Goal: Check status: Check status

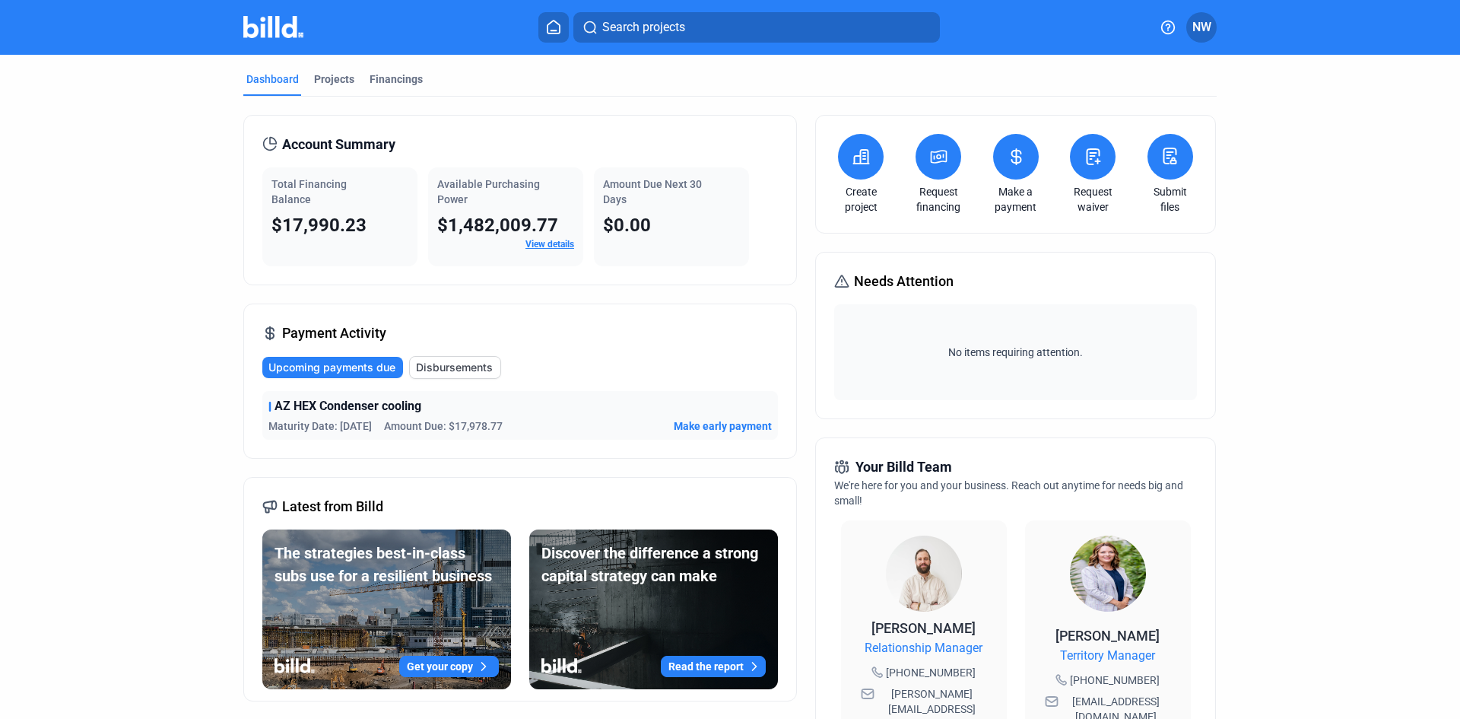
click at [447, 360] on span "Disbursements" at bounding box center [454, 367] width 77 height 15
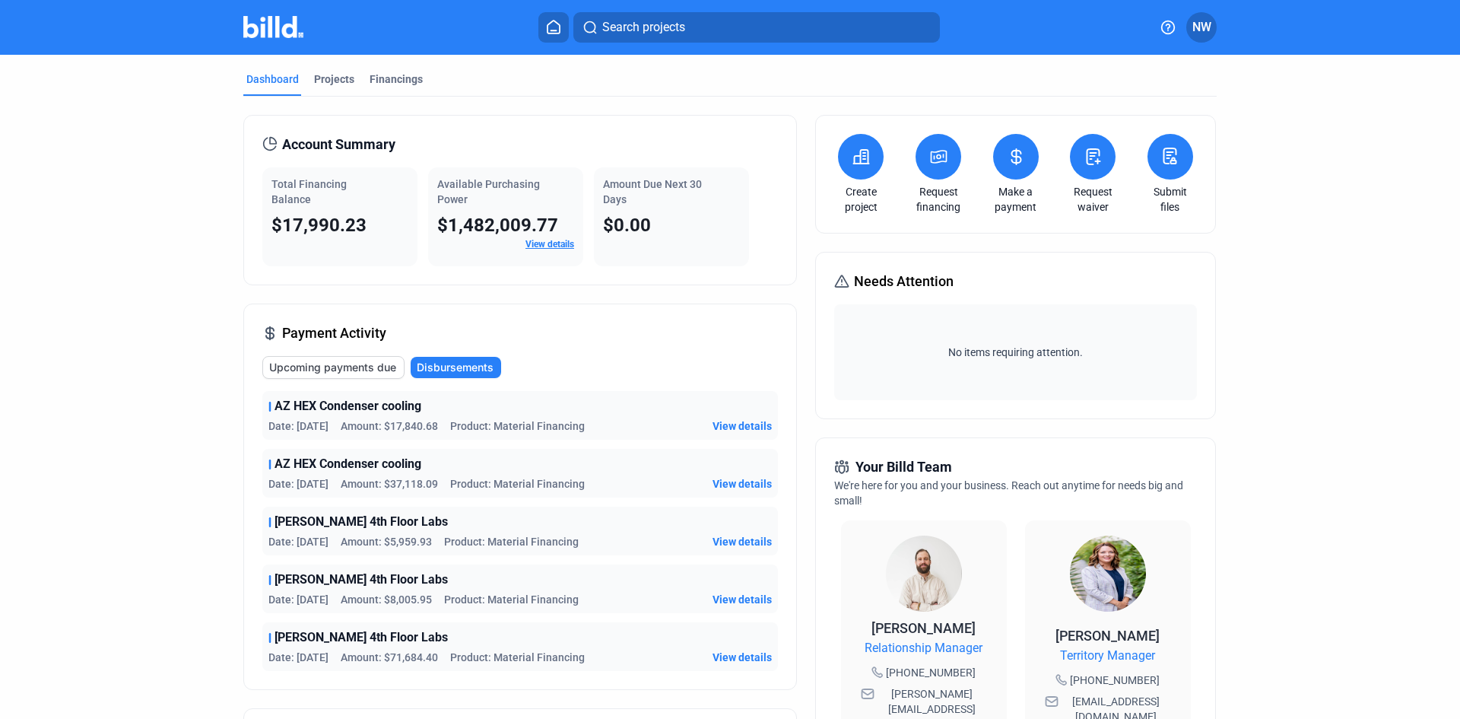
click at [386, 368] on span "Upcoming payments due" at bounding box center [332, 367] width 127 height 15
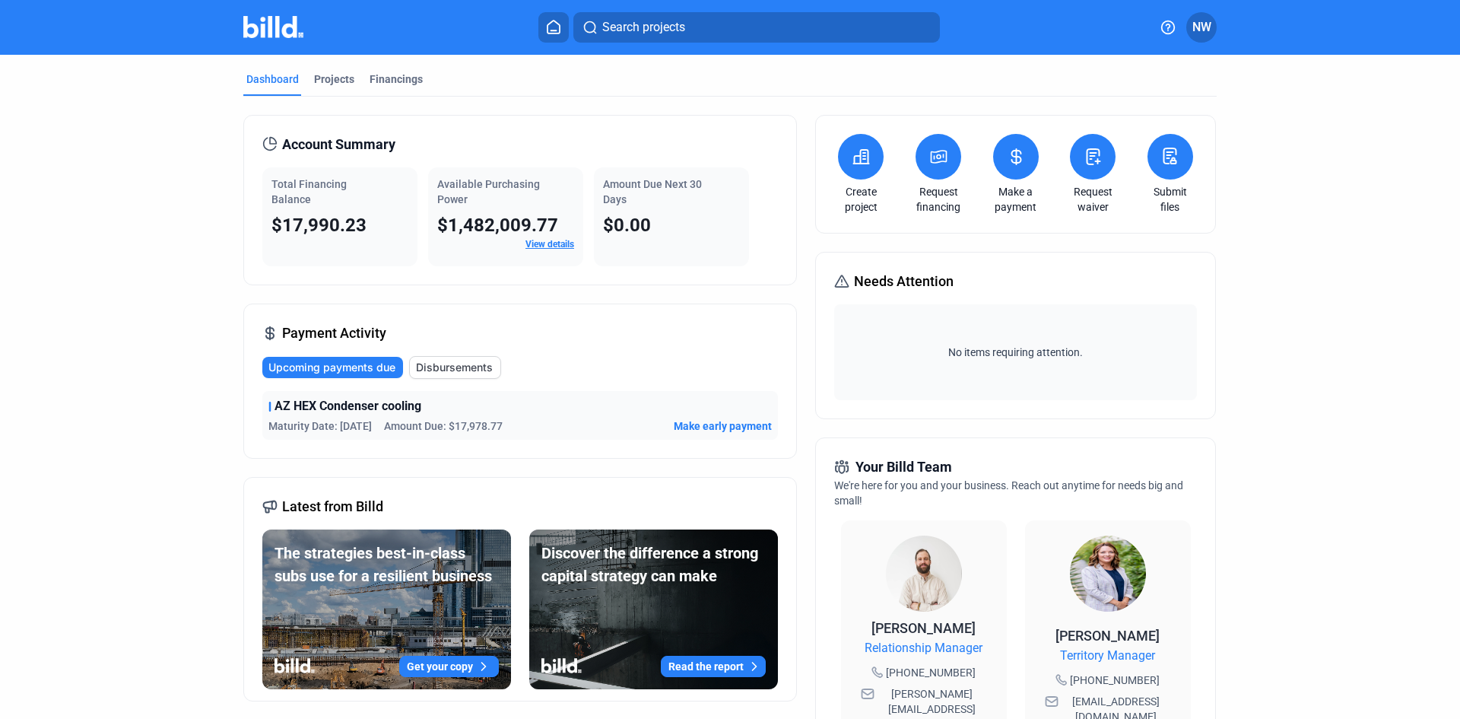
click at [453, 365] on span "Disbursements" at bounding box center [454, 367] width 77 height 15
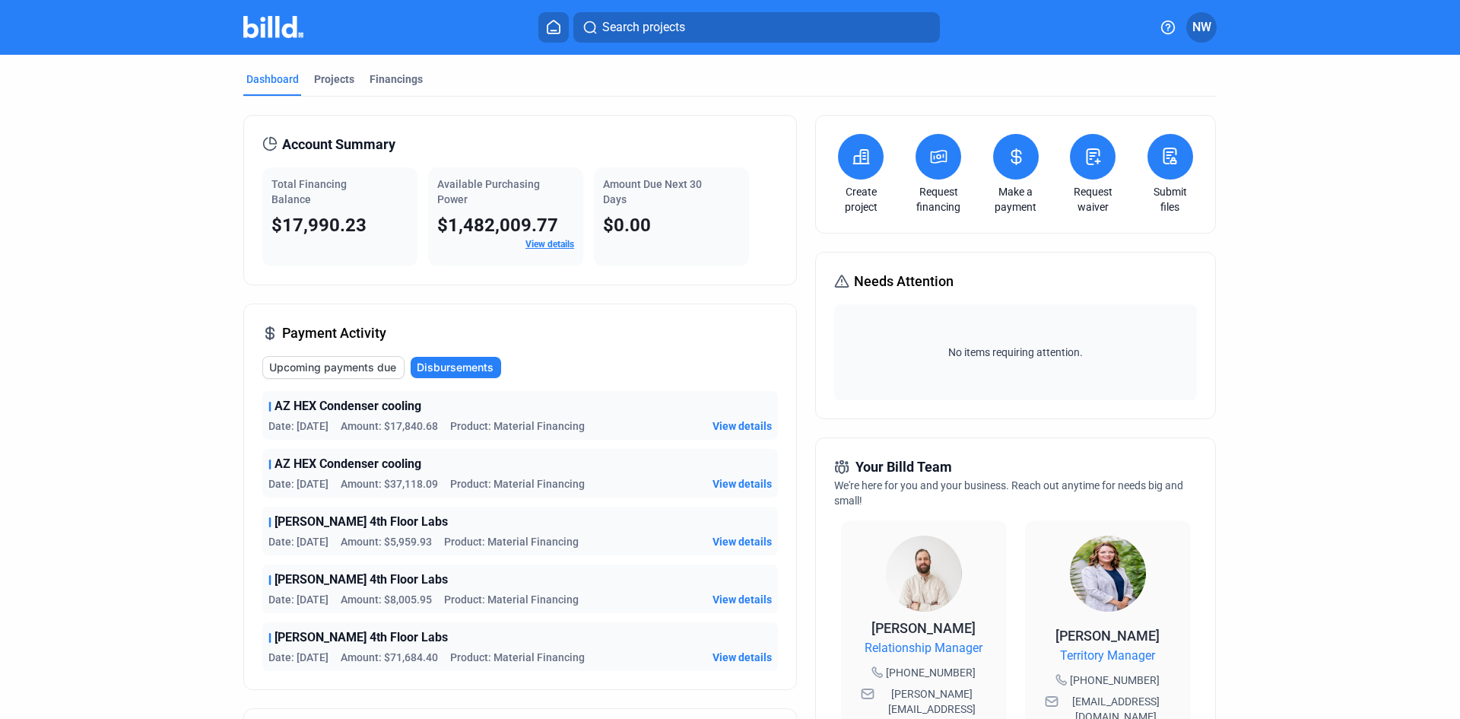
click at [470, 414] on div "AZ HEX Condenser cooling" at bounding box center [519, 406] width 503 height 18
click at [755, 422] on span "View details" at bounding box center [742, 425] width 59 height 15
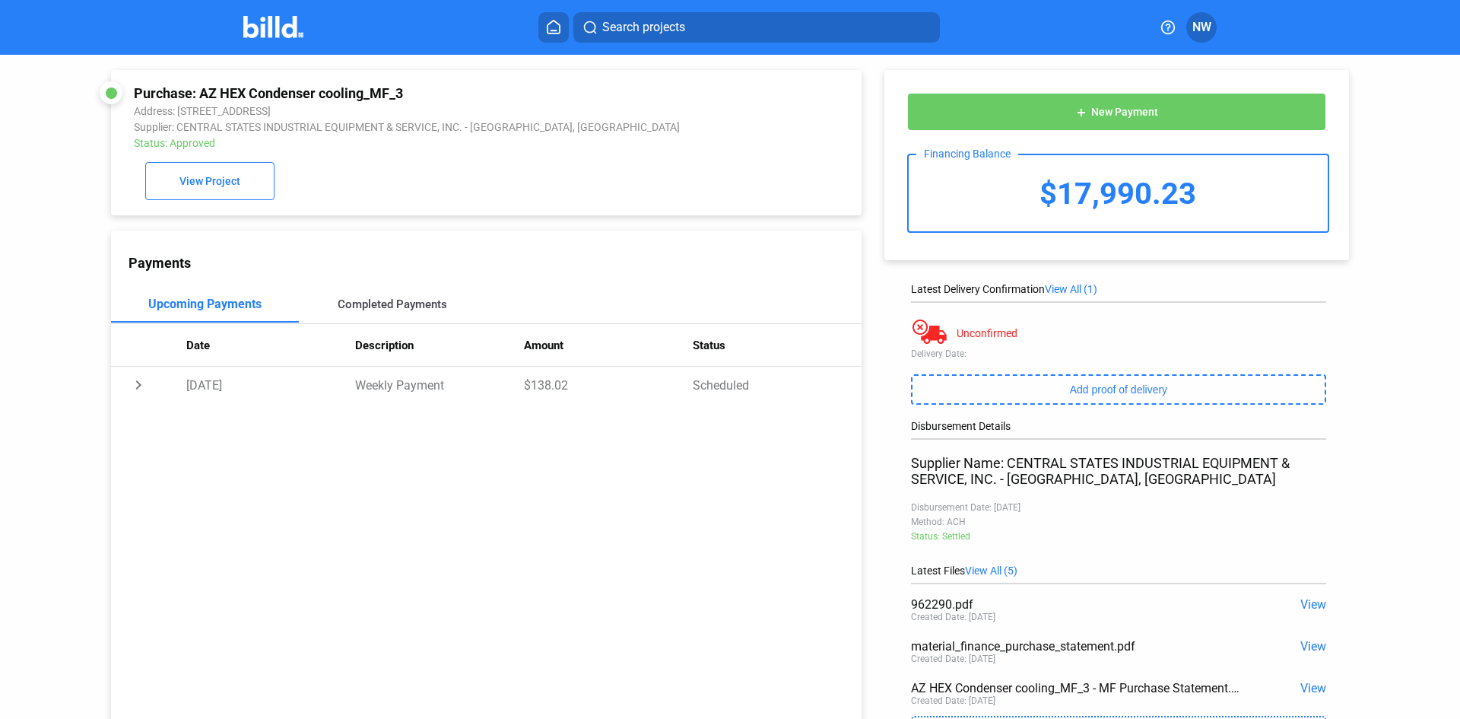
click at [436, 306] on div "Completed Payments" at bounding box center [393, 304] width 110 height 14
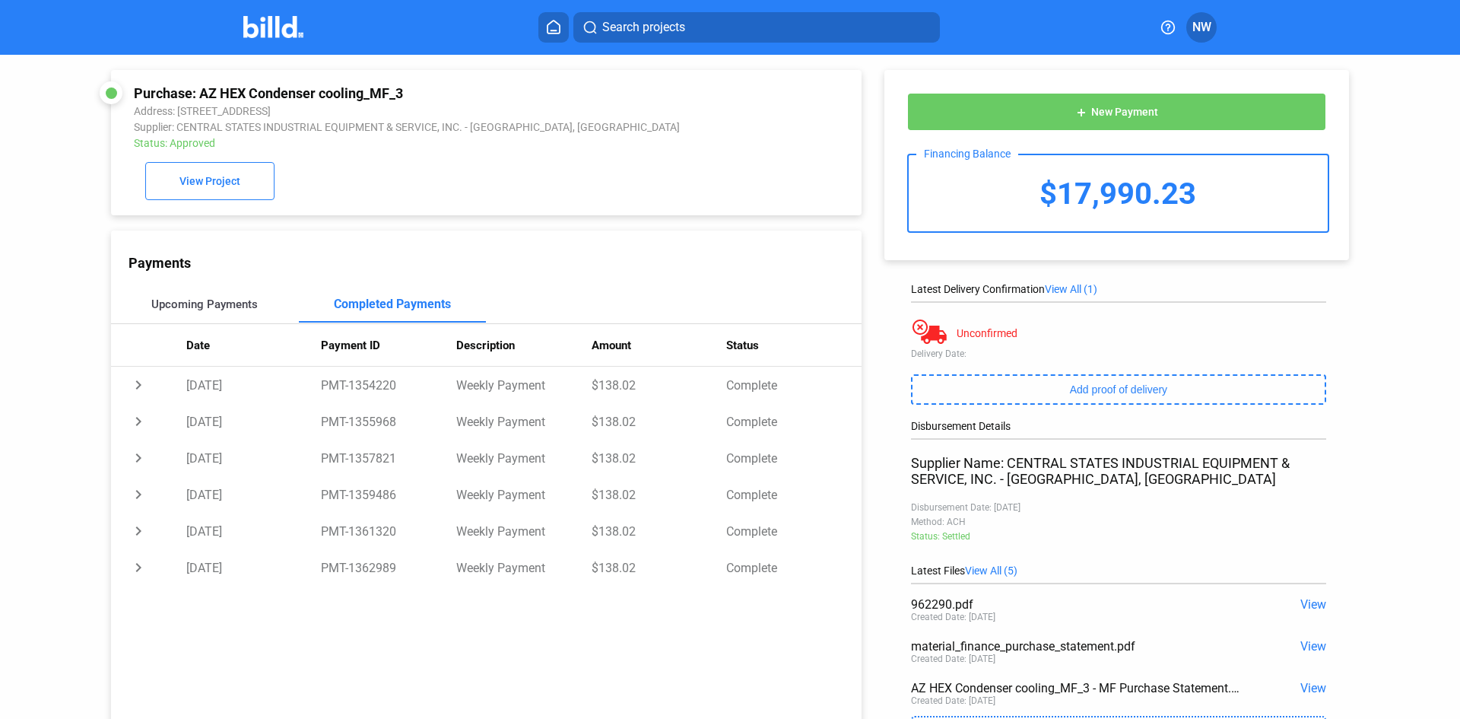
click at [192, 304] on div "Upcoming Payments" at bounding box center [204, 304] width 106 height 14
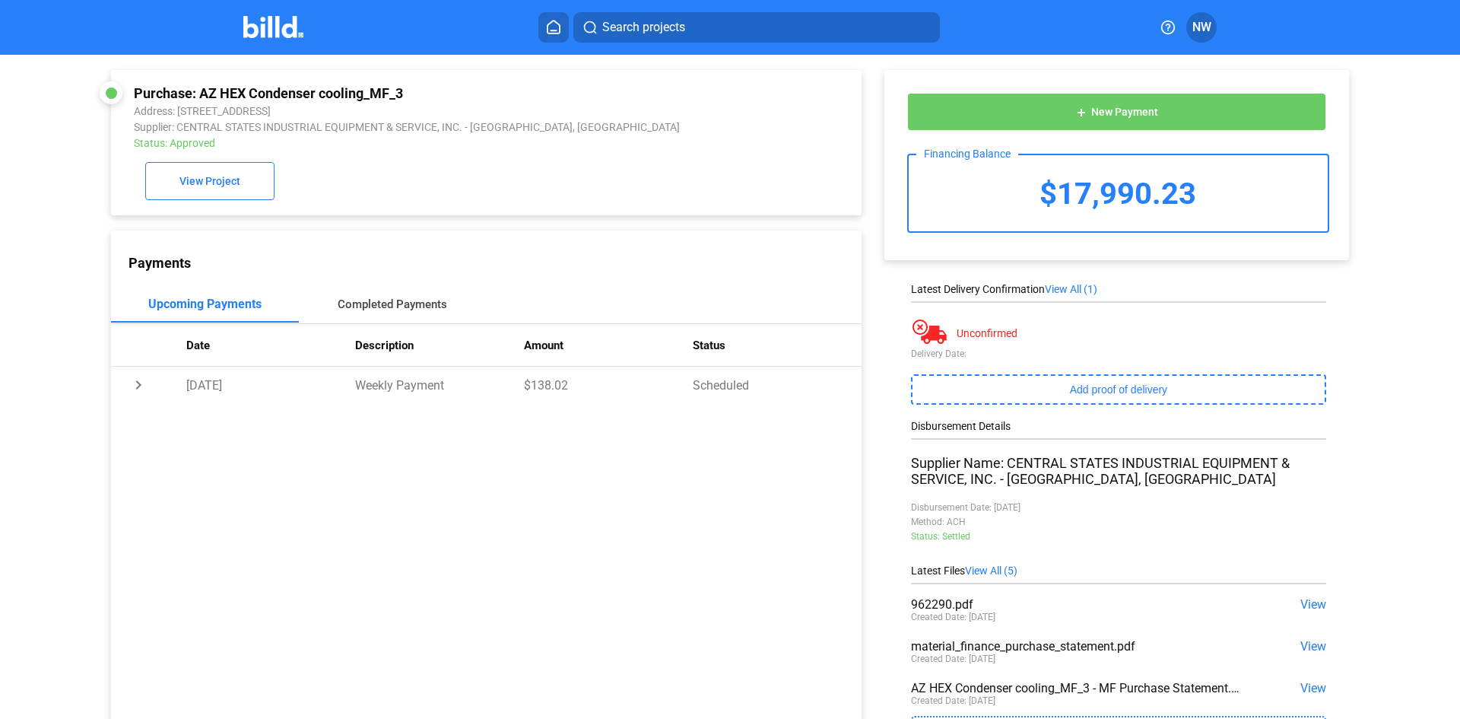
click at [396, 300] on div "Completed Payments" at bounding box center [393, 304] width 188 height 37
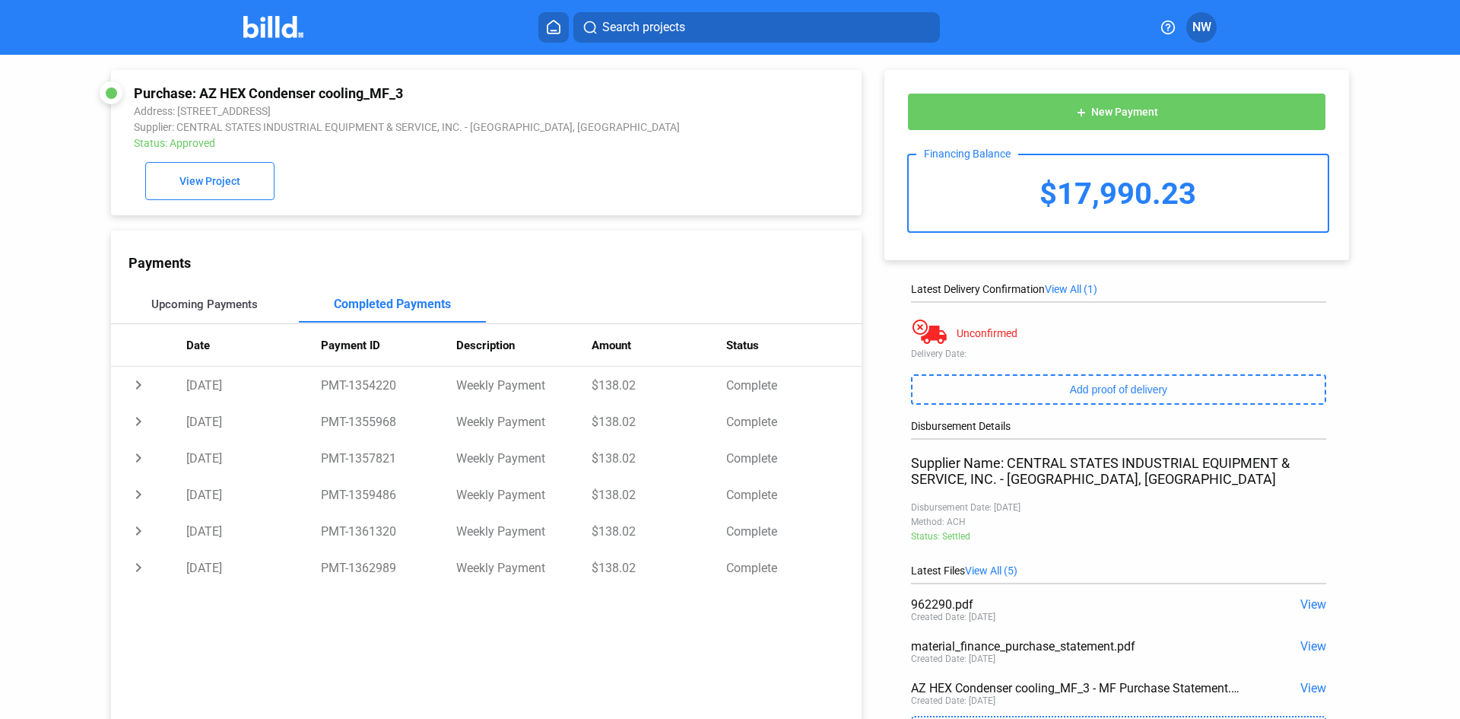
click at [187, 311] on div "Upcoming Payments" at bounding box center [204, 304] width 106 height 14
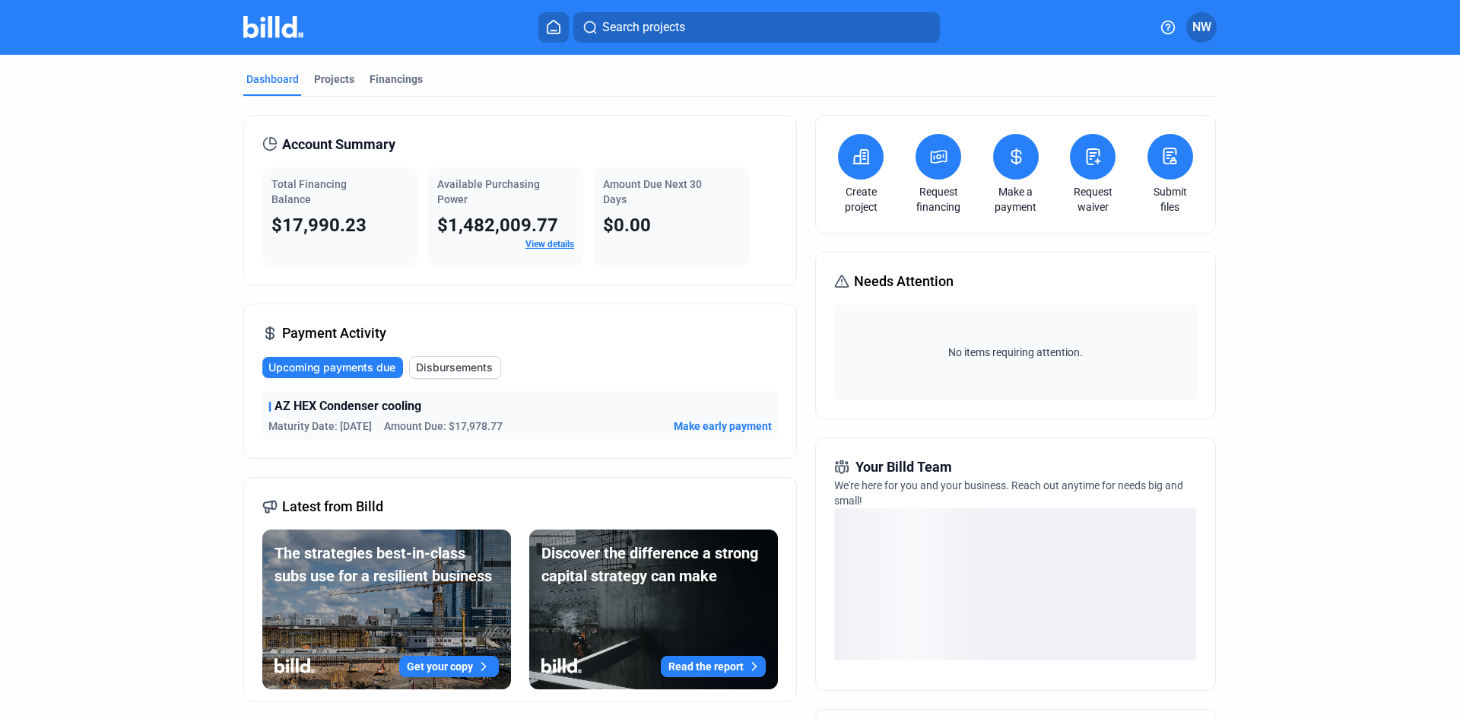
click at [544, 246] on link "View details" at bounding box center [550, 244] width 49 height 11
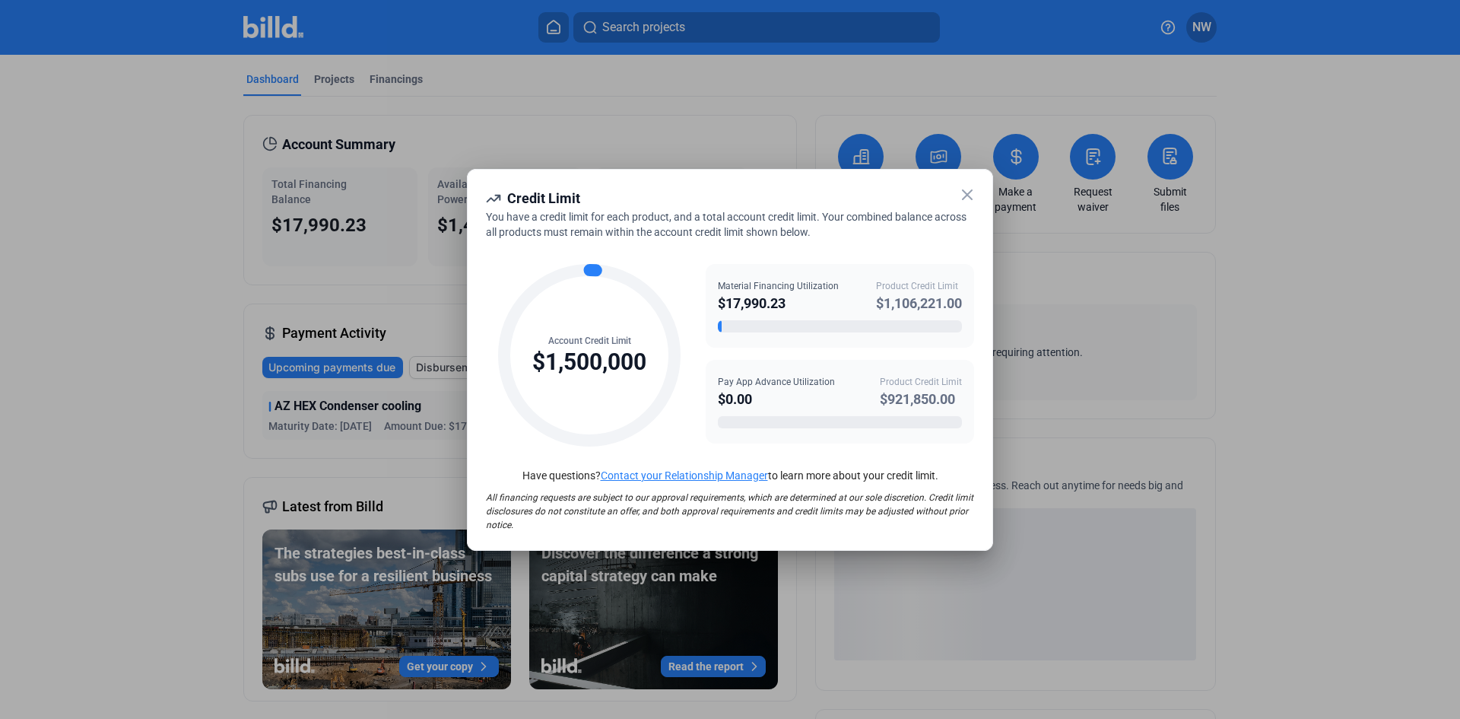
click at [967, 195] on icon at bounding box center [967, 194] width 9 height 9
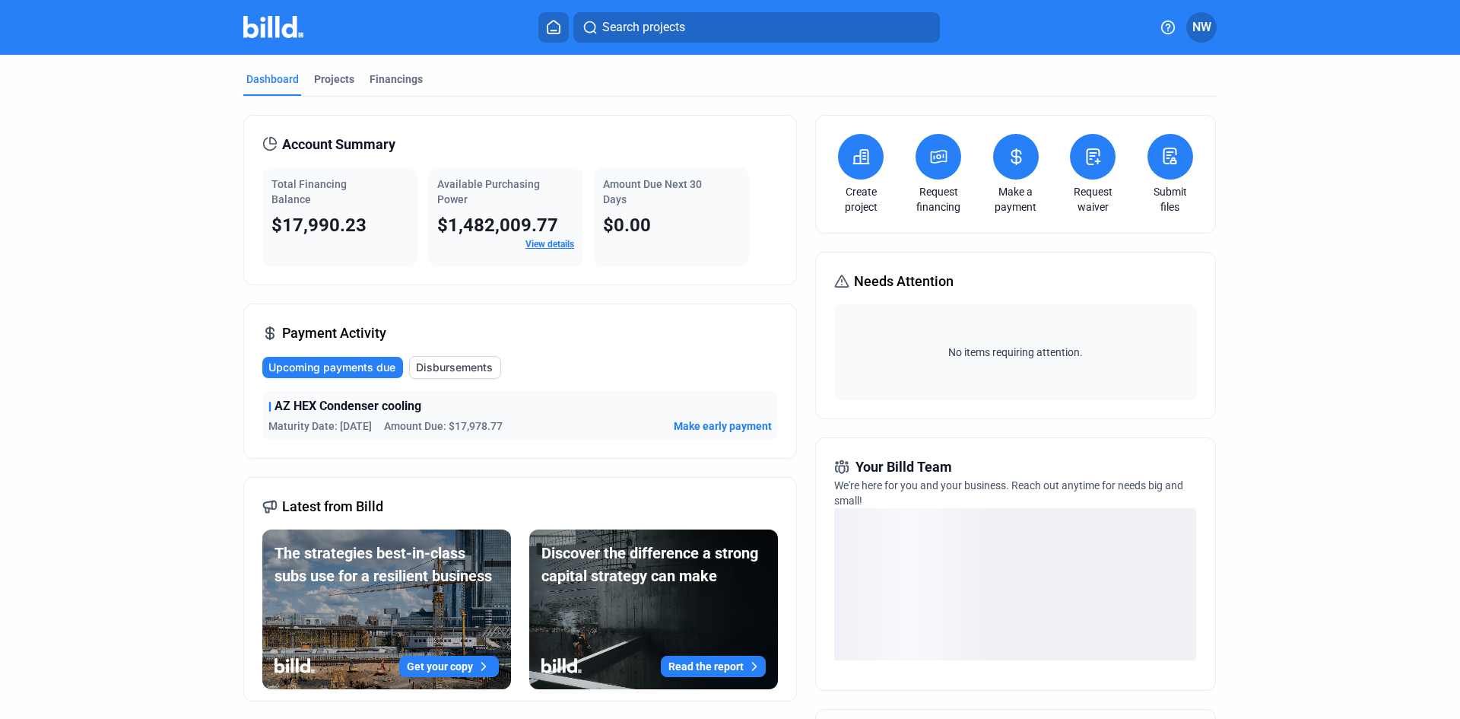
click at [344, 219] on span "$17,990.23" at bounding box center [319, 224] width 95 height 21
click at [393, 84] on div "Financings" at bounding box center [396, 78] width 53 height 15
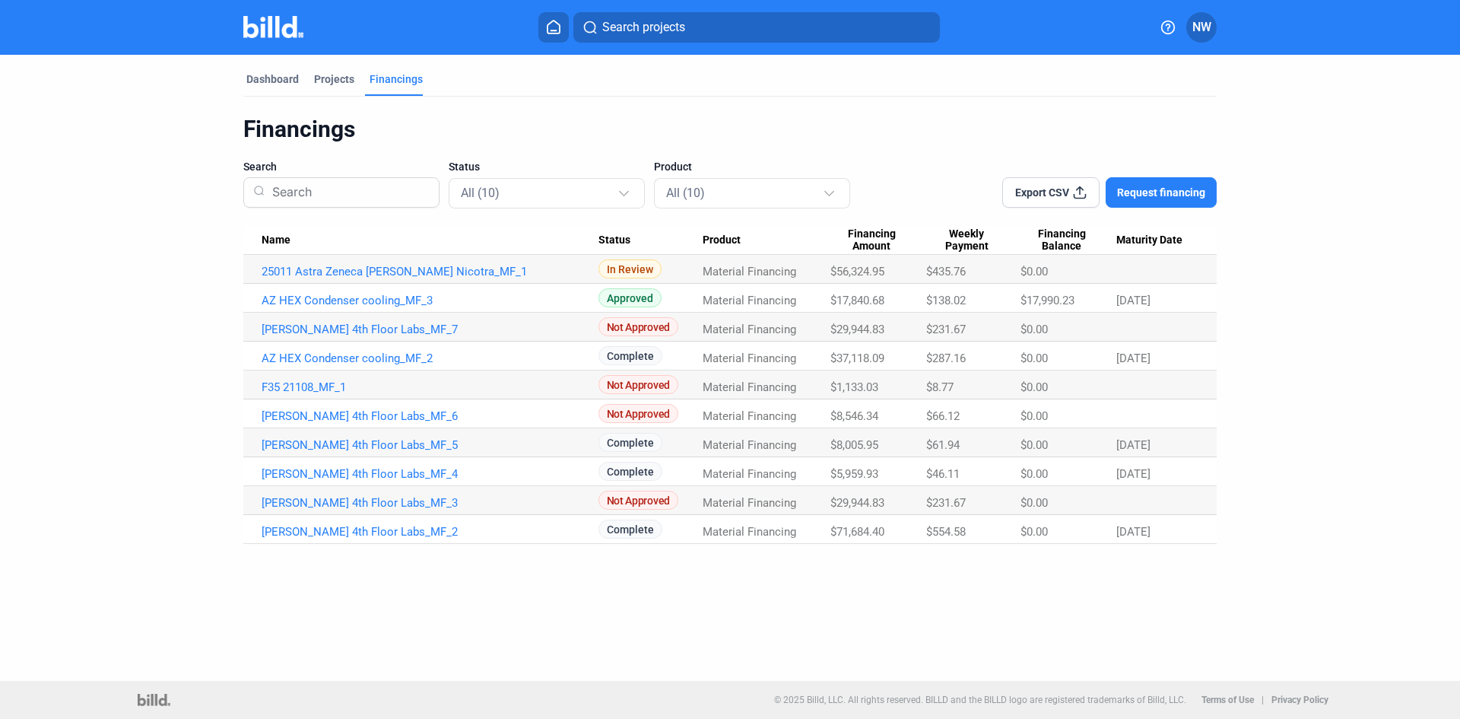
click at [556, 33] on icon at bounding box center [553, 27] width 15 height 14
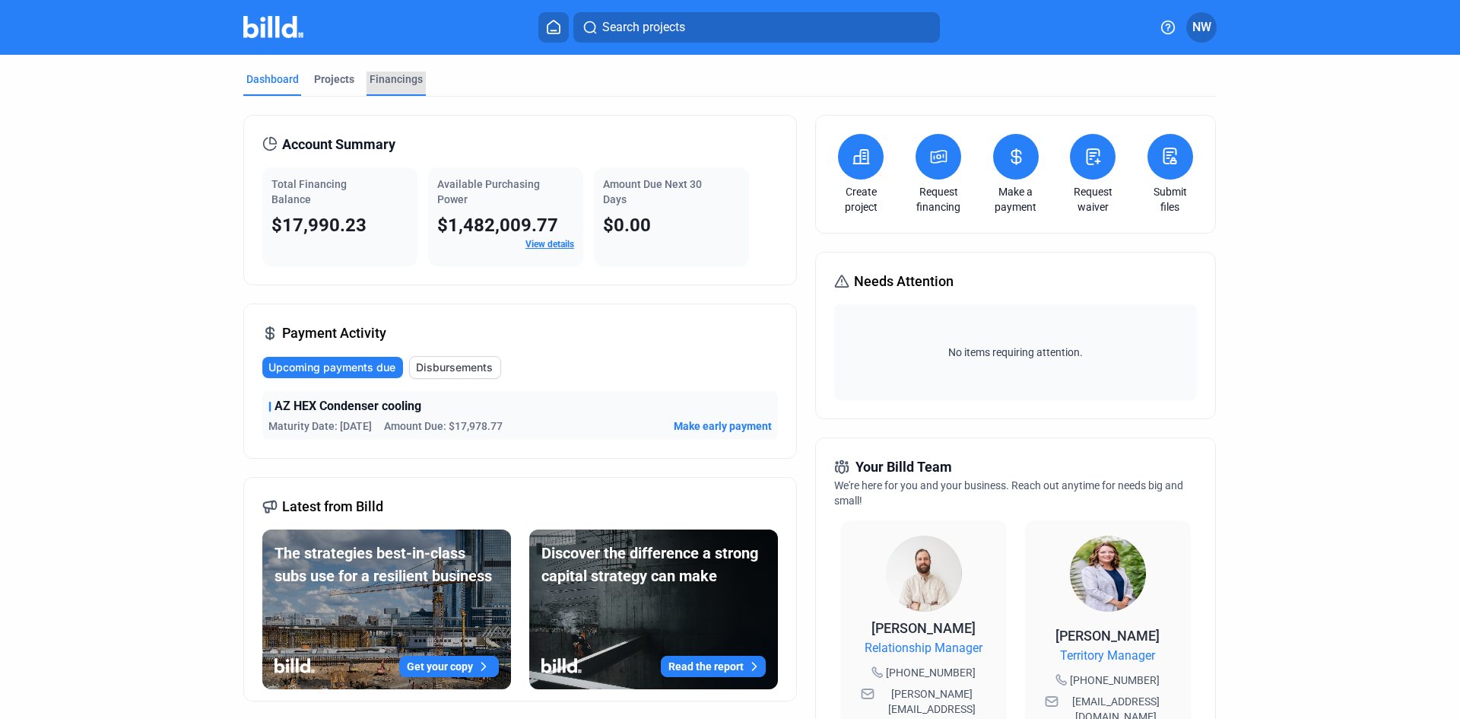
click at [388, 79] on div "Financings" at bounding box center [396, 78] width 53 height 15
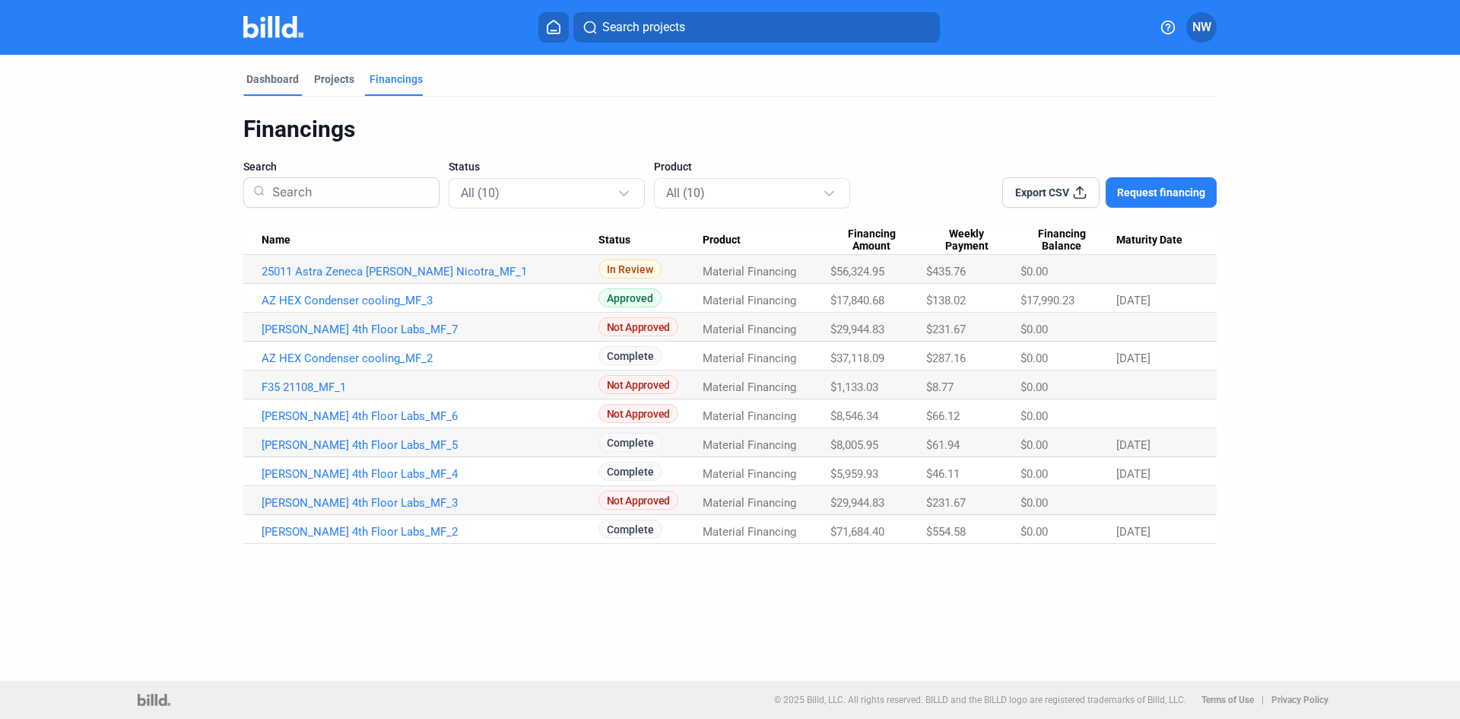
click at [292, 78] on div "Dashboard" at bounding box center [272, 78] width 52 height 15
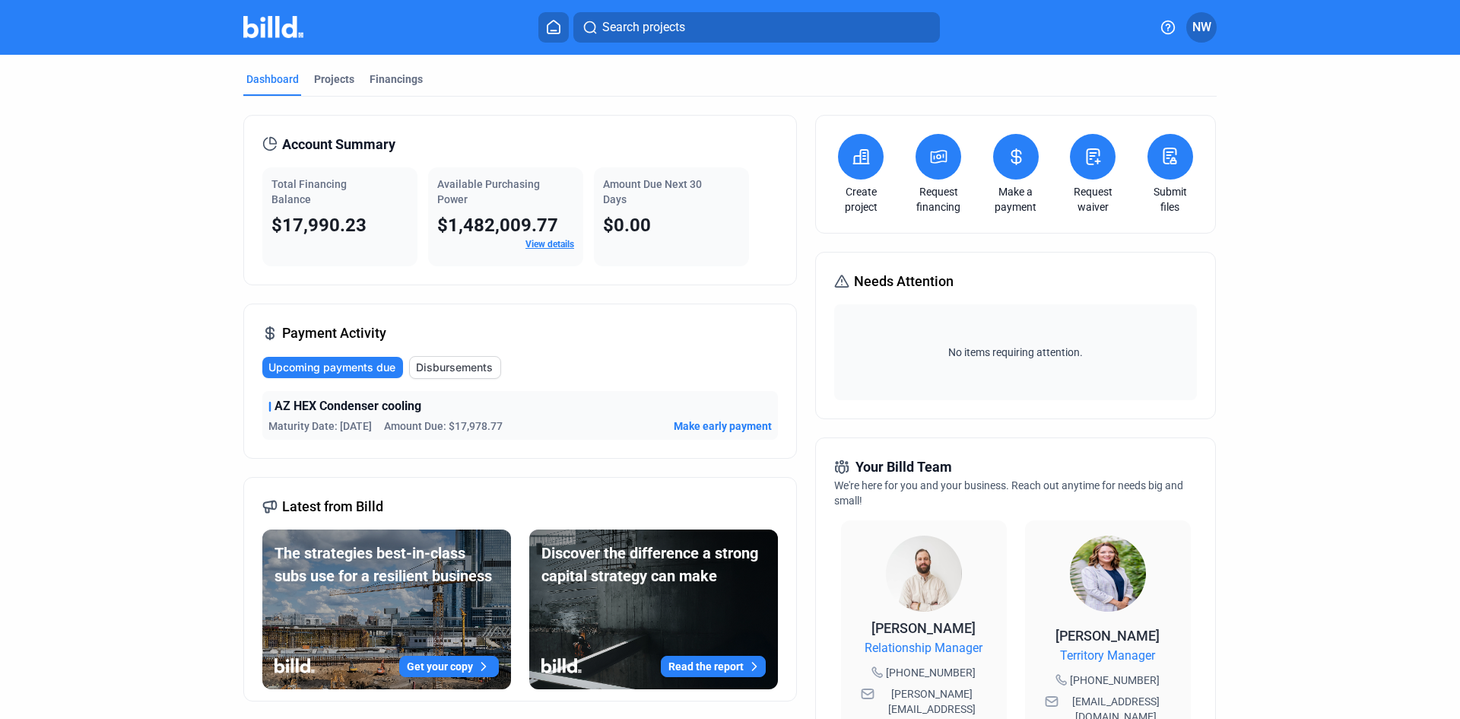
click at [484, 364] on span "Disbursements" at bounding box center [454, 367] width 77 height 15
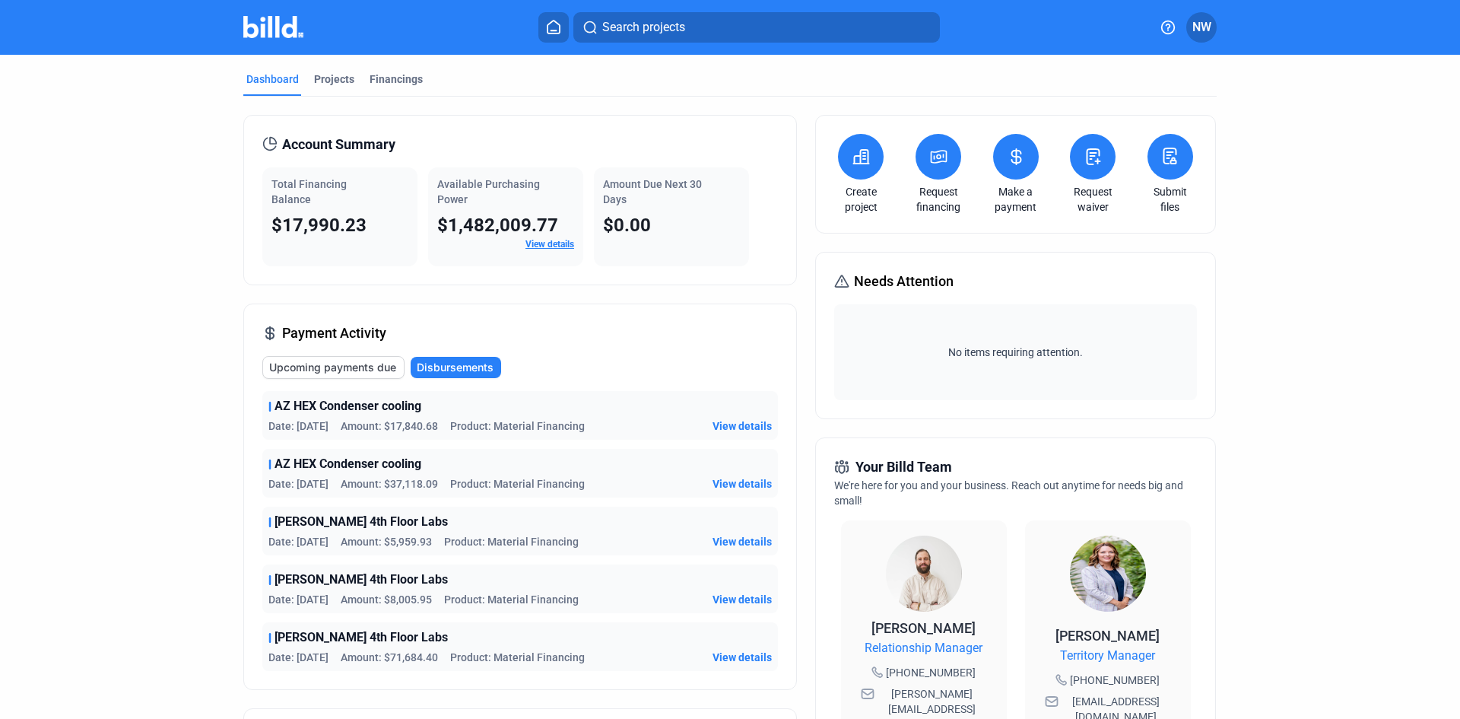
click at [459, 483] on span "Product: Material Financing" at bounding box center [517, 483] width 135 height 15
click at [742, 481] on span "View details" at bounding box center [742, 483] width 59 height 15
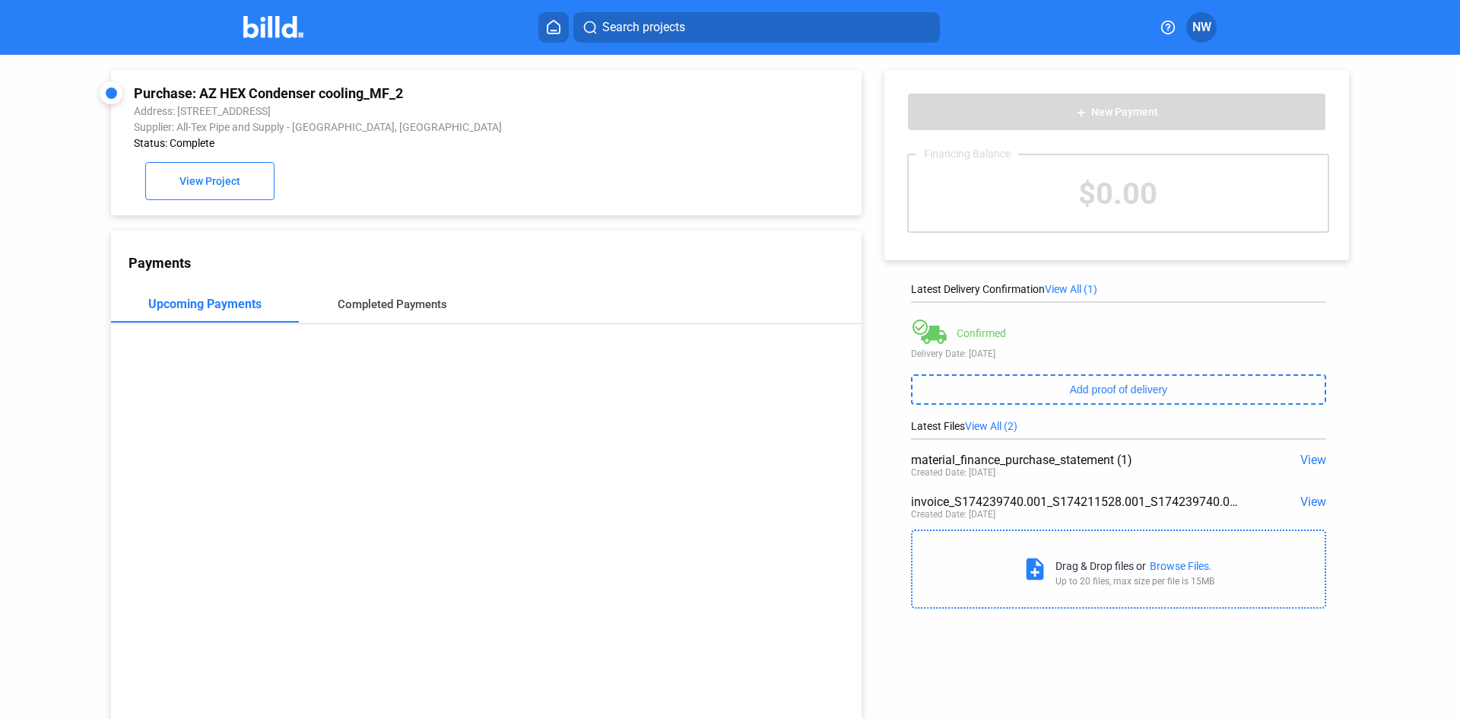
click at [407, 293] on div "Completed Payments" at bounding box center [393, 304] width 188 height 37
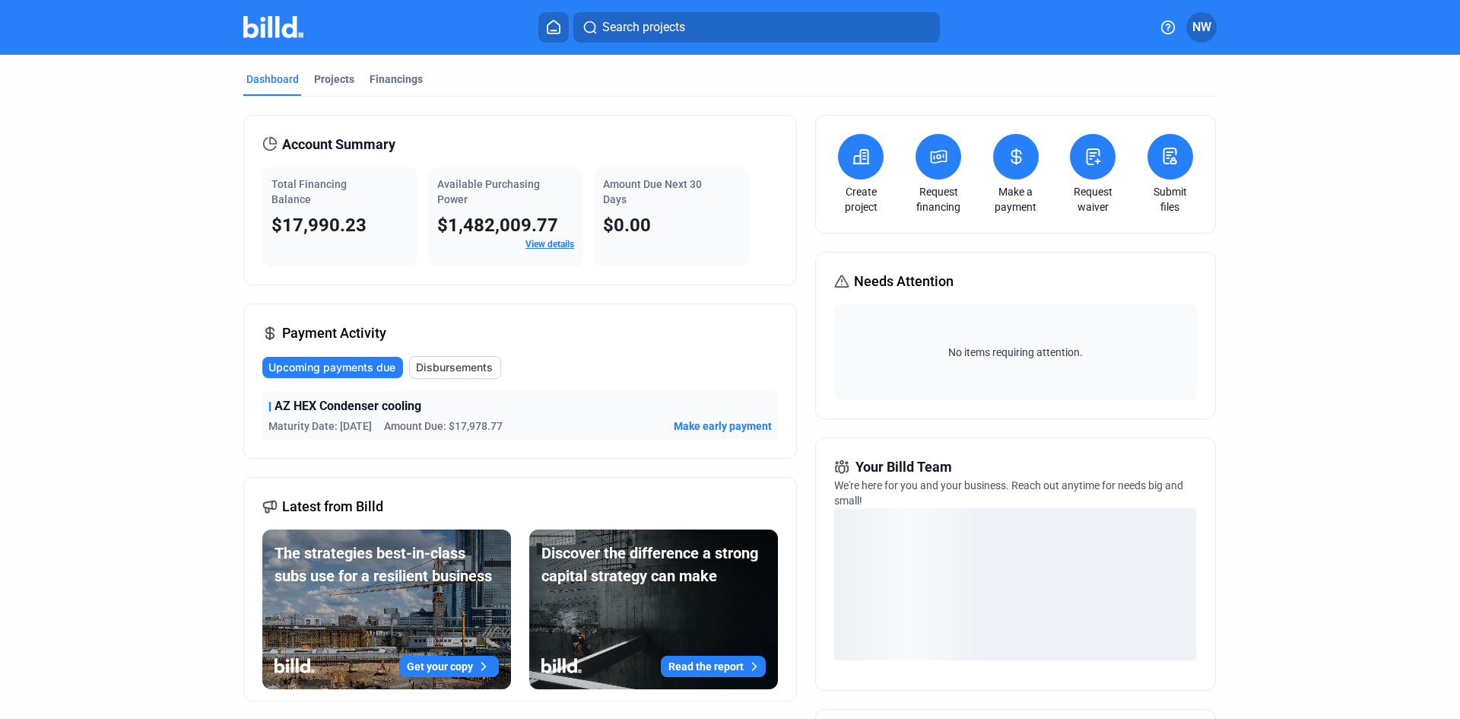
click at [450, 364] on span "Disbursements" at bounding box center [454, 367] width 77 height 15
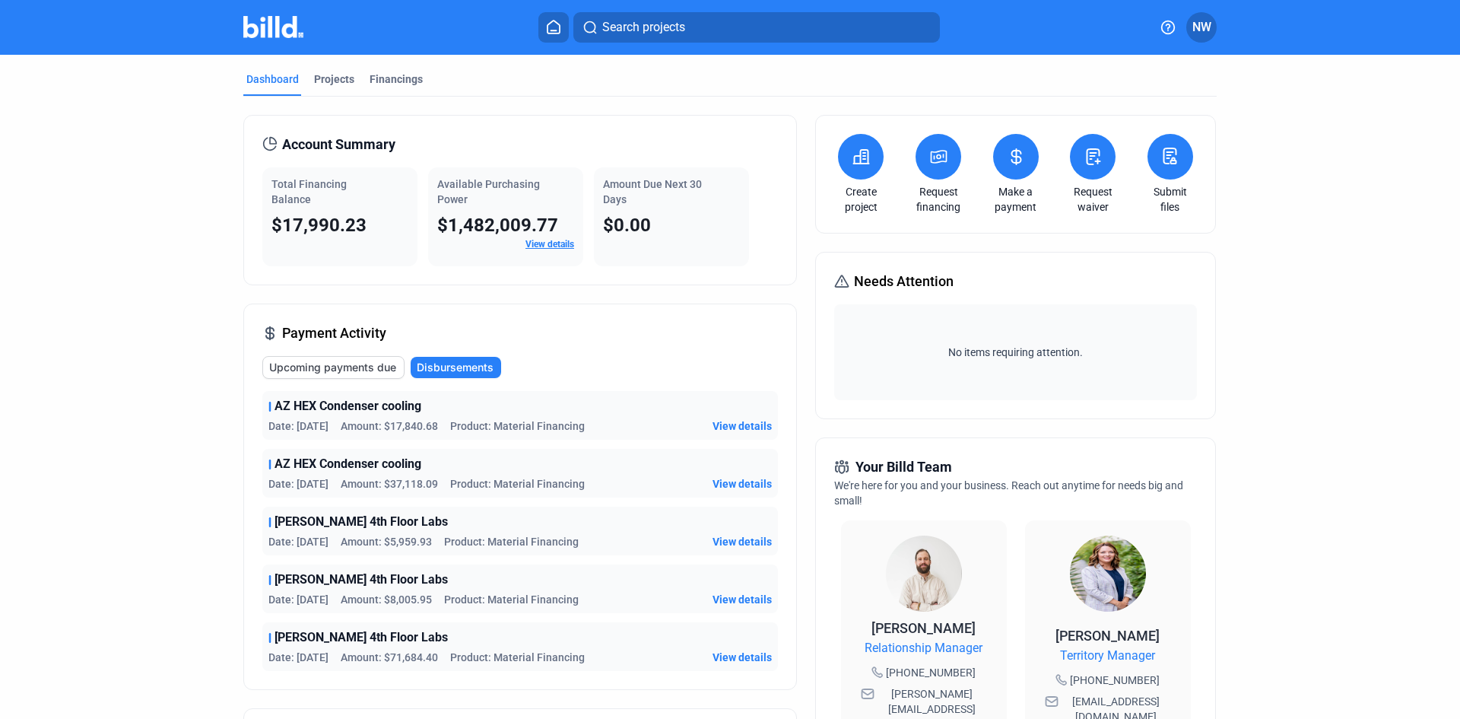
click at [469, 479] on span "Product: Material Financing" at bounding box center [517, 483] width 135 height 15
click at [746, 483] on span "View details" at bounding box center [742, 483] width 59 height 15
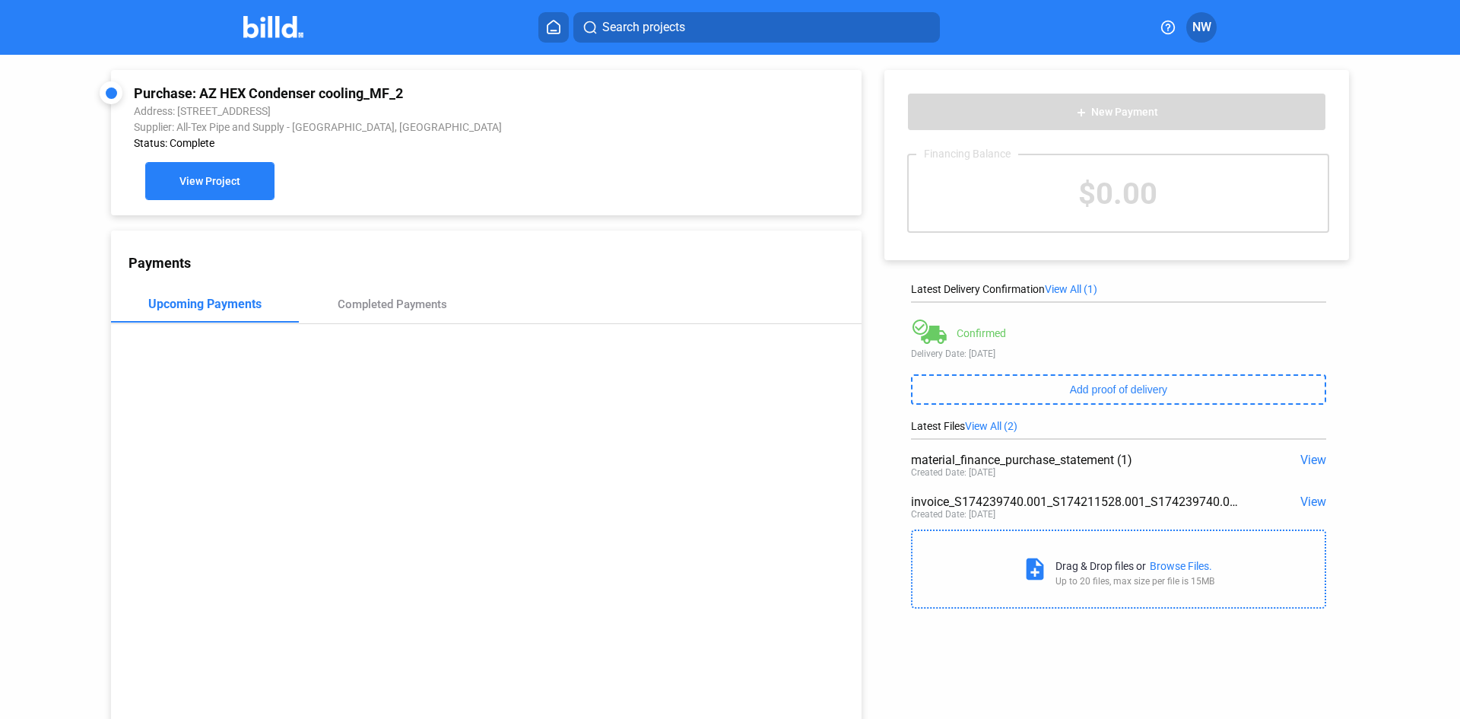
click at [241, 199] on button "View Project" at bounding box center [209, 181] width 129 height 38
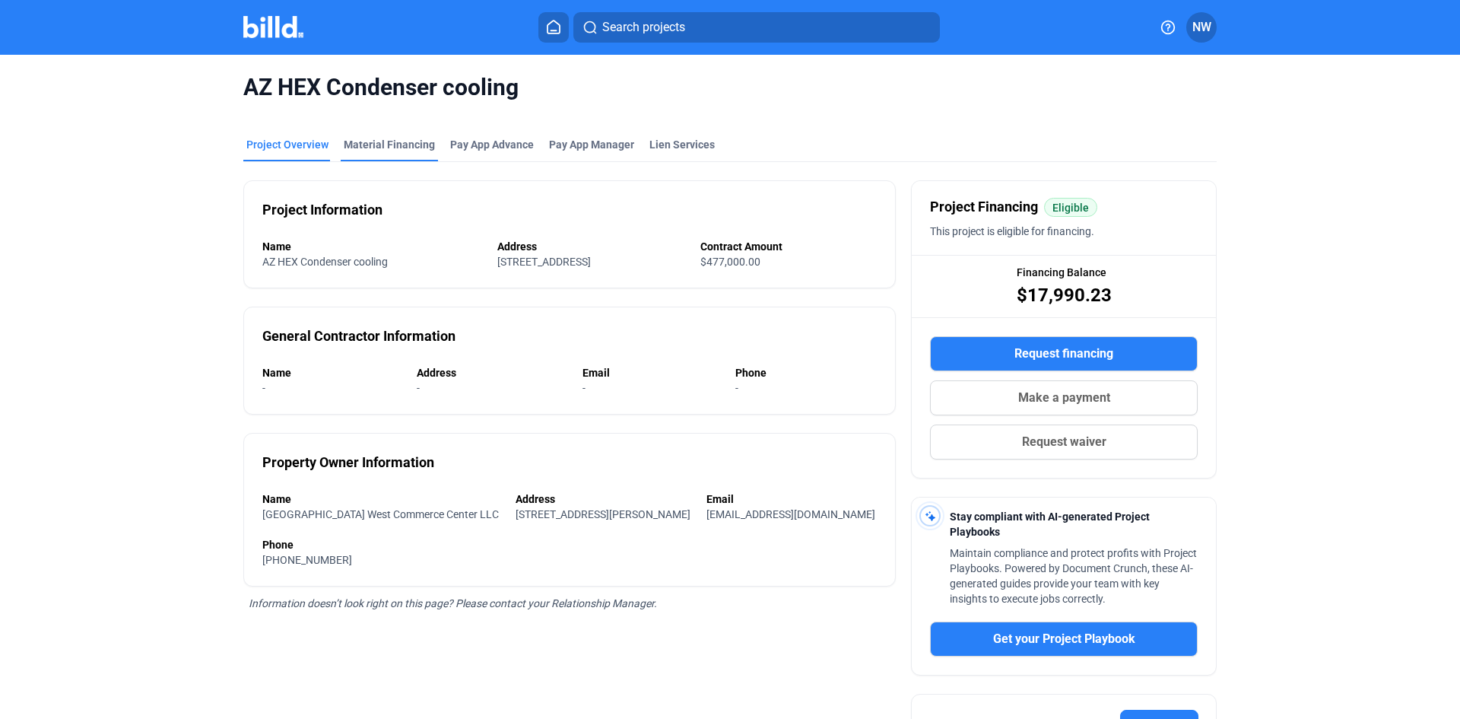
click at [387, 150] on div "Material Financing" at bounding box center [389, 144] width 91 height 15
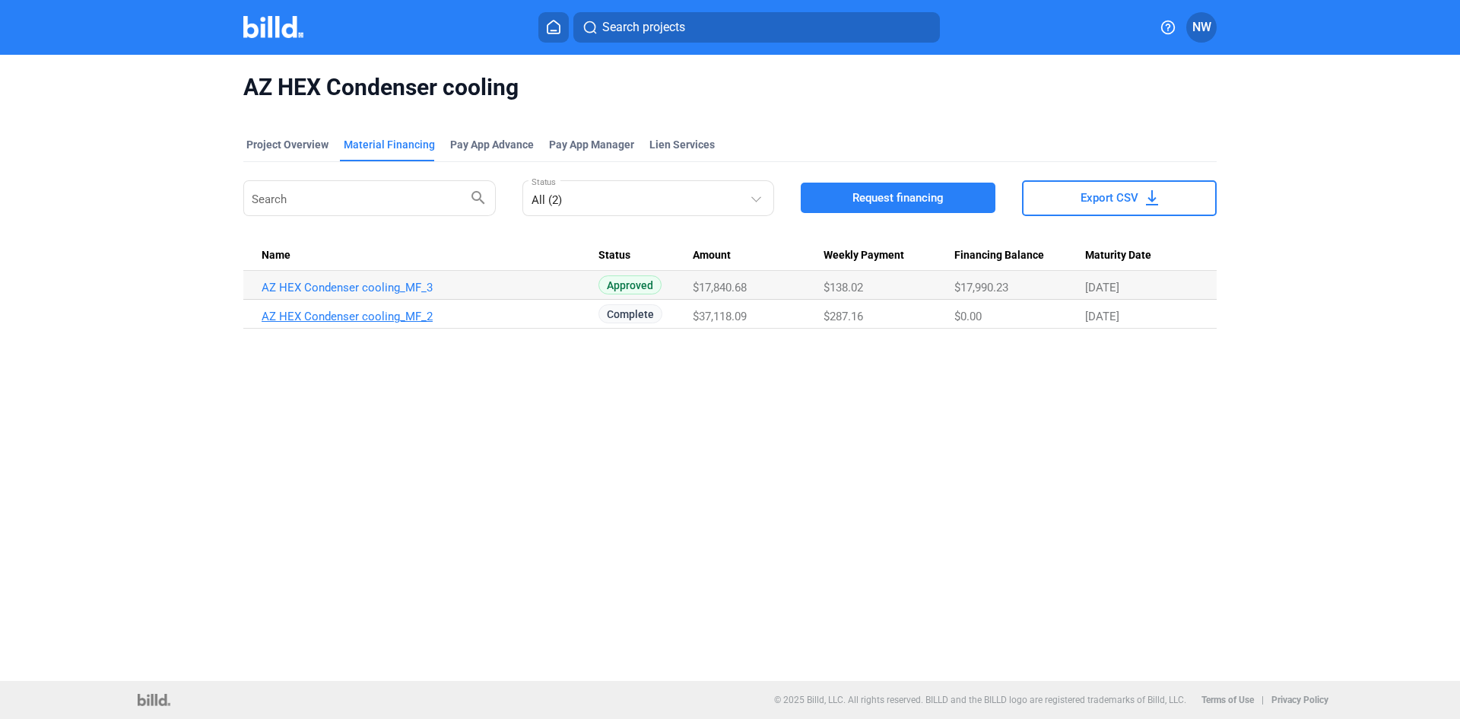
click at [418, 321] on link "AZ HEX Condenser cooling_MF_2" at bounding box center [430, 317] width 337 height 14
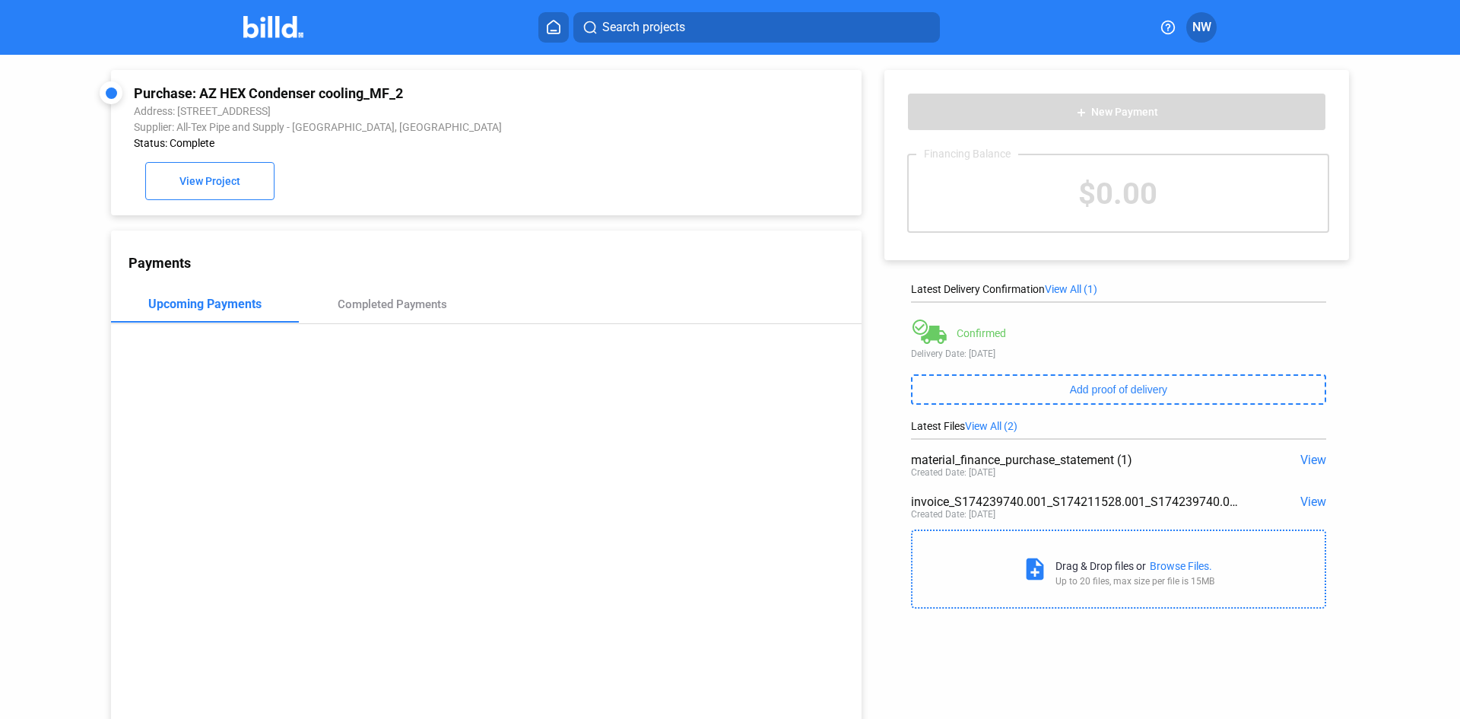
click at [1304, 463] on span "View" at bounding box center [1314, 460] width 26 height 14
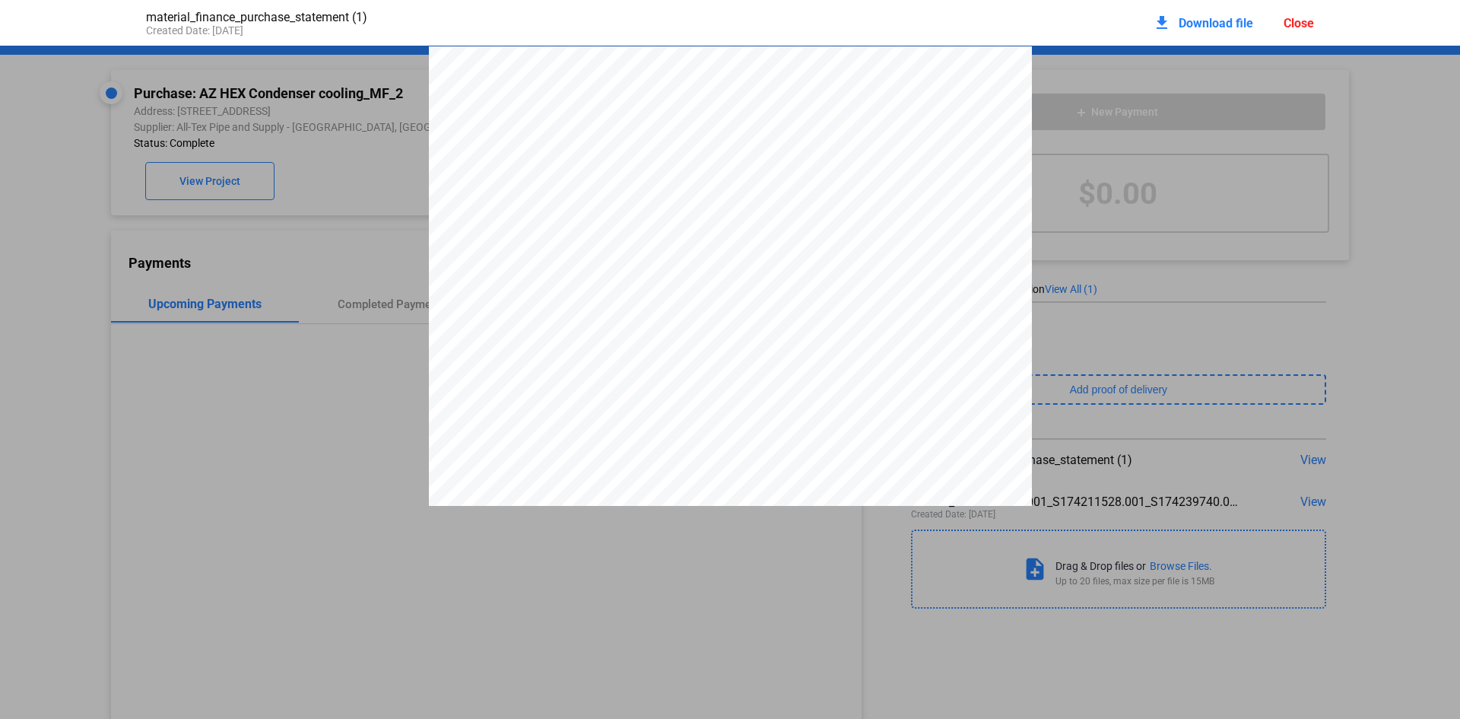
scroll to position [8, 0]
drag, startPoint x: 1303, startPoint y: 24, endPoint x: 1314, endPoint y: 118, distance: 95.0
click at [1303, 24] on div "Close" at bounding box center [1299, 23] width 30 height 14
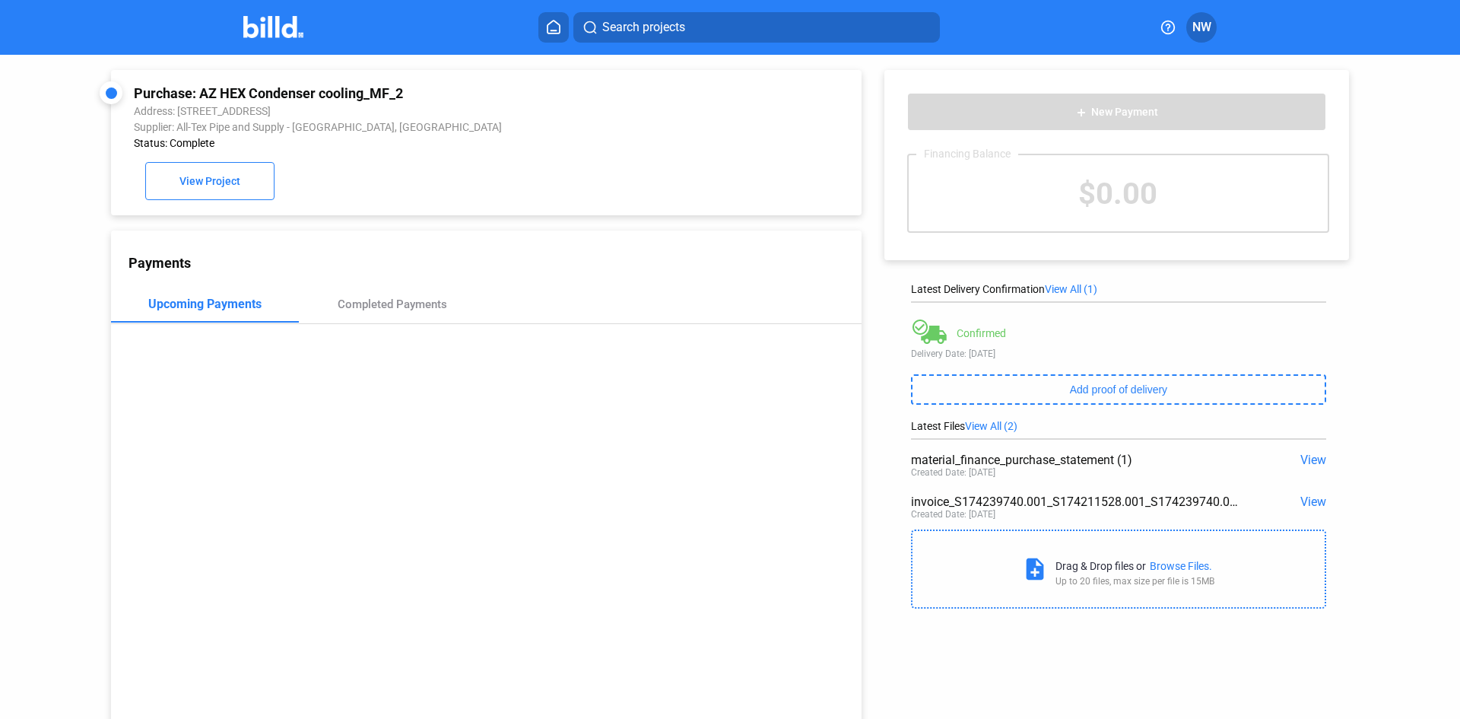
click at [1318, 503] on span "View" at bounding box center [1314, 501] width 26 height 14
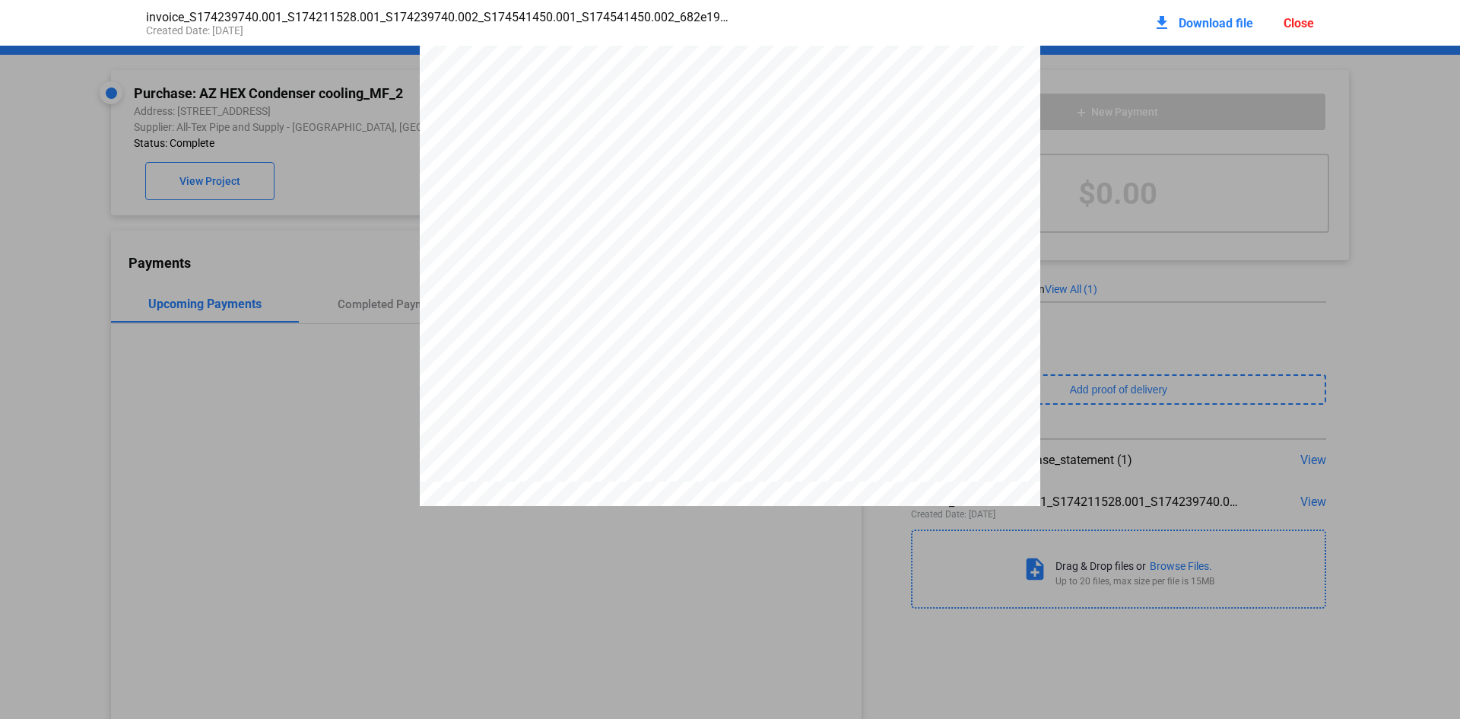
scroll to position [388, 0]
click at [869, 252] on div "682 ALL-TEX PIPE & SUPPLY [STREET_ADDRESS][PERSON_NAME] 817-831-3821 Fax [PHONE…" at bounding box center [730, 60] width 621 height 803
click at [904, 349] on span "[PERSON_NAME]" at bounding box center [933, 345] width 67 height 8
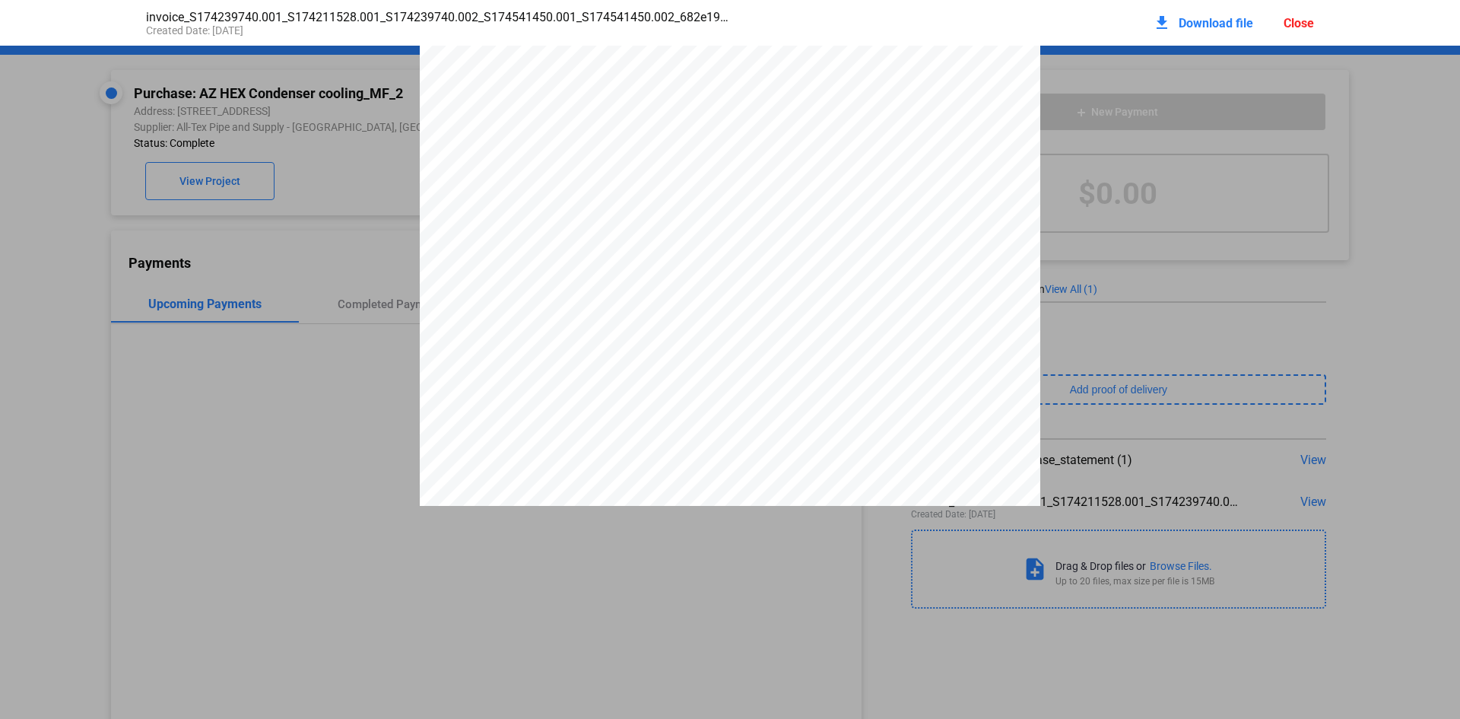
click at [781, 298] on div "682 ALL-TEX PIPE & SUPPLY [STREET_ADDRESS][PERSON_NAME] 817-831-3821 Fax [PHONE…" at bounding box center [730, 409] width 621 height 803
click at [936, 239] on div "682 ALL-TEX PIPE & SUPPLY [STREET_ADDRESS][PERSON_NAME] 817-831-3821 Fax [PHONE…" at bounding box center [730, 143] width 621 height 803
click at [1200, 17] on span "Download file" at bounding box center [1216, 23] width 75 height 14
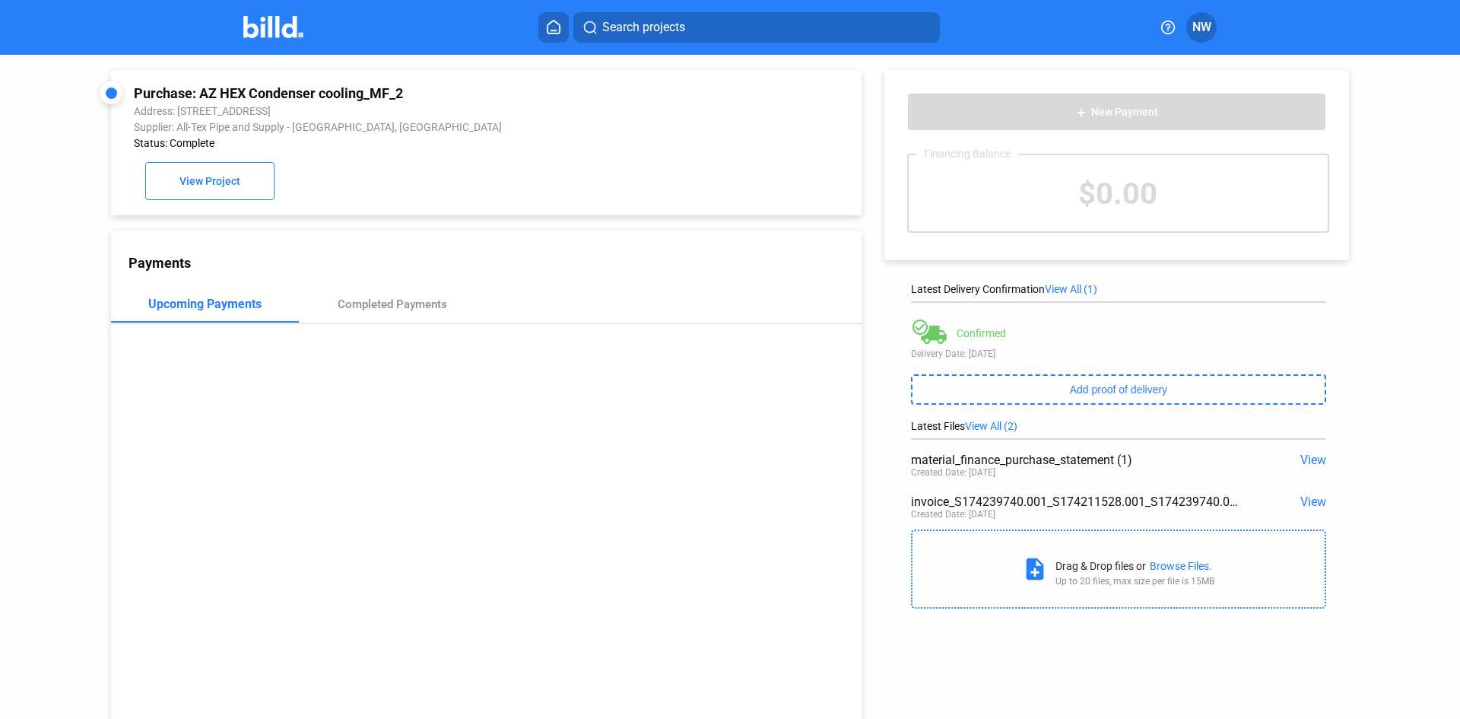
click at [510, 441] on div "Payments Upcoming Payments Completed Payments" at bounding box center [486, 483] width 751 height 506
click at [1307, 505] on span "View" at bounding box center [1314, 501] width 26 height 14
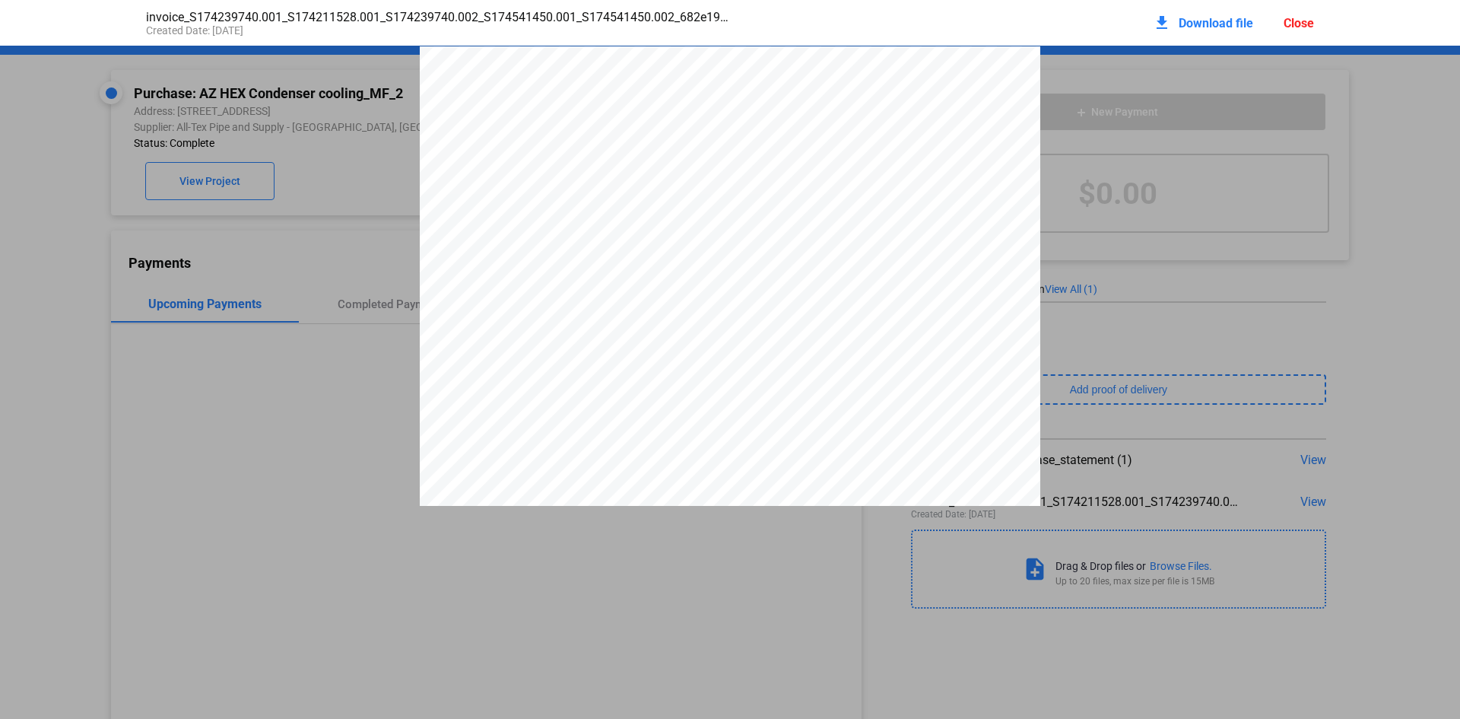
scroll to position [8, 0]
click at [1309, 24] on div "Close" at bounding box center [1299, 23] width 30 height 14
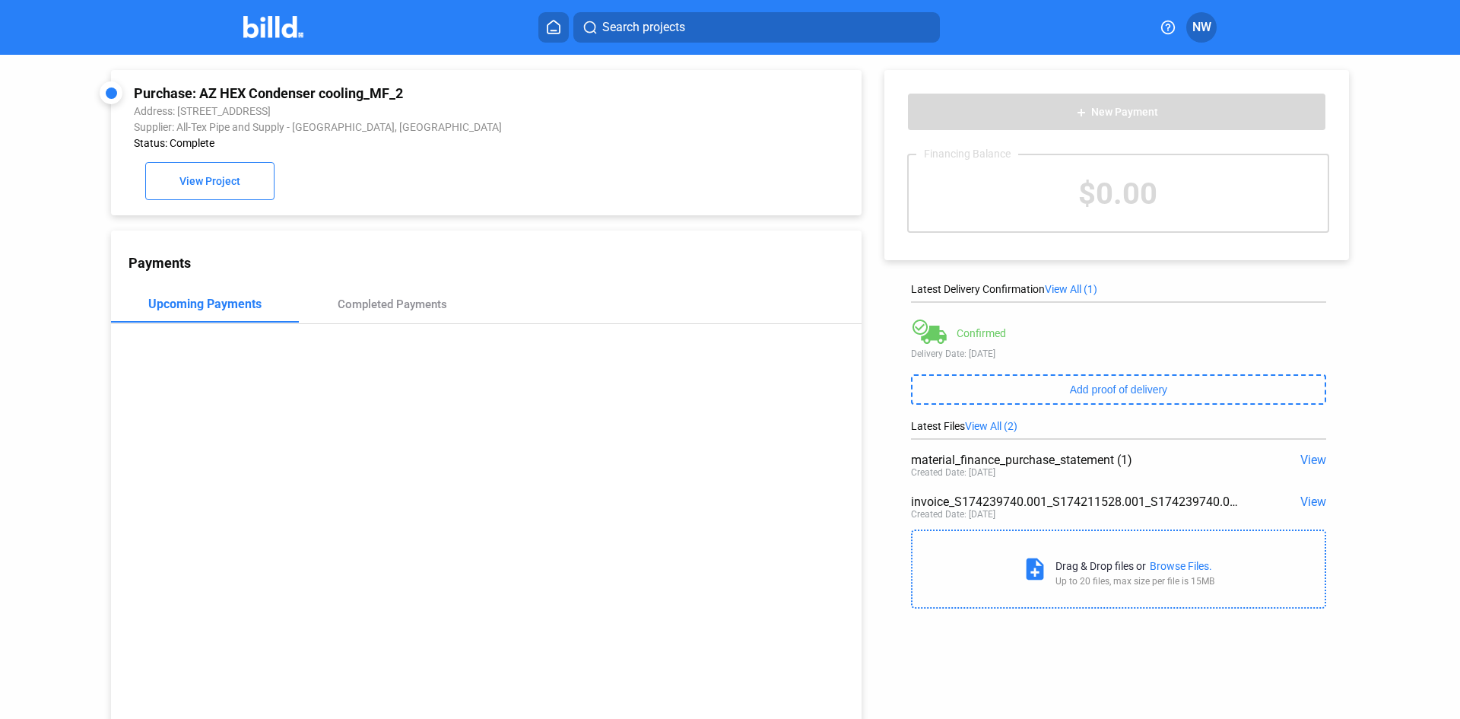
drag, startPoint x: 1312, startPoint y: 507, endPoint x: 886, endPoint y: 521, distance: 426.1
click at [888, 521] on div "add New Payment Financing Balance $0.00 Latest Delivery Confirmation View All (…" at bounding box center [1125, 335] width 526 height 561
click at [353, 315] on div "Completed Payments" at bounding box center [393, 304] width 188 height 37
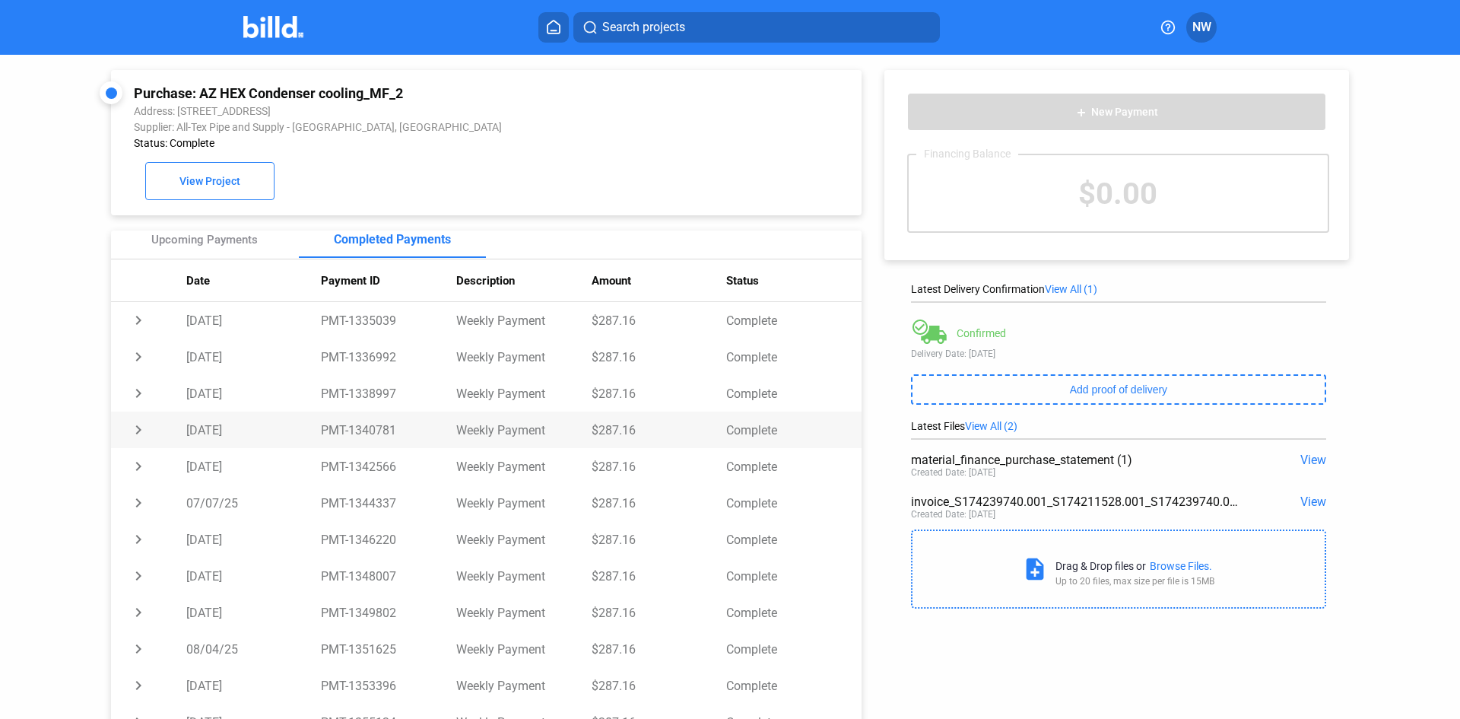
scroll to position [0, 0]
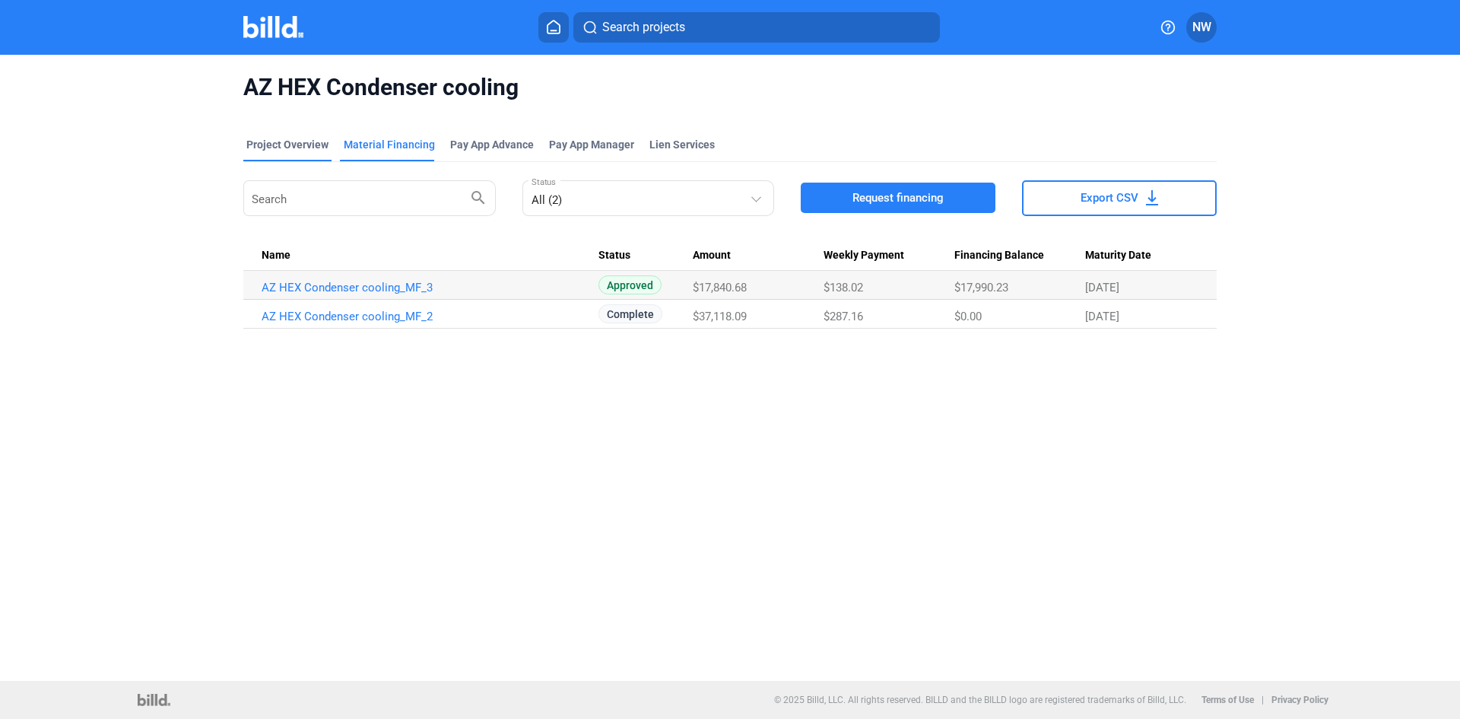
click at [309, 148] on div "Project Overview" at bounding box center [287, 144] width 82 height 15
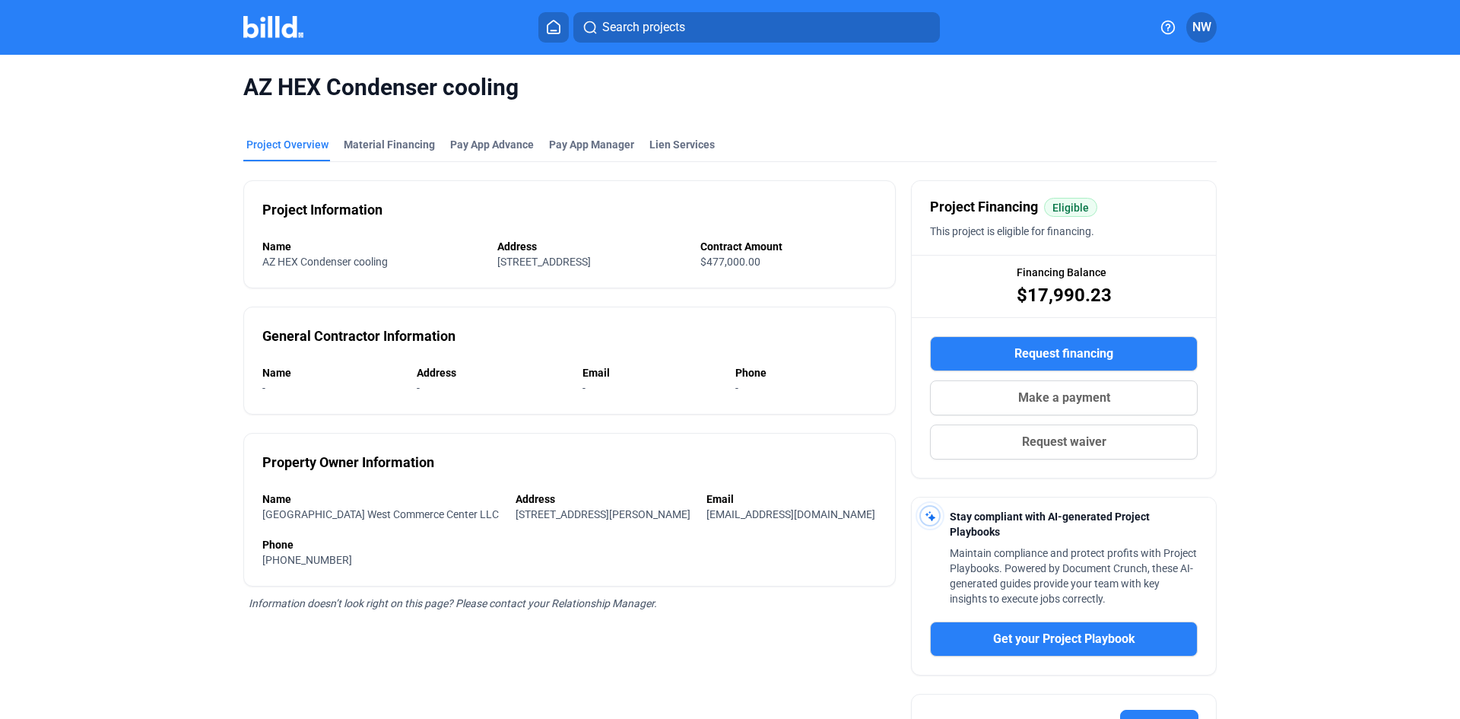
click at [260, 28] on img at bounding box center [273, 27] width 60 height 22
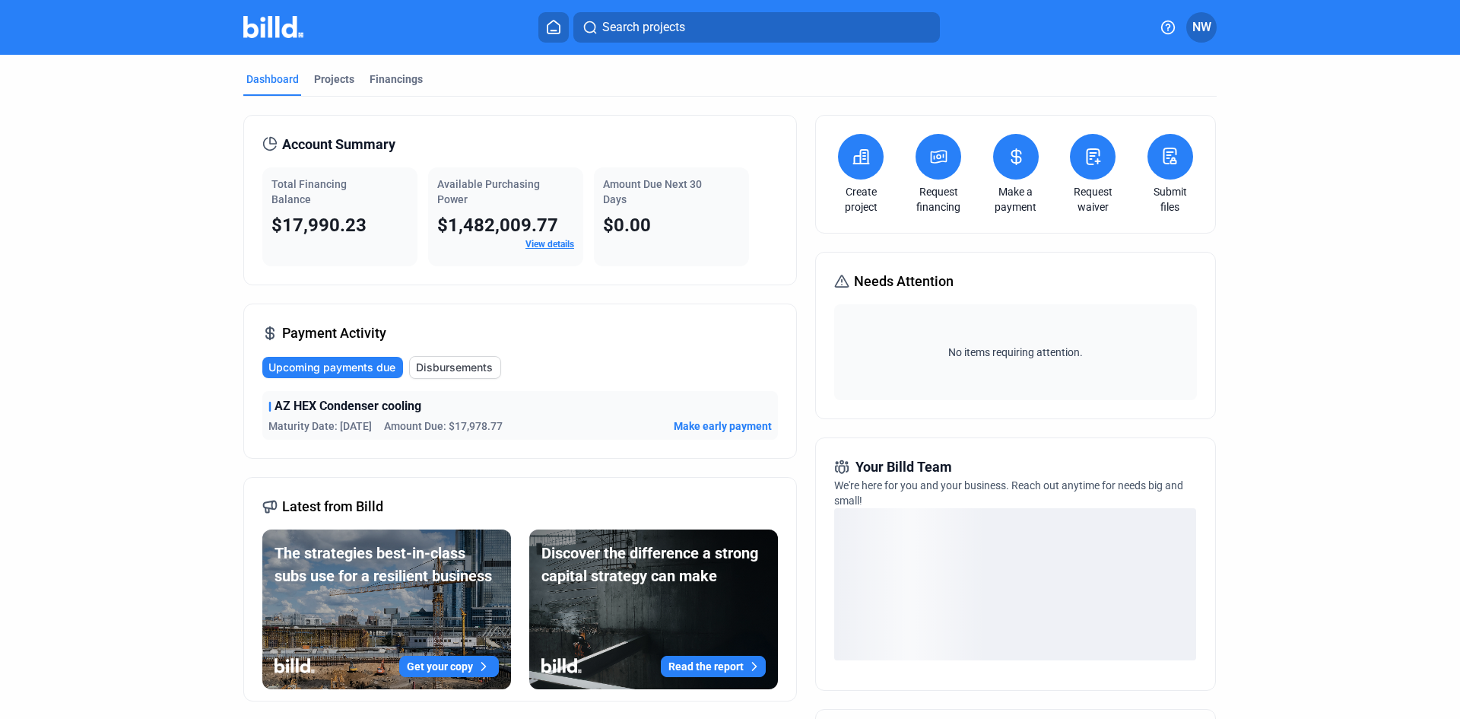
click at [484, 368] on span "Disbursements" at bounding box center [454, 367] width 77 height 15
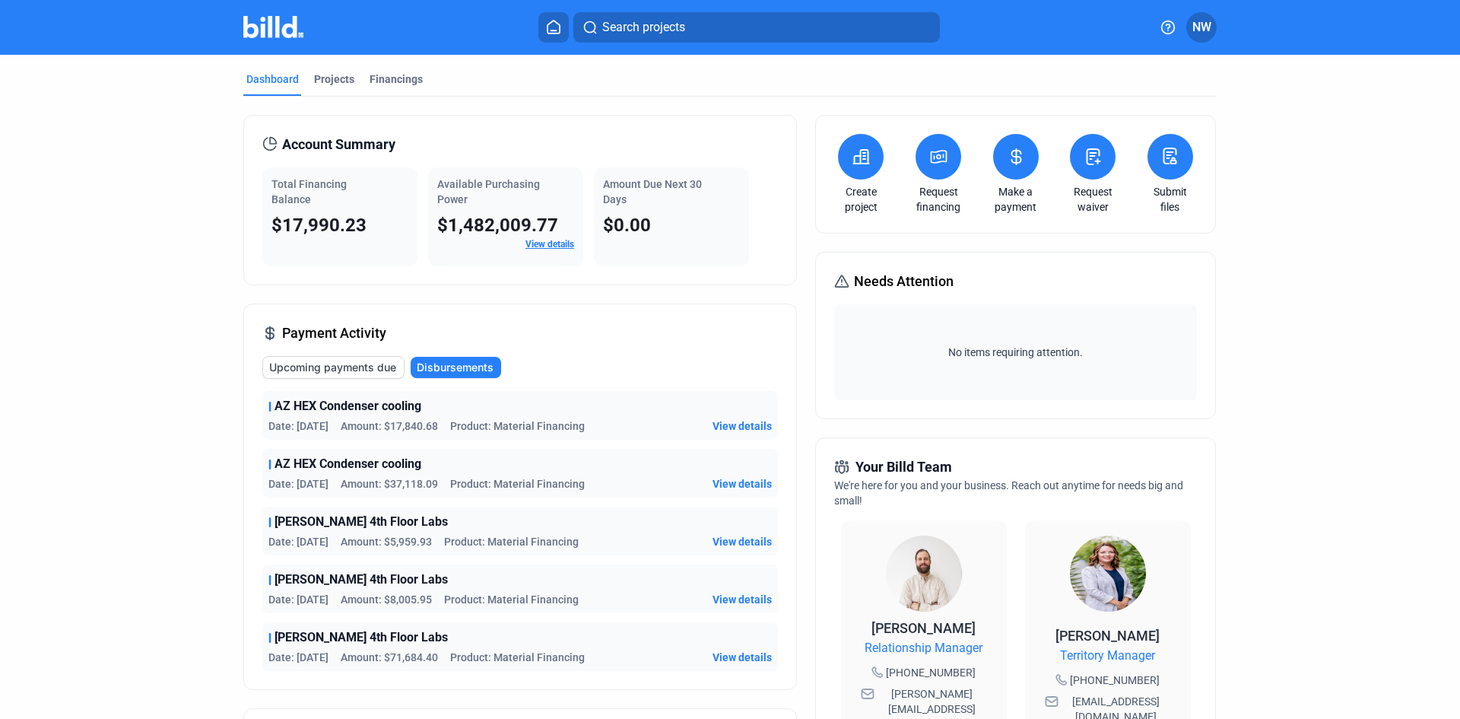
click at [405, 653] on span "Amount: $71,684.40" at bounding box center [389, 656] width 97 height 15
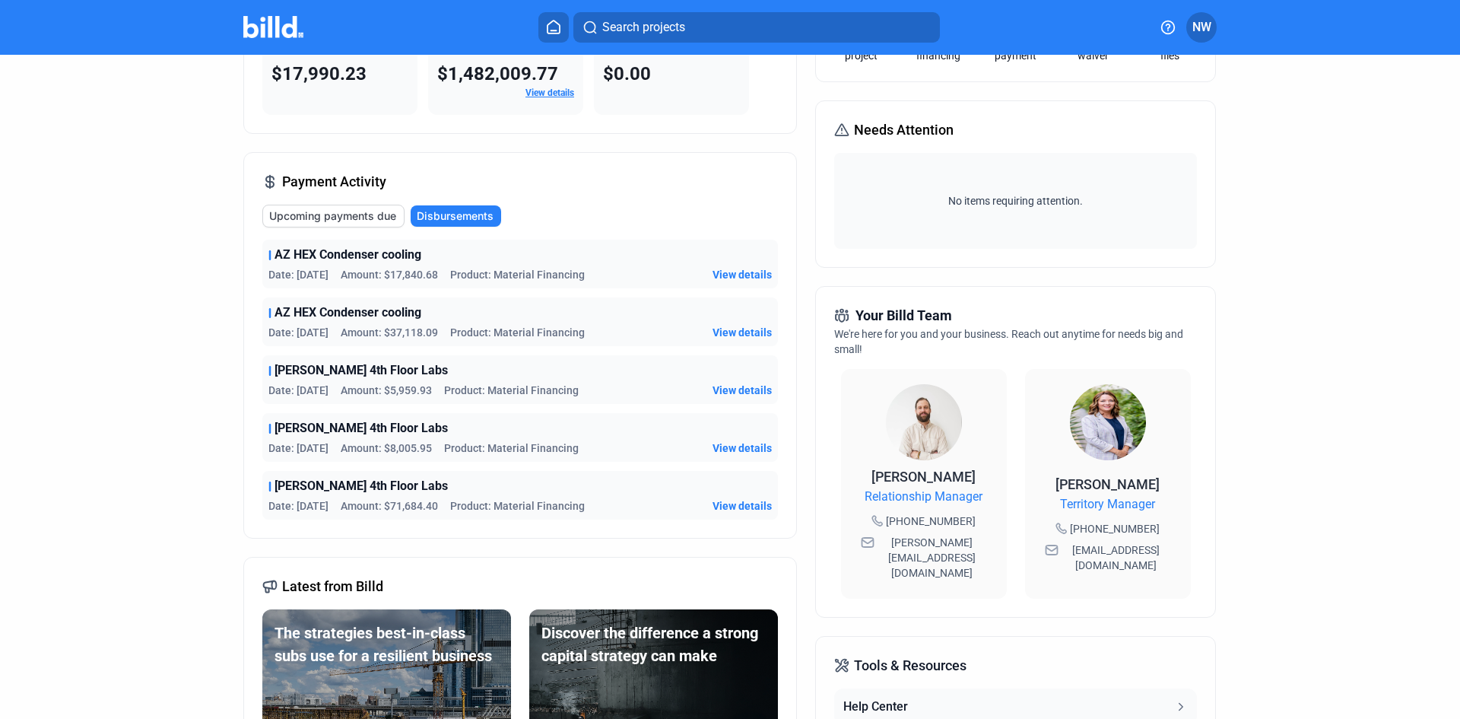
scroll to position [152, 0]
click at [742, 499] on span "View details" at bounding box center [742, 504] width 59 height 15
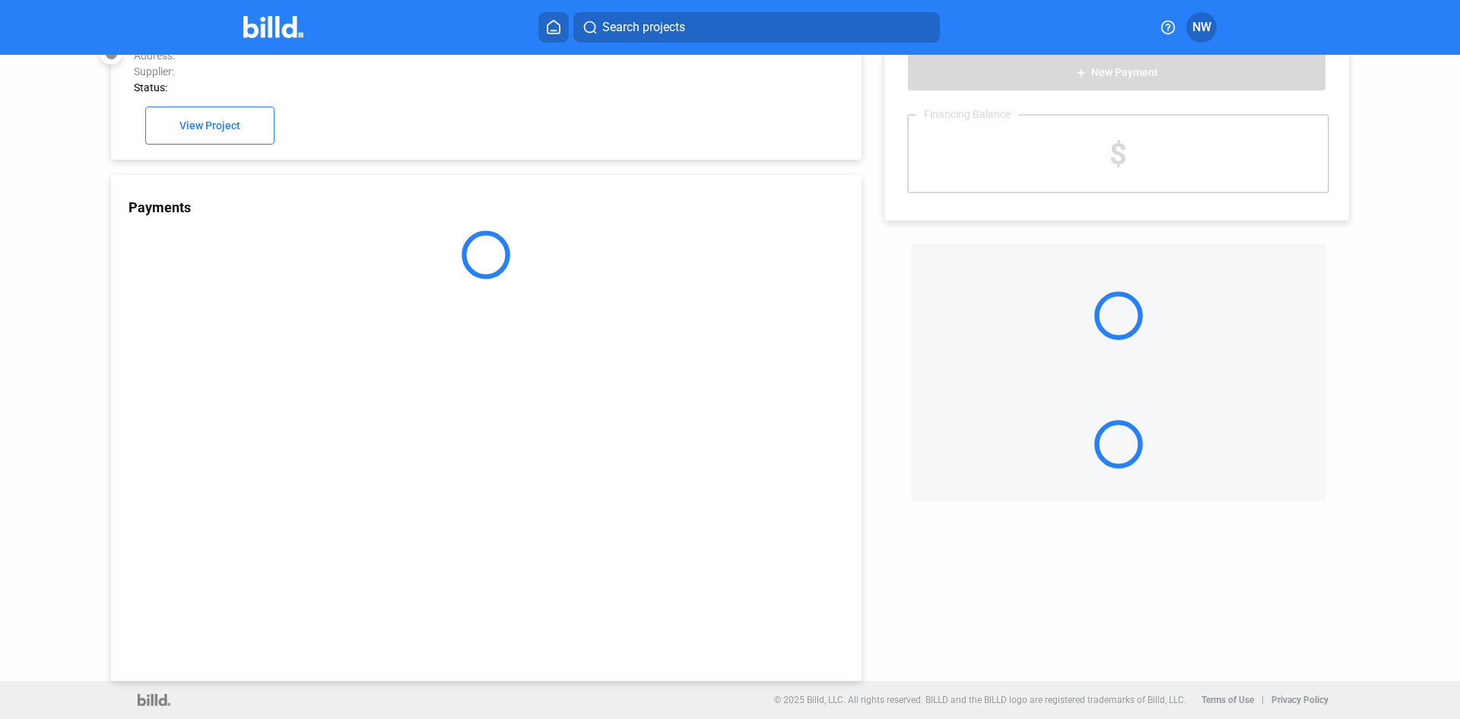
scroll to position [42, 0]
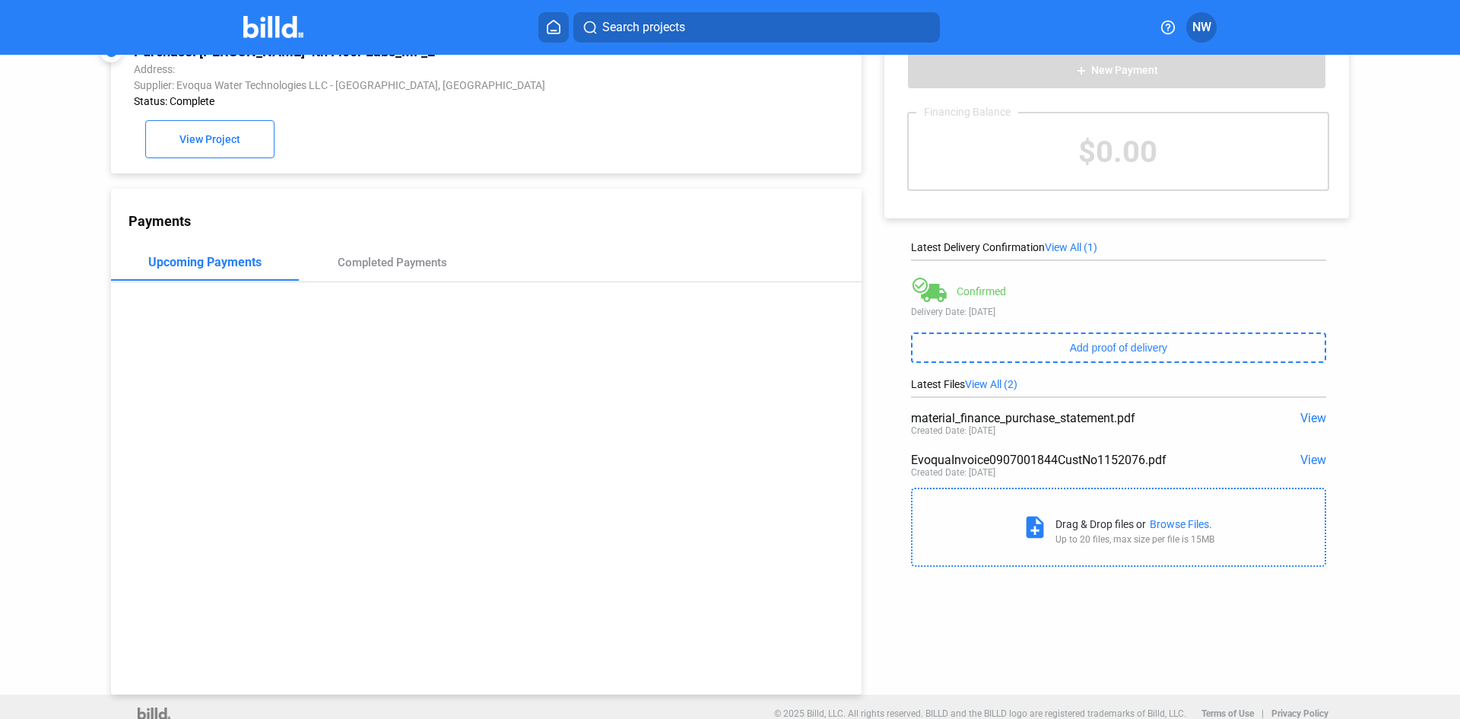
click at [1318, 460] on span "View" at bounding box center [1314, 460] width 26 height 14
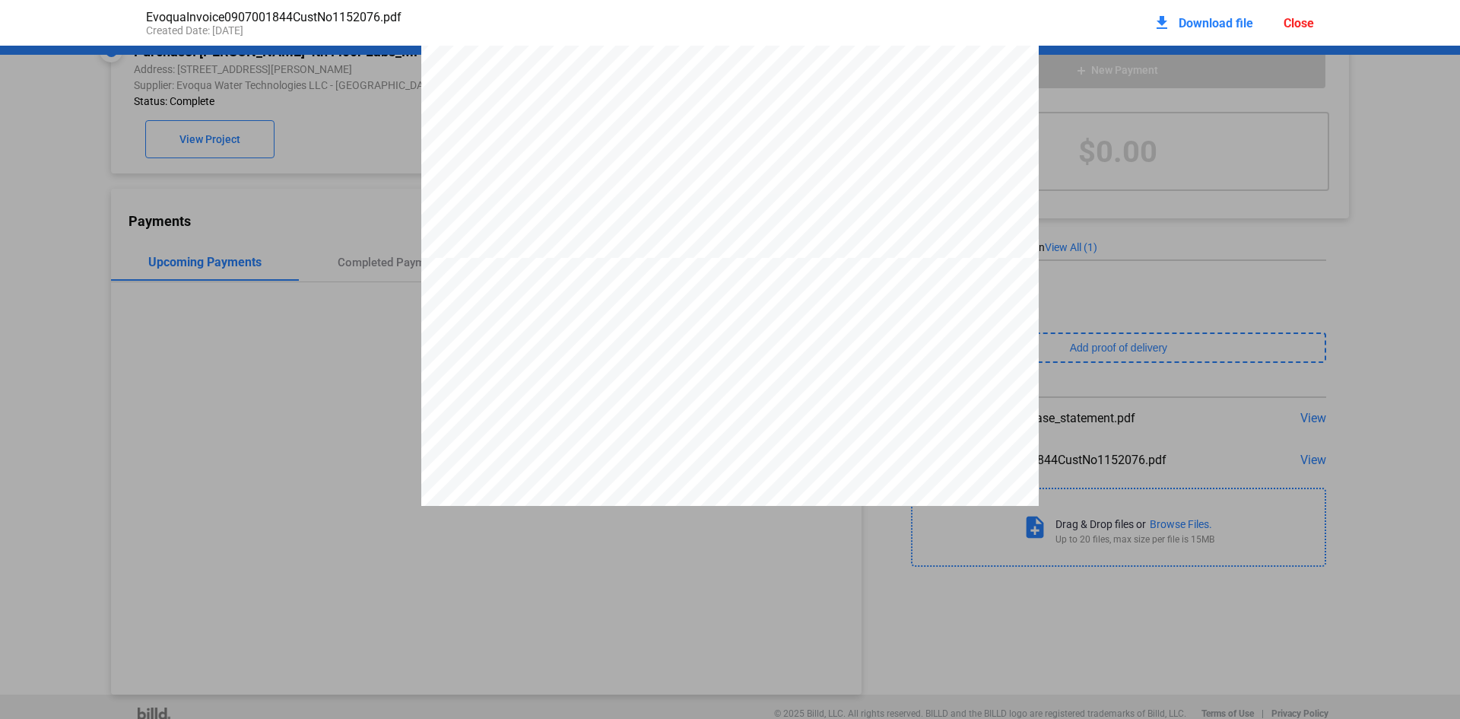
scroll to position [2441, 0]
click at [1183, 470] on div "Invoice Billing No.: 907001844 Billing Date: [DATE] Sales Order/Contract: 74642…" at bounding box center [730, 394] width 1460 height 5579
click at [974, 302] on div "Invoice Billing No.: 907001844 Billing Date: [DATE] Sales Order/Contract: 74642…" at bounding box center [730, 447] width 618 height 802
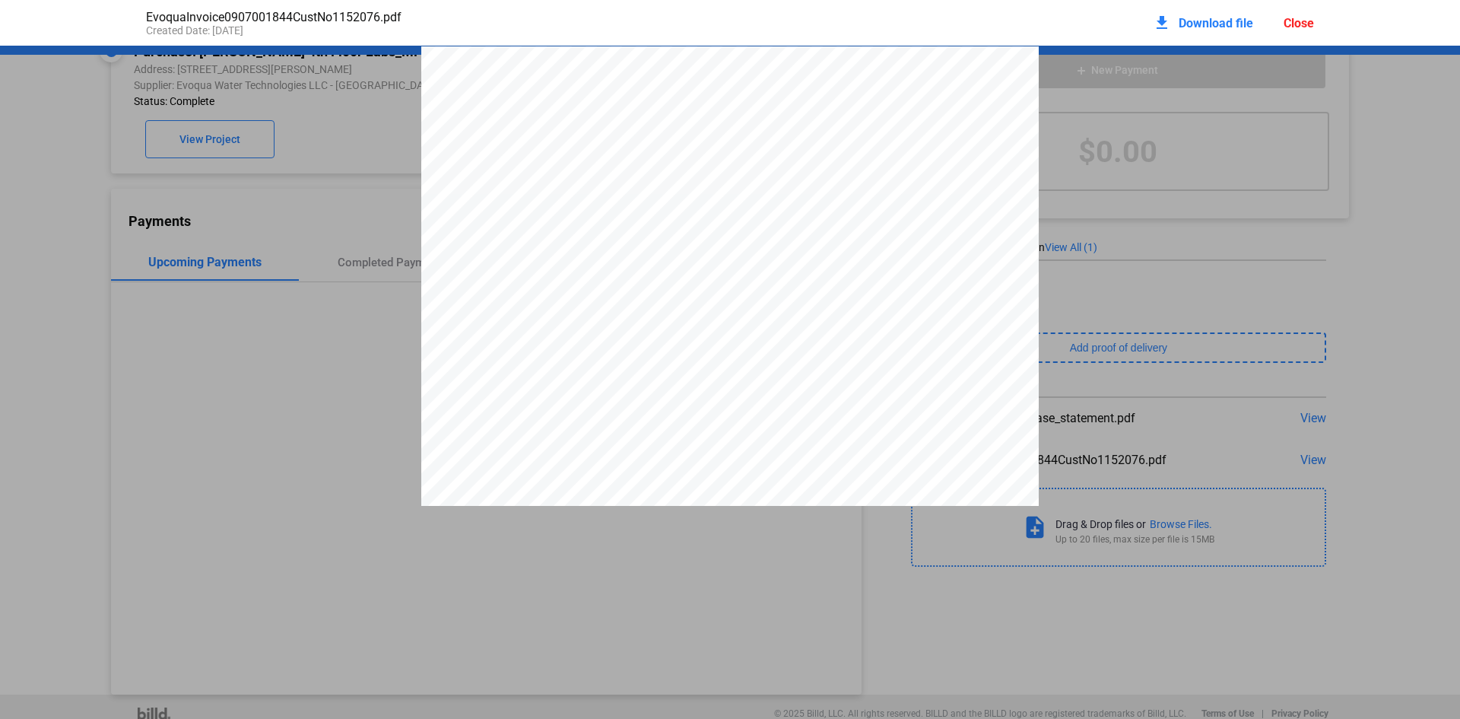
click at [525, 611] on pdf-viewer "Invoice Billing No.: 907001844 Billing Date: [DATE] Sales Order/Contract: 74642…" at bounding box center [730, 333] width 1460 height 575
click at [1310, 14] on div "download Download file Close" at bounding box center [1233, 22] width 161 height 33
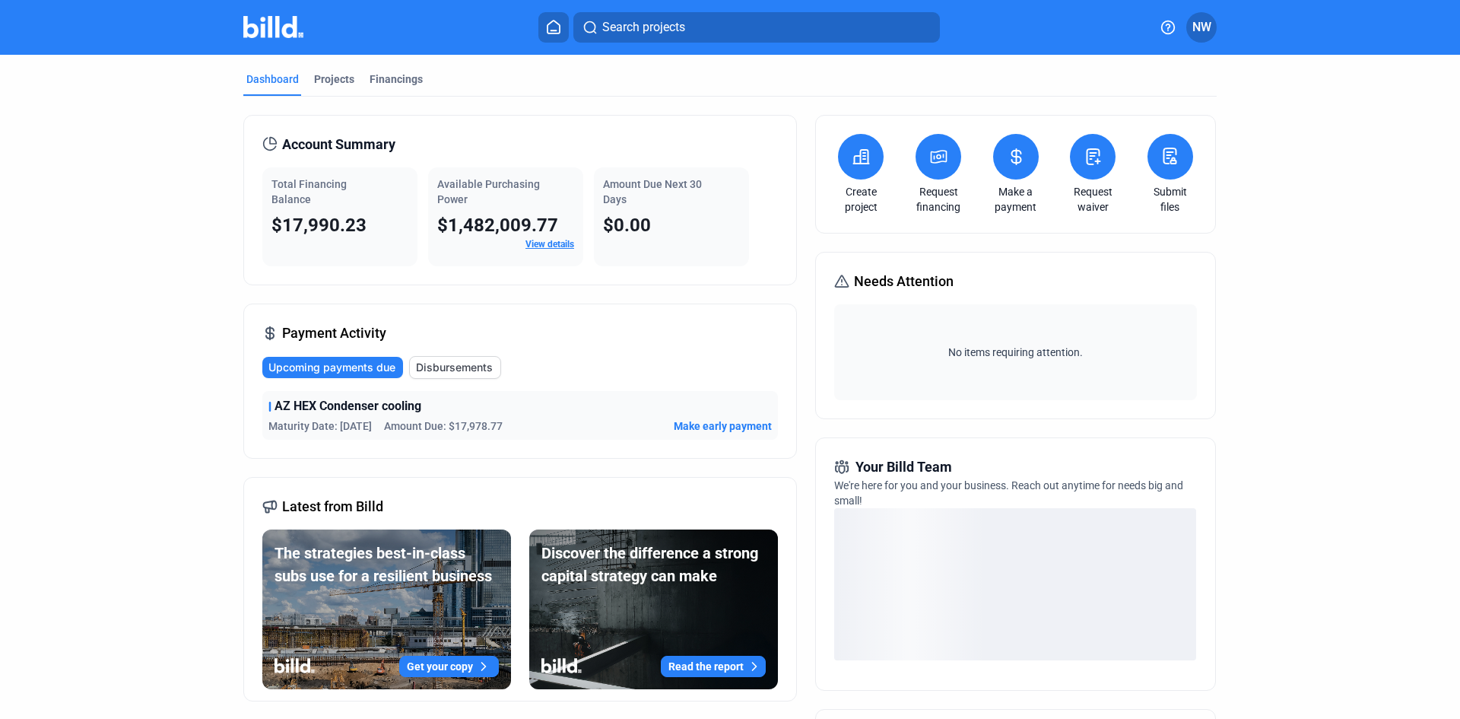
click at [477, 373] on span "Disbursements" at bounding box center [454, 367] width 77 height 15
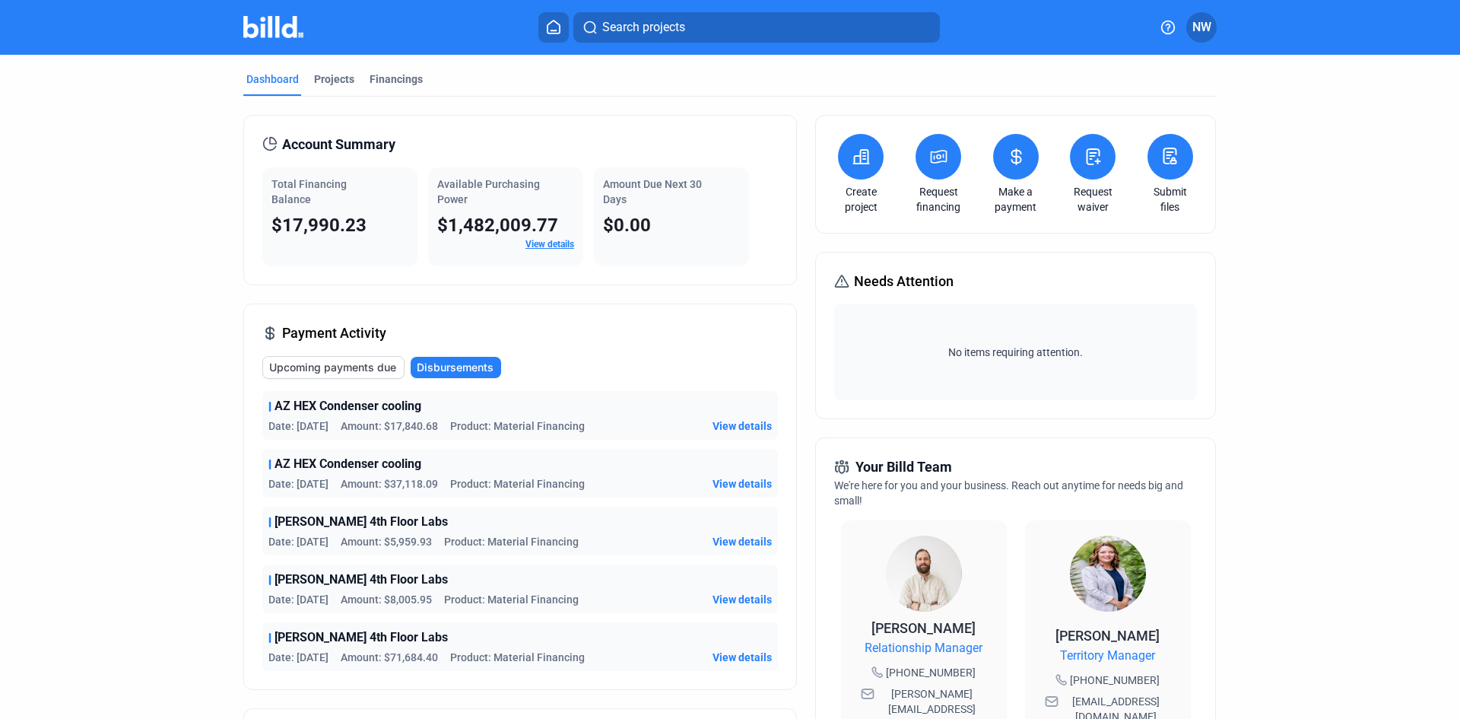
click at [557, 582] on div "[PERSON_NAME] 4th Floor Labs" at bounding box center [519, 579] width 503 height 18
click at [749, 592] on span "View details" at bounding box center [742, 599] width 59 height 15
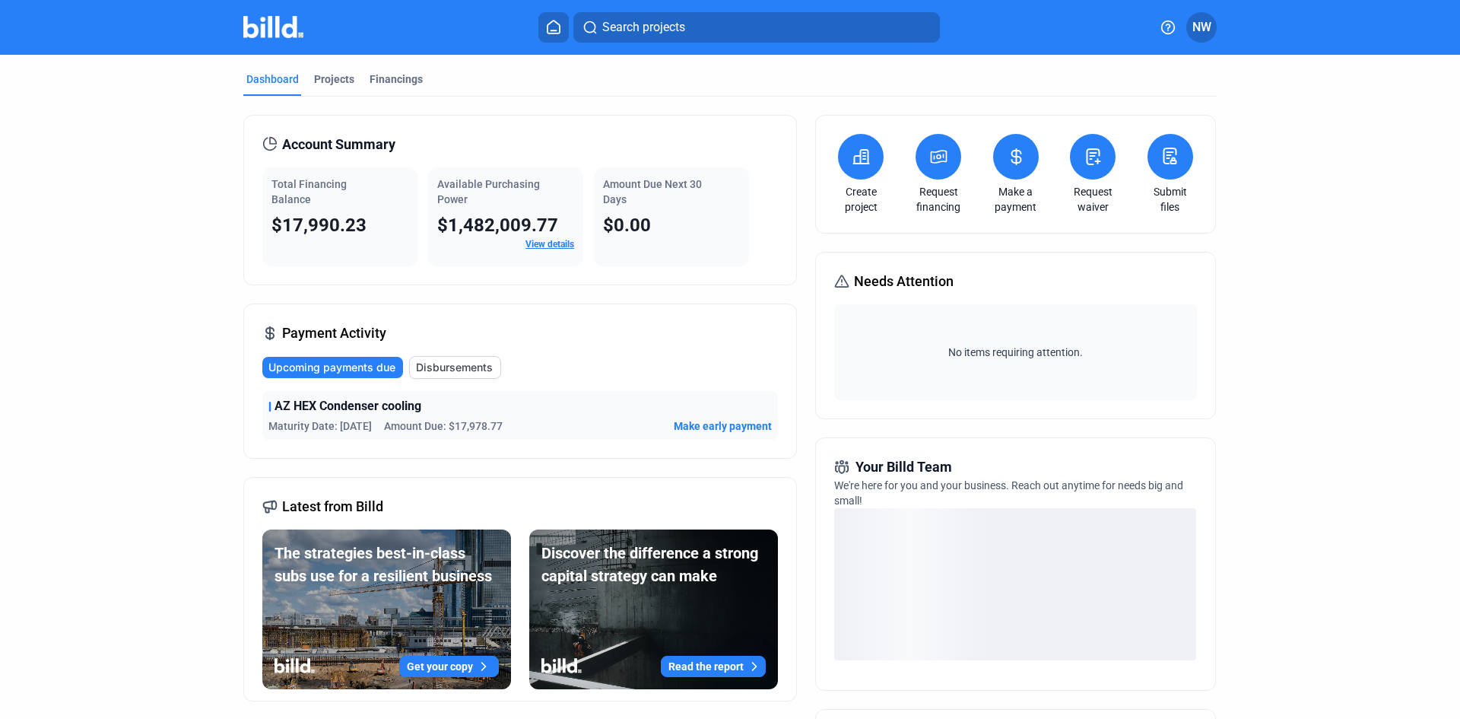
click at [465, 369] on span "Disbursements" at bounding box center [454, 367] width 77 height 15
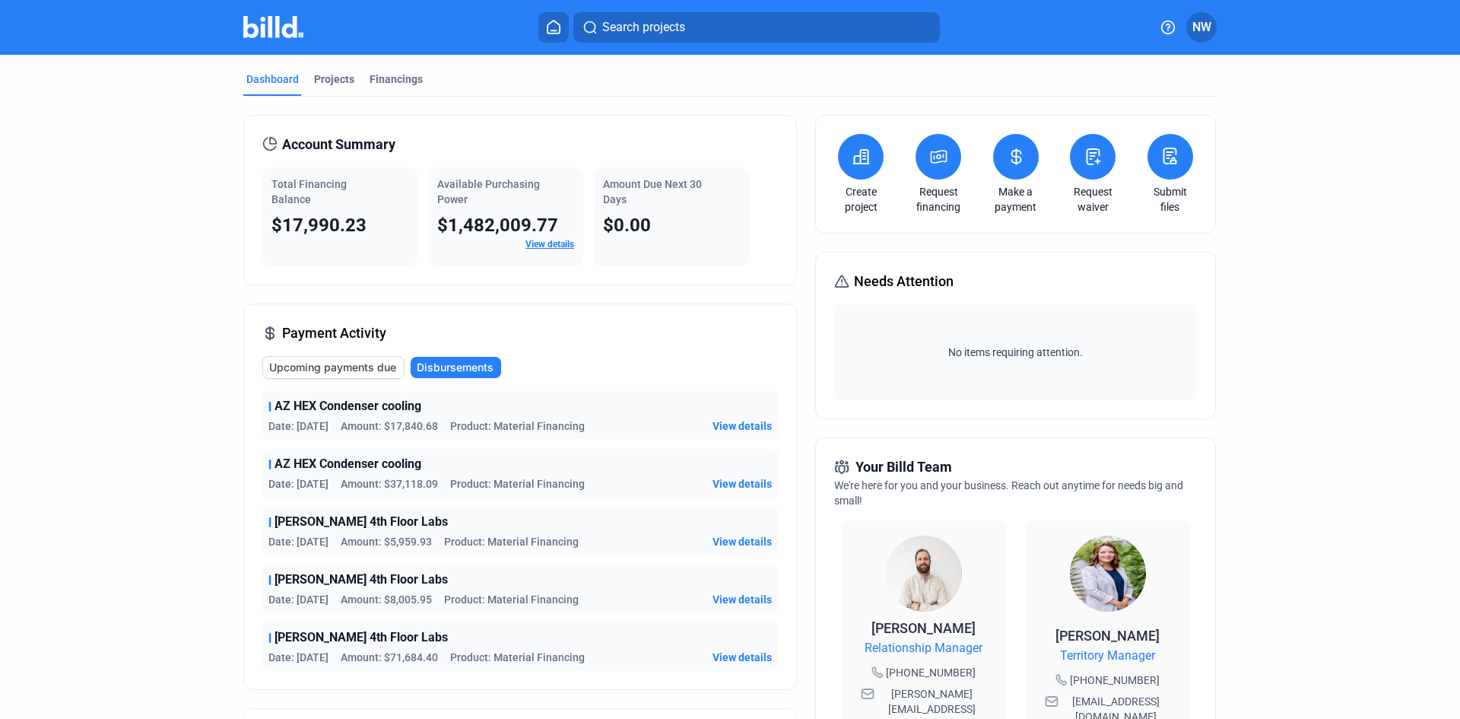
click at [740, 649] on div "[PERSON_NAME] 4th Floor Labs Date: [DATE] Amount: $71,684.40 Product: Material …" at bounding box center [520, 646] width 516 height 49
click at [751, 657] on span "View details" at bounding box center [742, 656] width 59 height 15
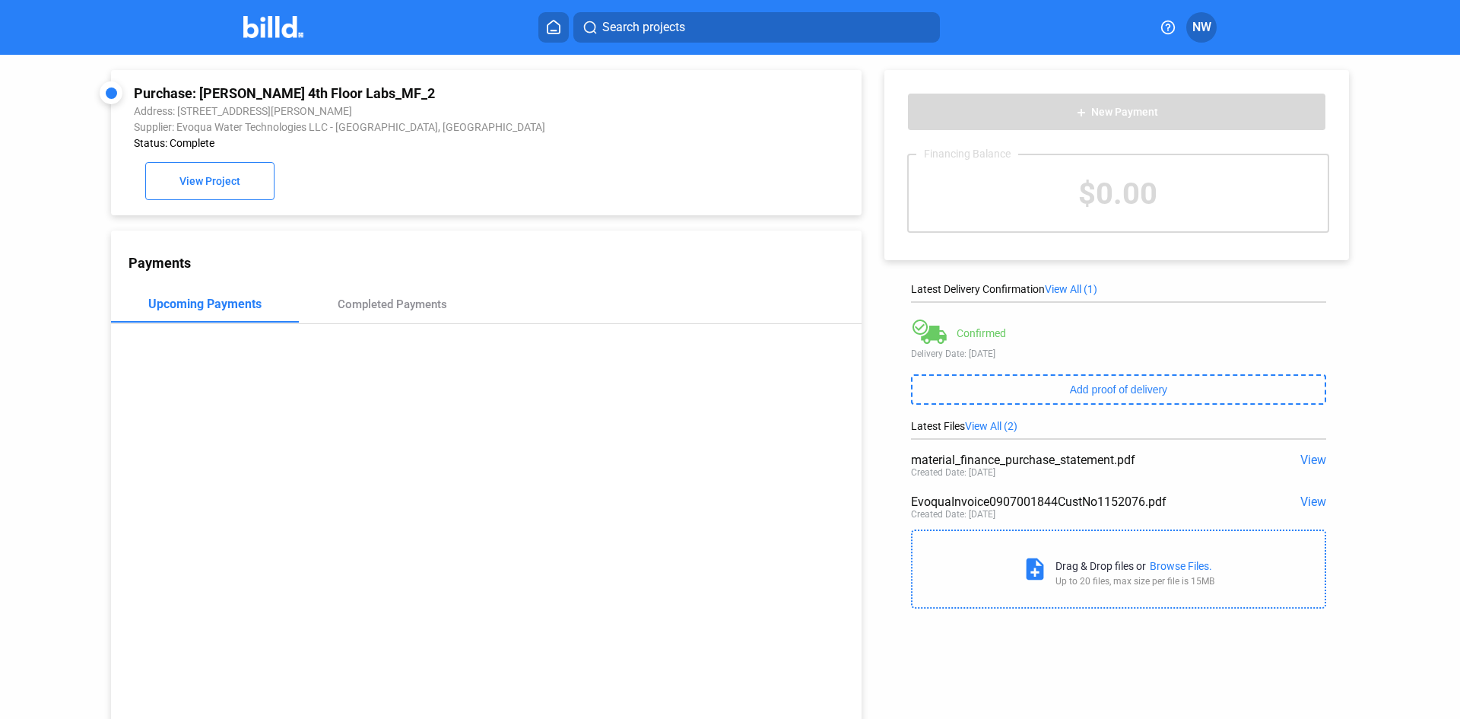
click at [1092, 459] on div "material_finance_purchase_statement.pdf" at bounding box center [1077, 460] width 332 height 14
click at [1320, 457] on div "add New Payment Financing Balance $0.00 Latest Delivery Confirmation View All (…" at bounding box center [1125, 335] width 526 height 561
click at [1308, 460] on span "View" at bounding box center [1314, 460] width 26 height 14
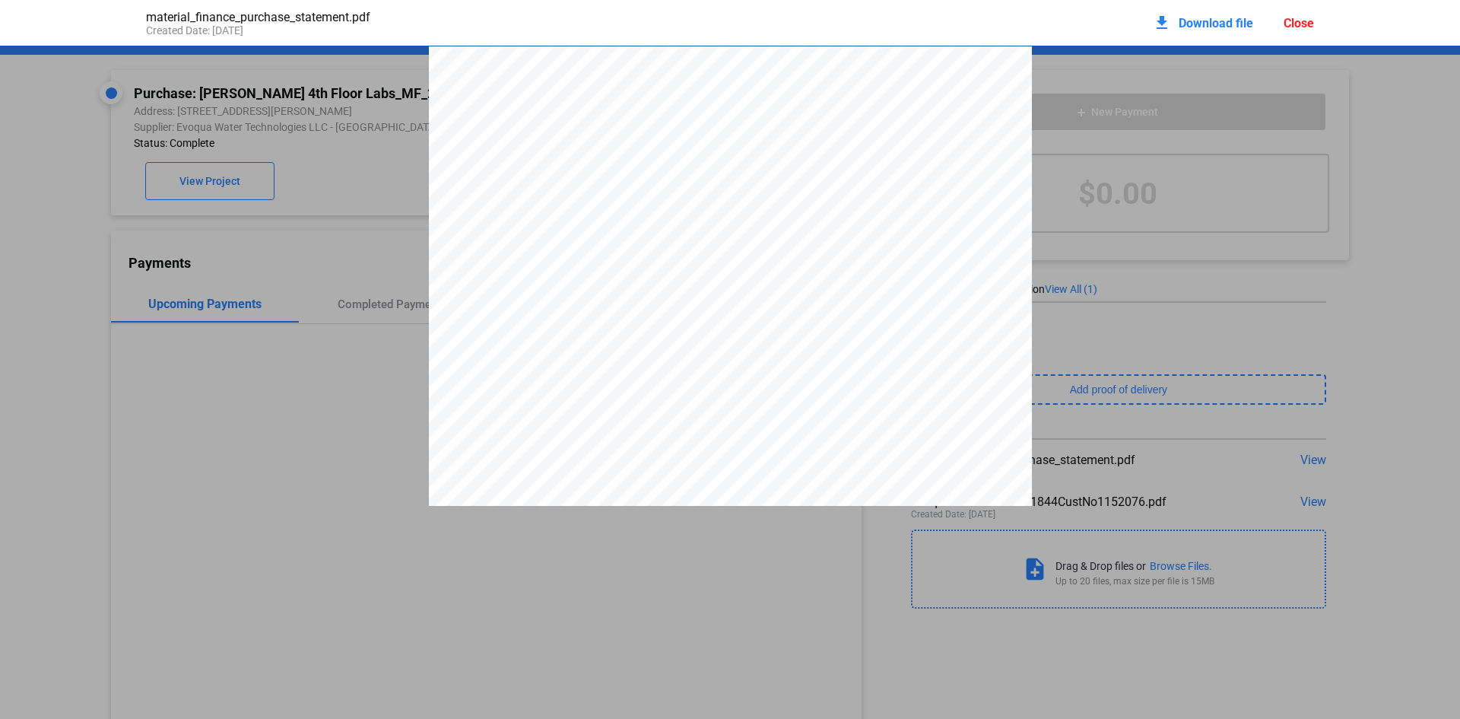
click at [795, 532] on pdf-viewer "PURCHASE STATEMENT This PURCHASE STATEMENT is being executed and delivered purs…" at bounding box center [730, 333] width 1460 height 575
click at [1316, 21] on div "material_finance_purchase_statement.pdf Created Date: [DATE] download Download …" at bounding box center [730, 23] width 1199 height 46
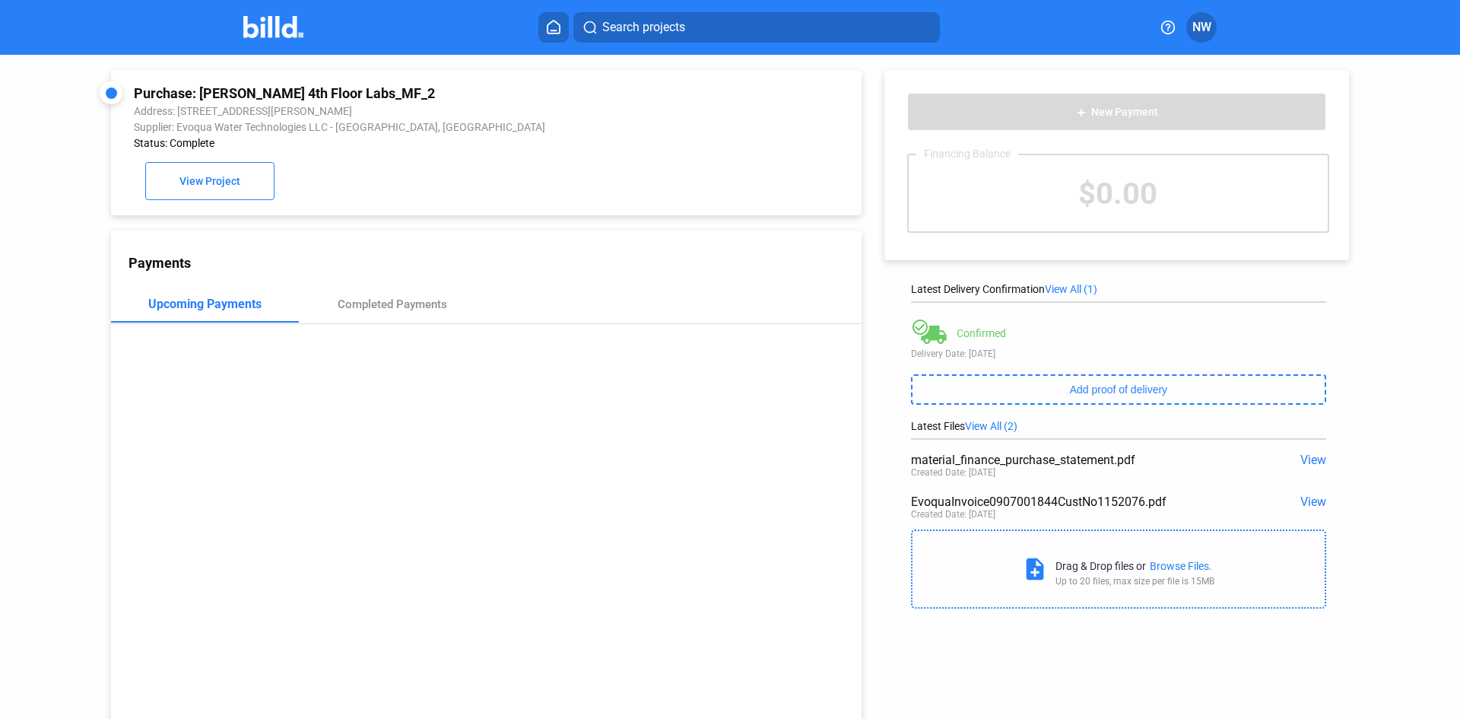
click at [1301, 461] on span "View" at bounding box center [1314, 460] width 26 height 14
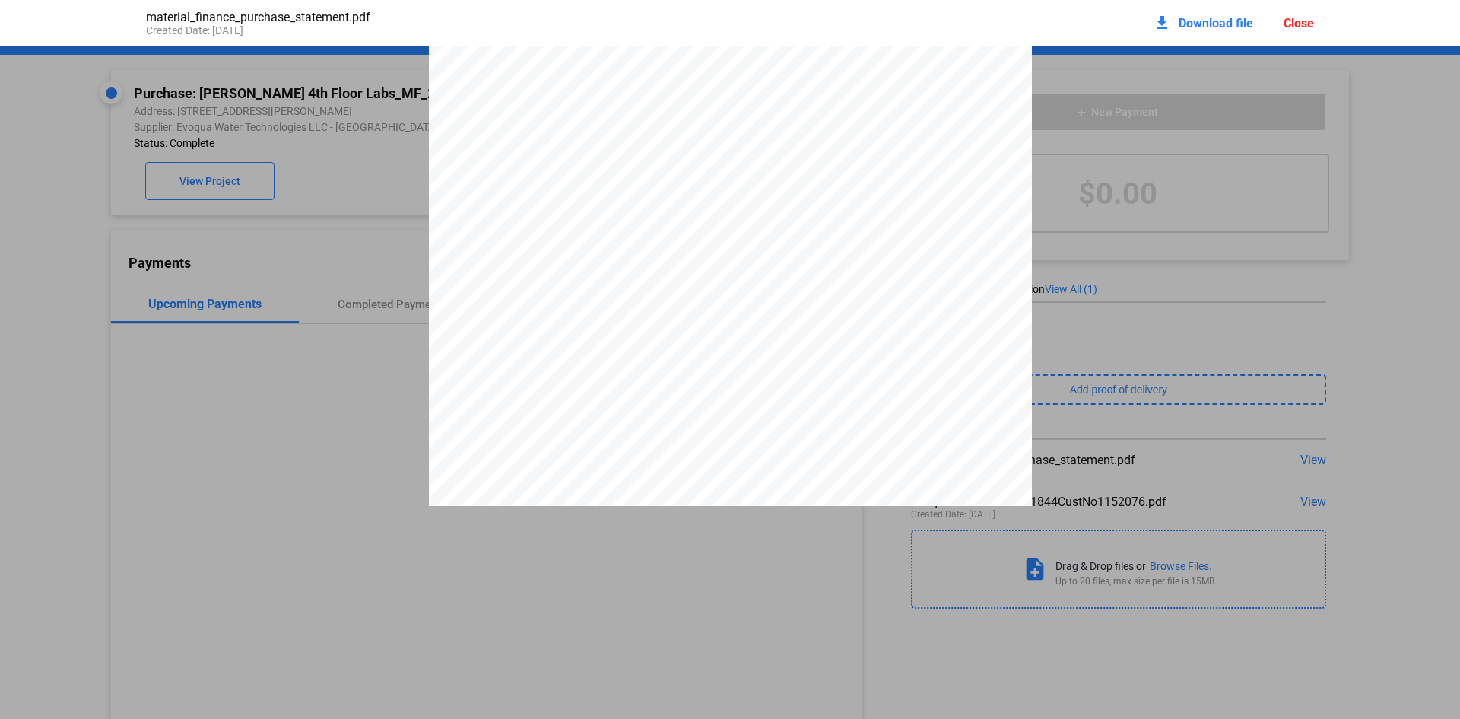
scroll to position [8, 0]
click at [1304, 24] on div "Close" at bounding box center [1299, 23] width 30 height 14
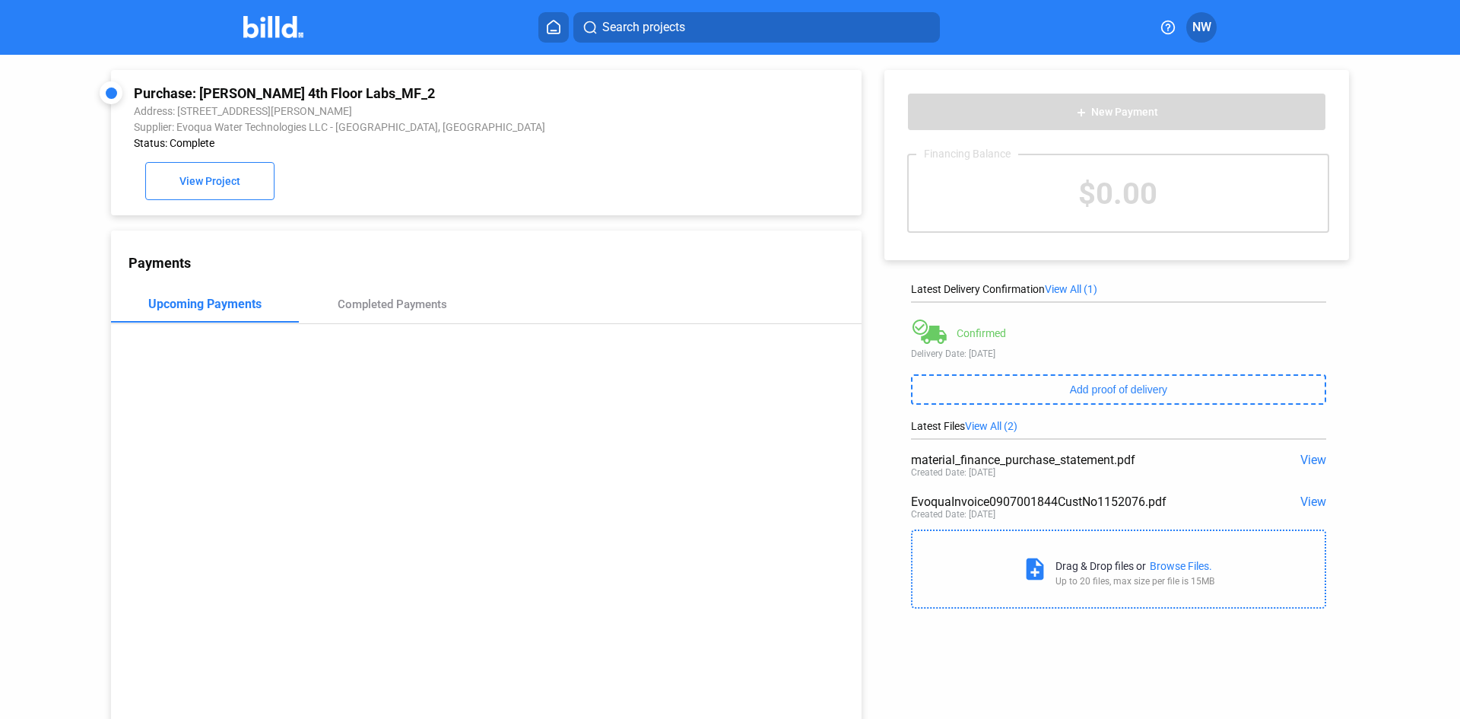
click at [360, 437] on div "Payments Upcoming Payments Completed Payments" at bounding box center [486, 483] width 751 height 506
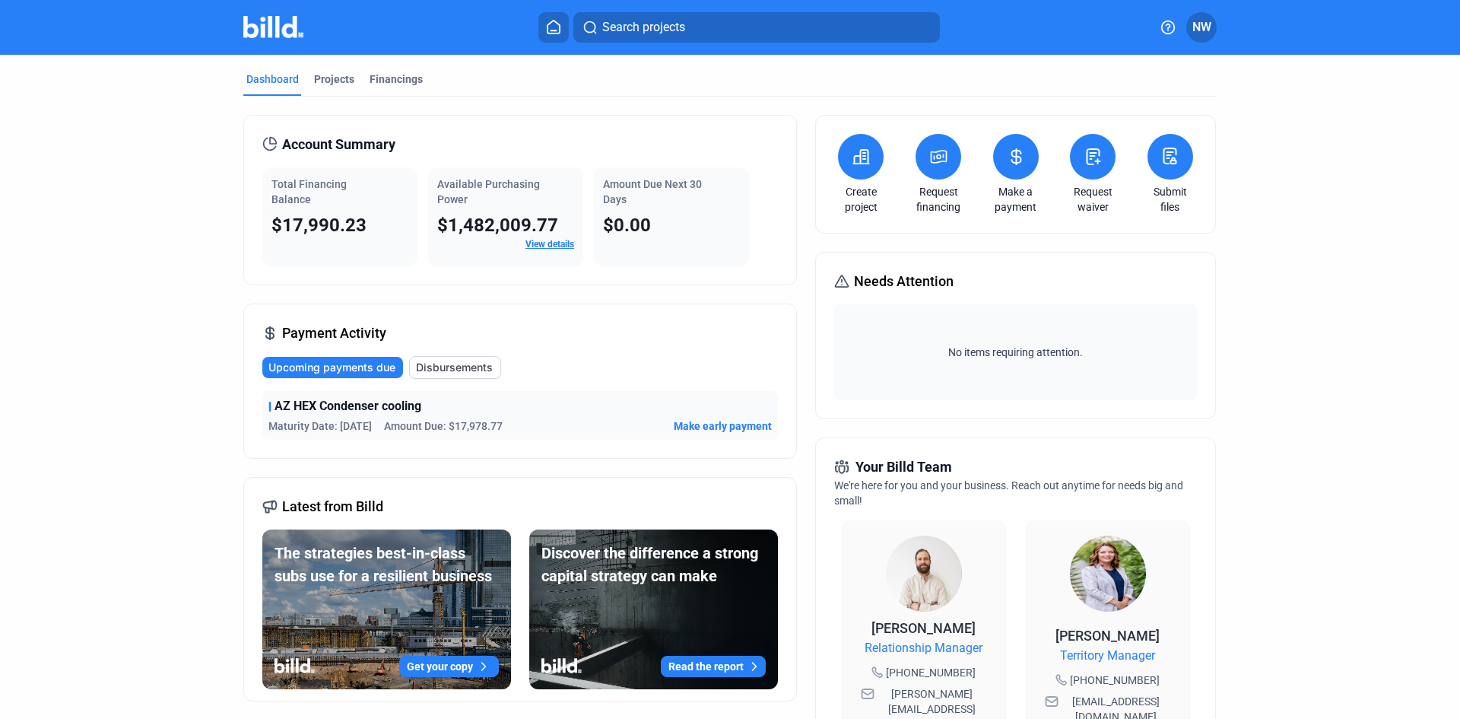
drag, startPoint x: 450, startPoint y: 358, endPoint x: 501, endPoint y: 369, distance: 52.1
click at [452, 360] on button "Disbursements" at bounding box center [455, 367] width 92 height 23
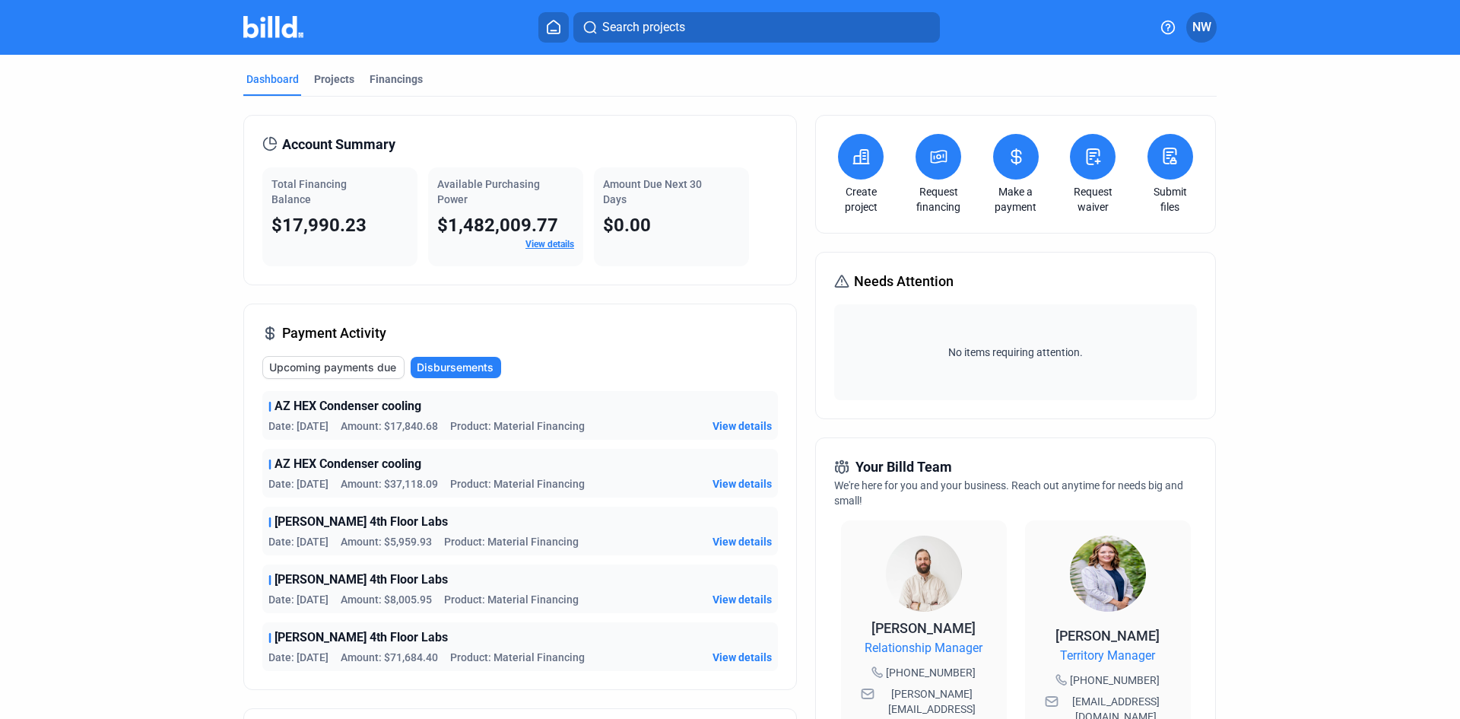
click at [744, 597] on span "View details" at bounding box center [742, 599] width 59 height 15
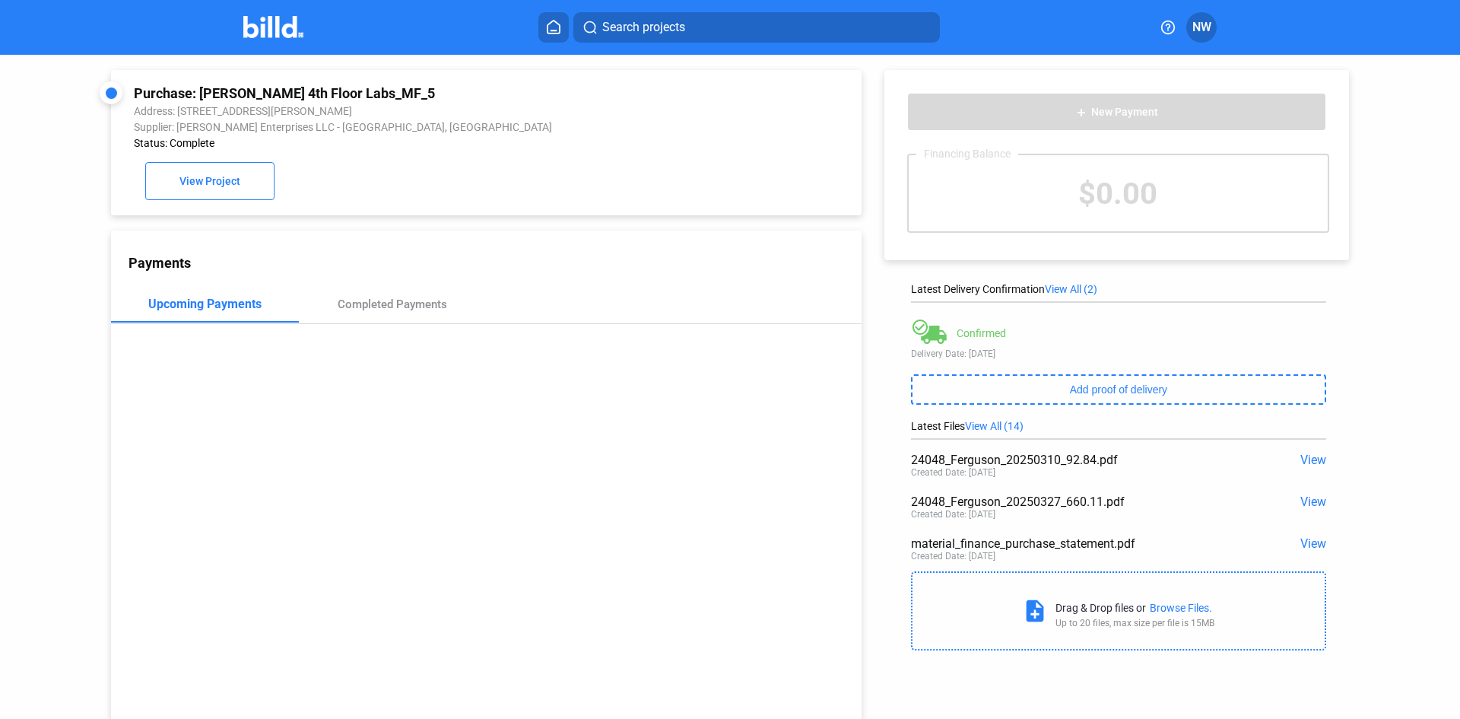
click at [1312, 460] on span "View" at bounding box center [1314, 460] width 26 height 14
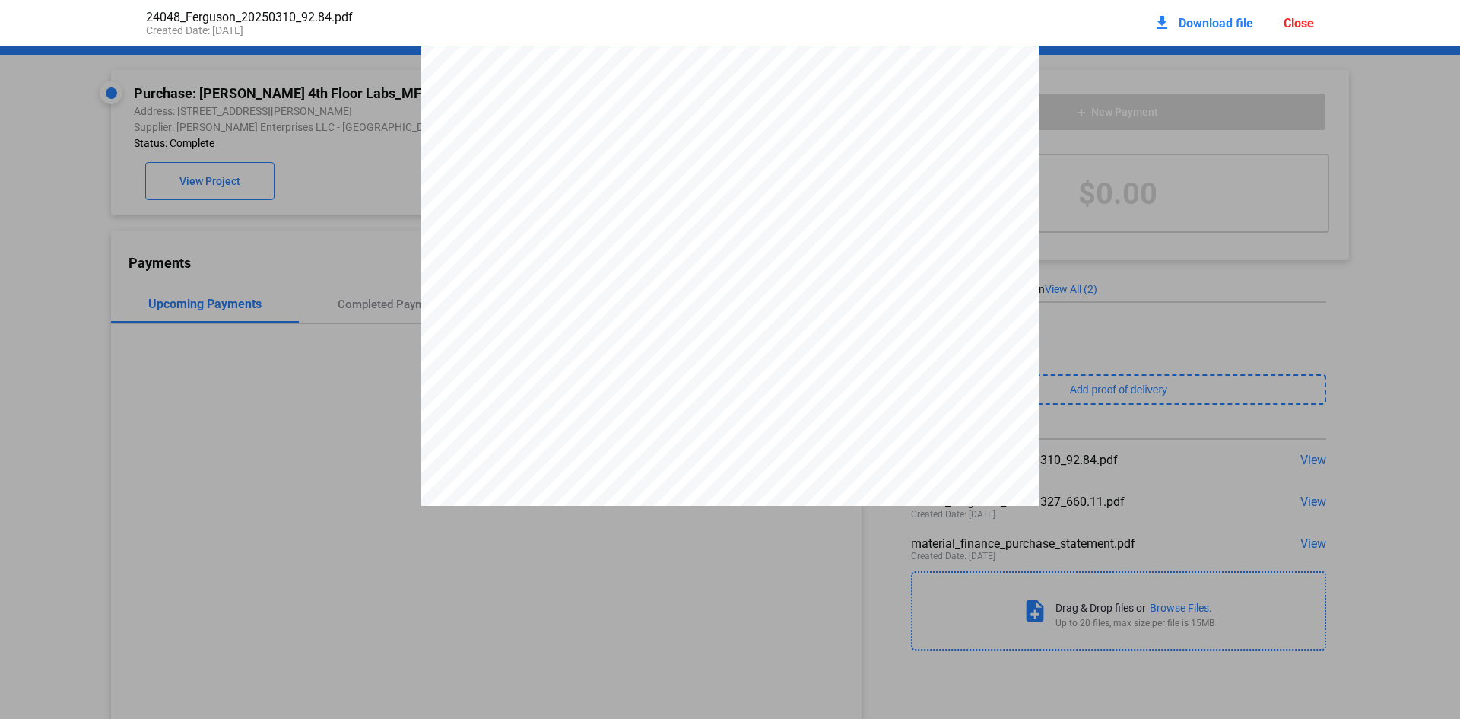
scroll to position [8, 0]
click at [1308, 21] on div "Close" at bounding box center [1299, 23] width 30 height 14
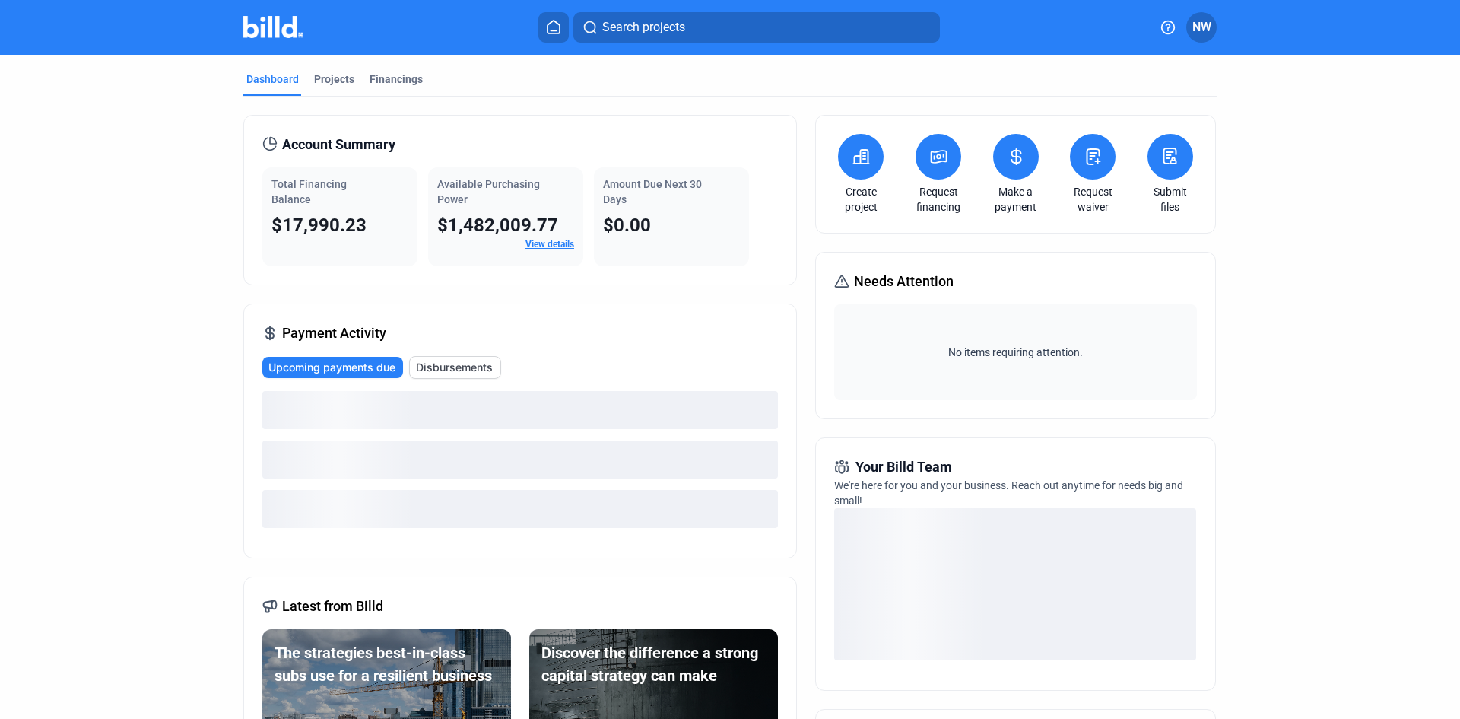
click at [481, 496] on div "loading" at bounding box center [520, 509] width 516 height 38
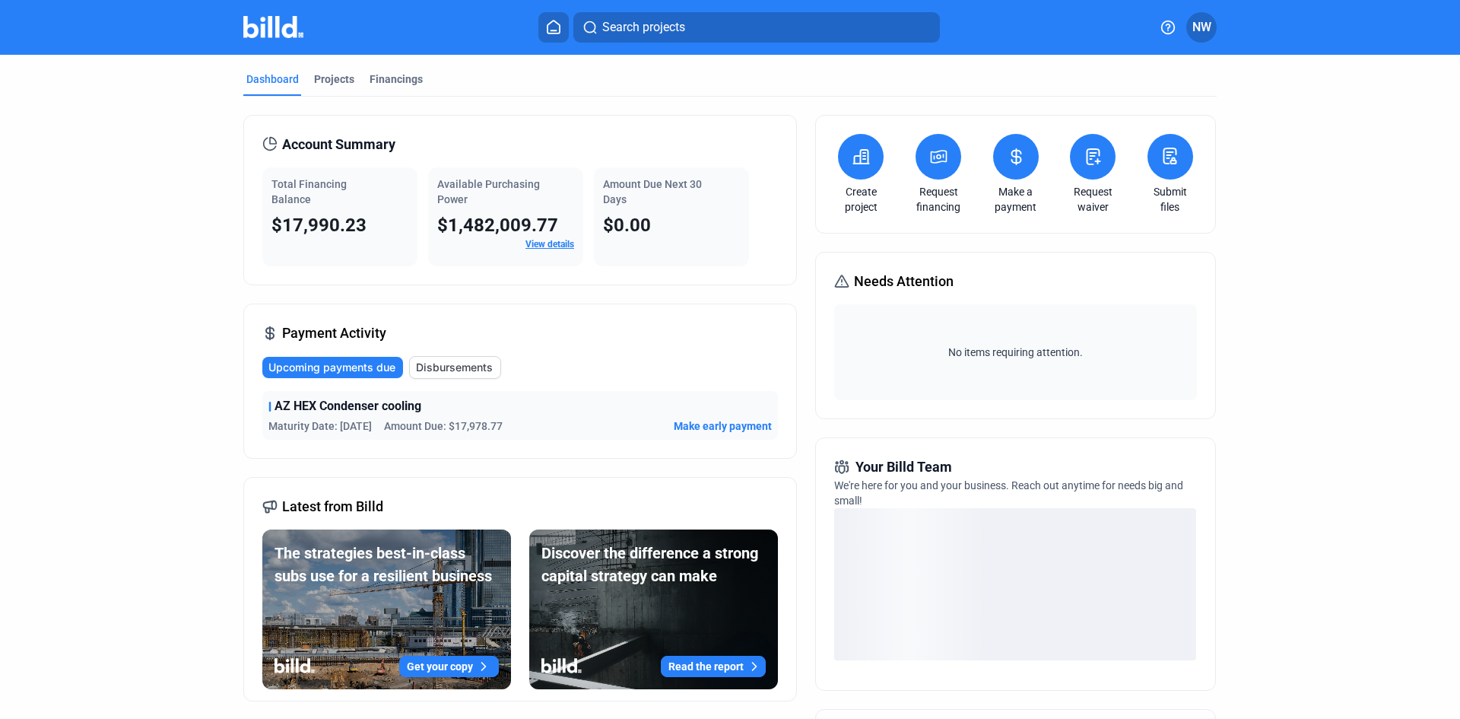
click at [472, 362] on span "Disbursements" at bounding box center [454, 367] width 77 height 15
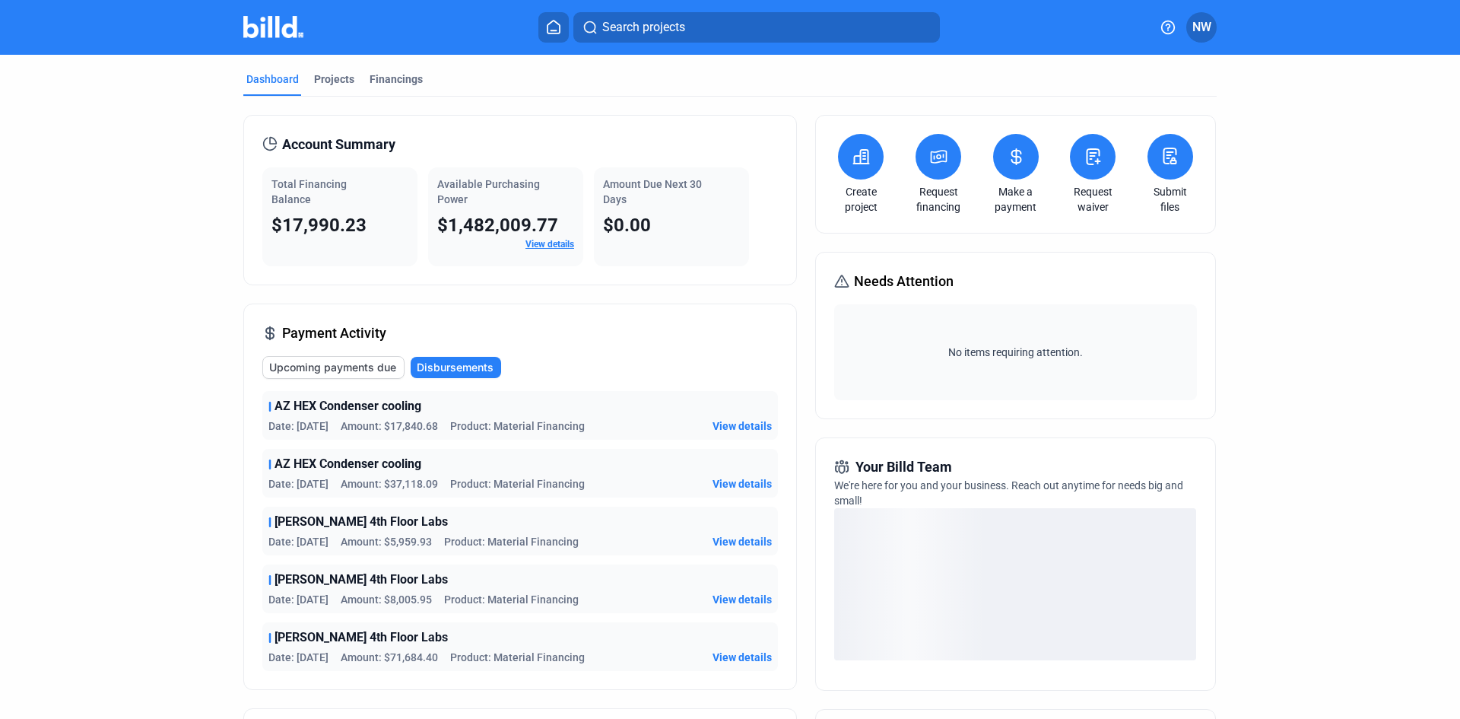
click at [766, 420] on span "View details" at bounding box center [742, 425] width 59 height 15
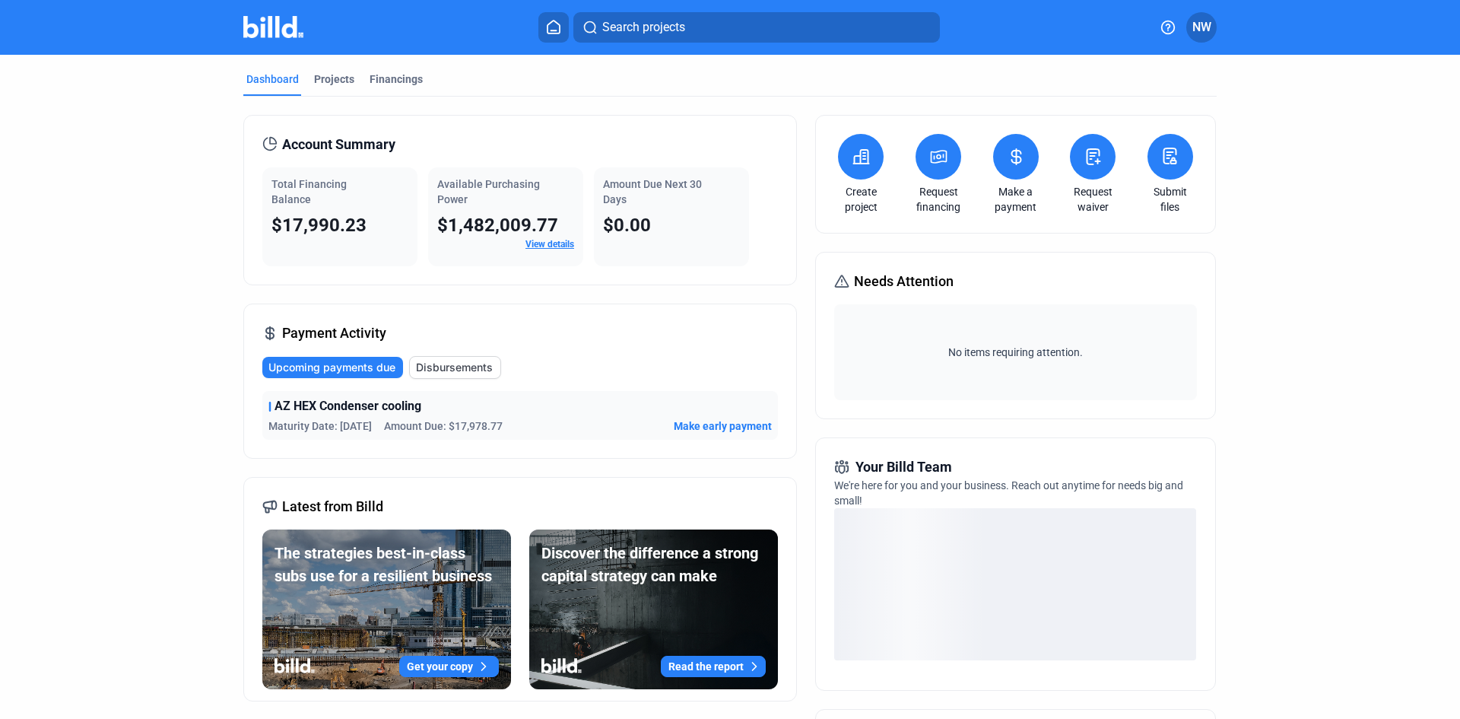
click at [472, 368] on span "Disbursements" at bounding box center [454, 367] width 77 height 15
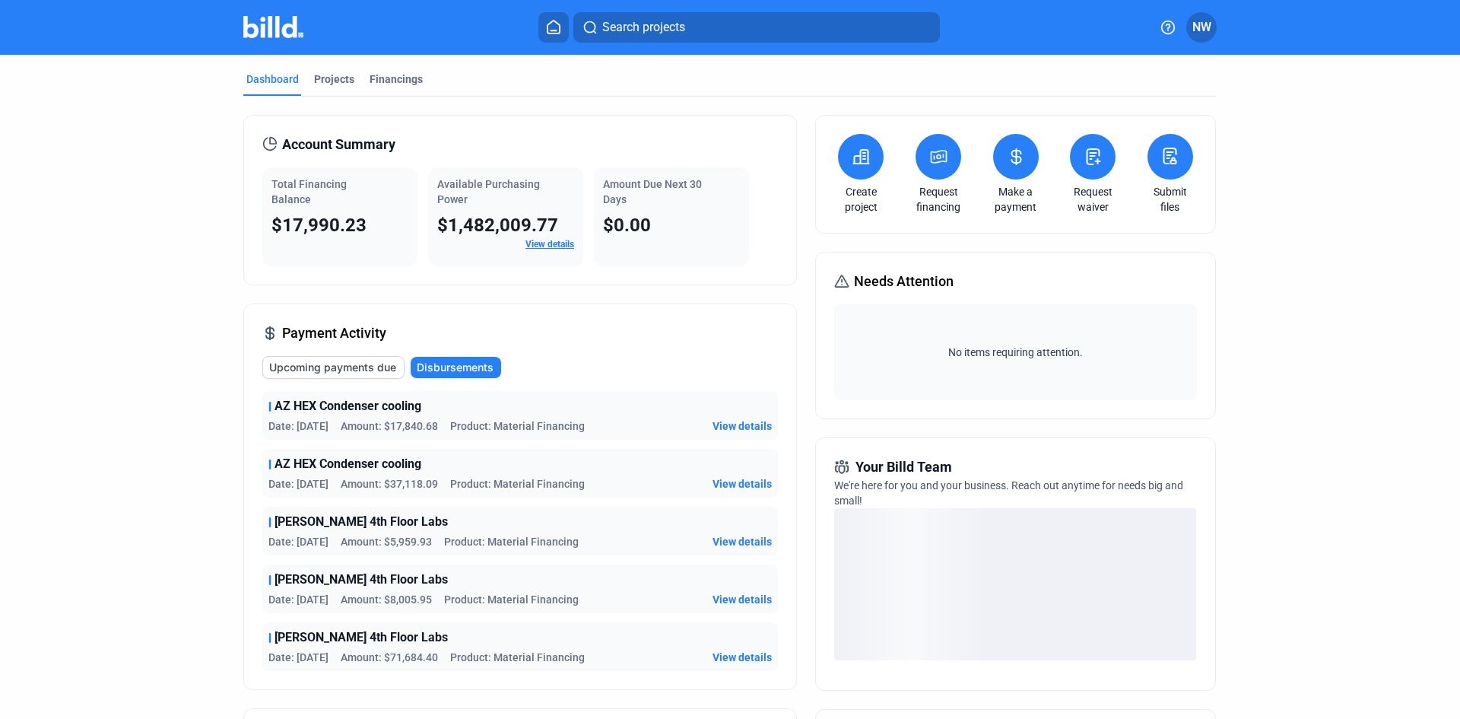
click at [723, 480] on span "View details" at bounding box center [742, 483] width 59 height 15
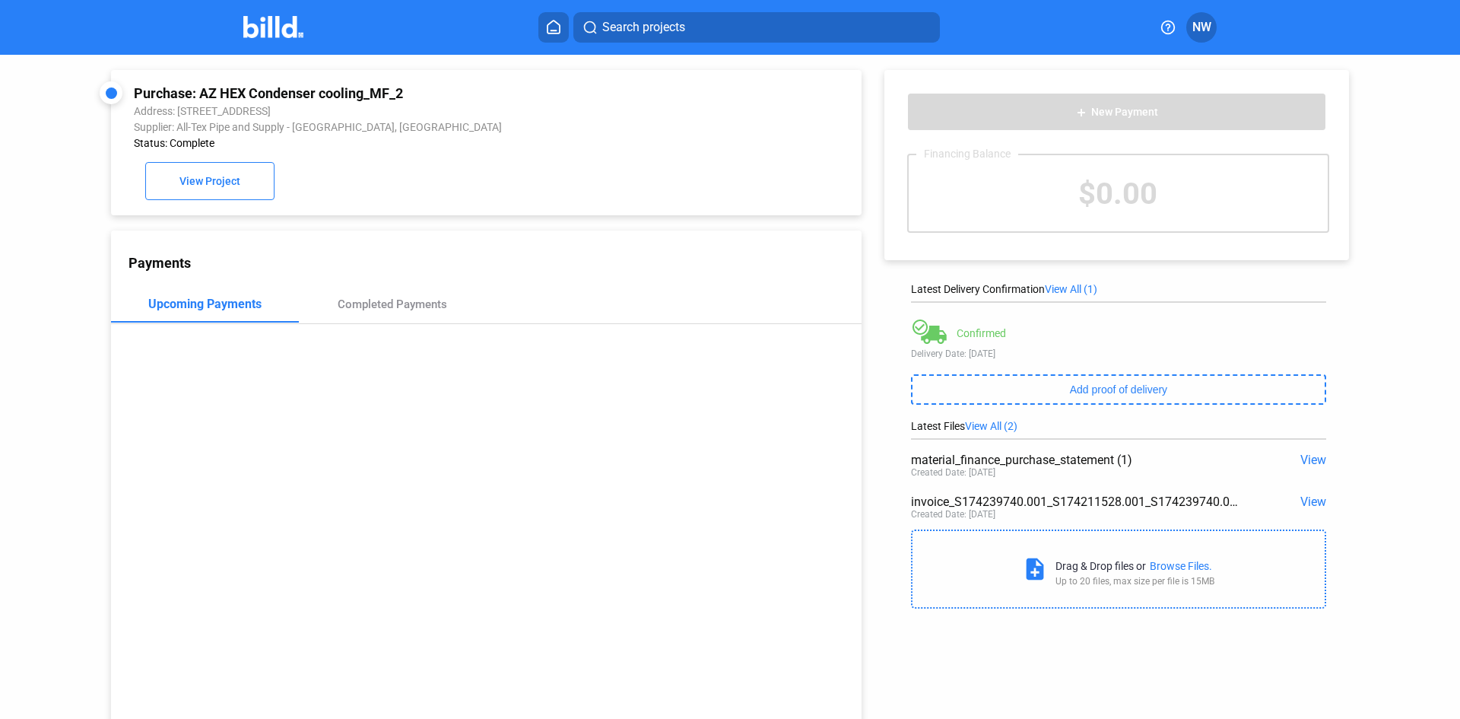
click at [1307, 500] on span "View" at bounding box center [1314, 501] width 26 height 14
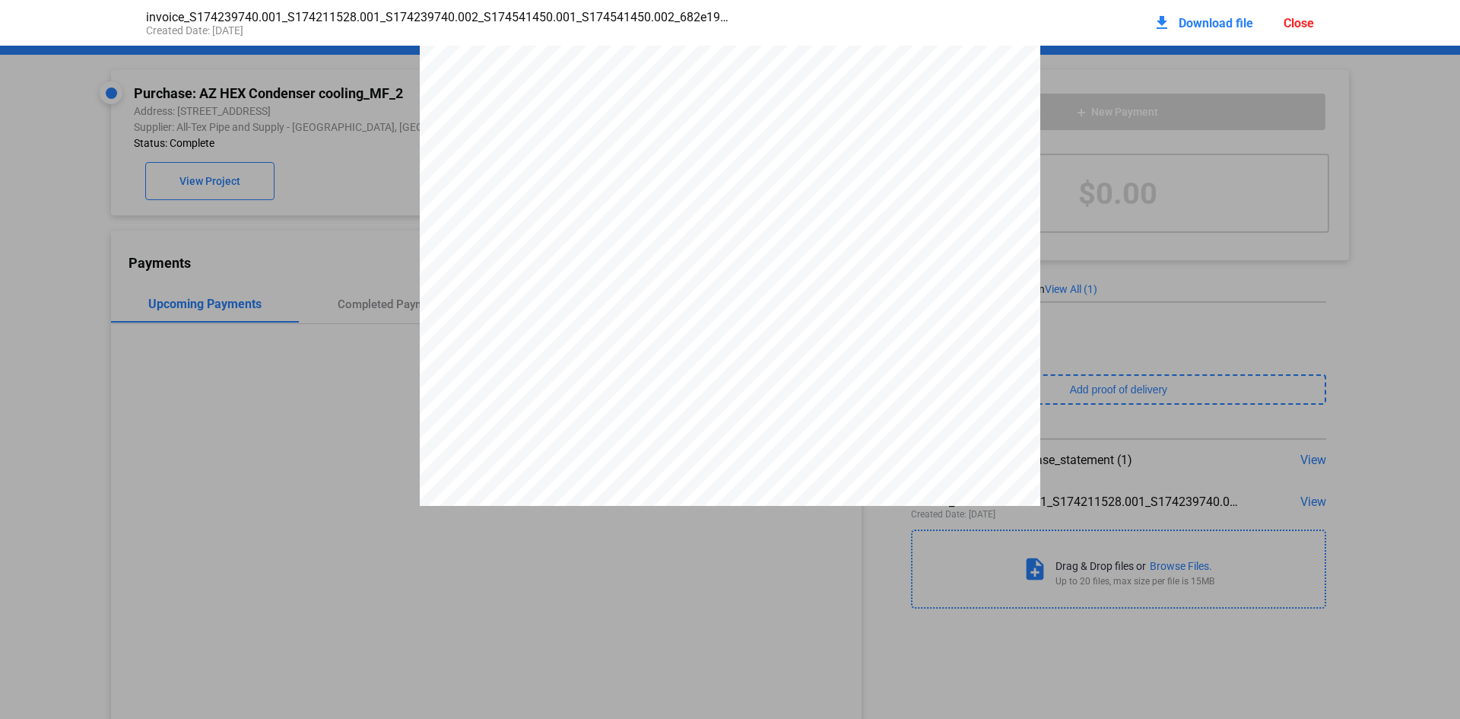
scroll to position [84, 0]
click at [1199, 24] on span "Download file" at bounding box center [1216, 23] width 75 height 14
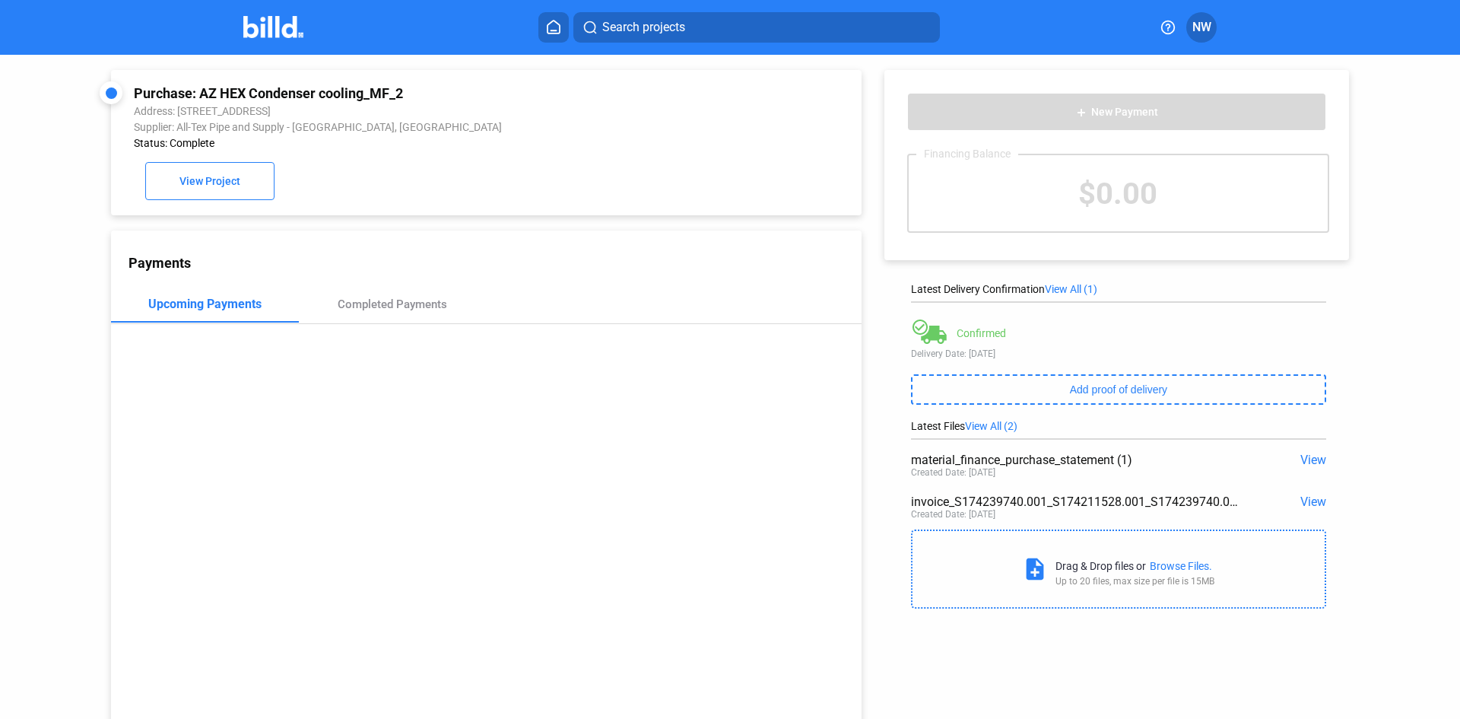
click at [1299, 487] on div "material_finance_purchase_statement (1) View Created Date: [DATE]" at bounding box center [1118, 467] width 415 height 42
click at [1305, 503] on span "View" at bounding box center [1314, 501] width 26 height 14
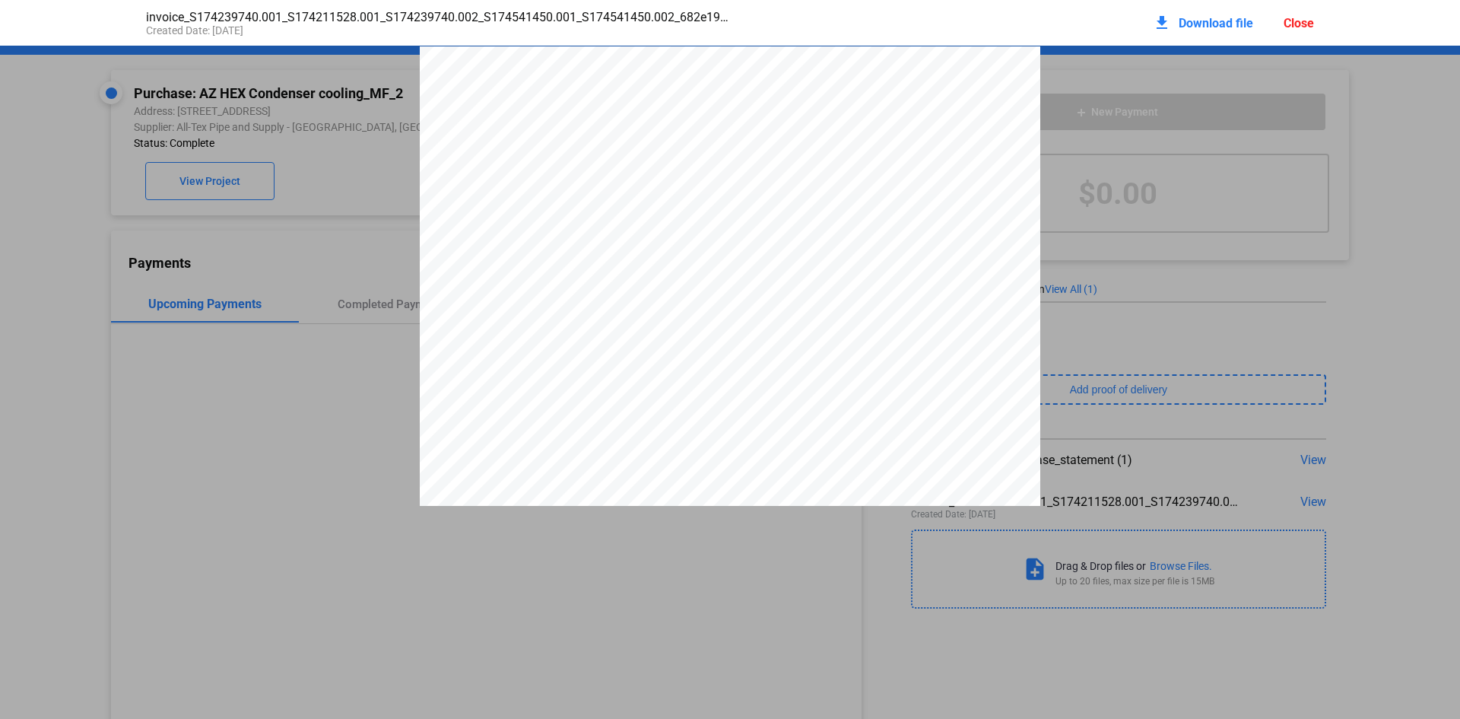
scroll to position [8, 0]
drag, startPoint x: 952, startPoint y: 165, endPoint x: 959, endPoint y: 152, distance: 14.6
click at [959, 152] on div "682 ALL-TEX PIPE & SUPPLY [STREET_ADDRESS][PERSON_NAME] 817-831-3821 Fax [PHONE…" at bounding box center [730, 440] width 621 height 803
click at [1305, 23] on div "Close" at bounding box center [1299, 23] width 30 height 14
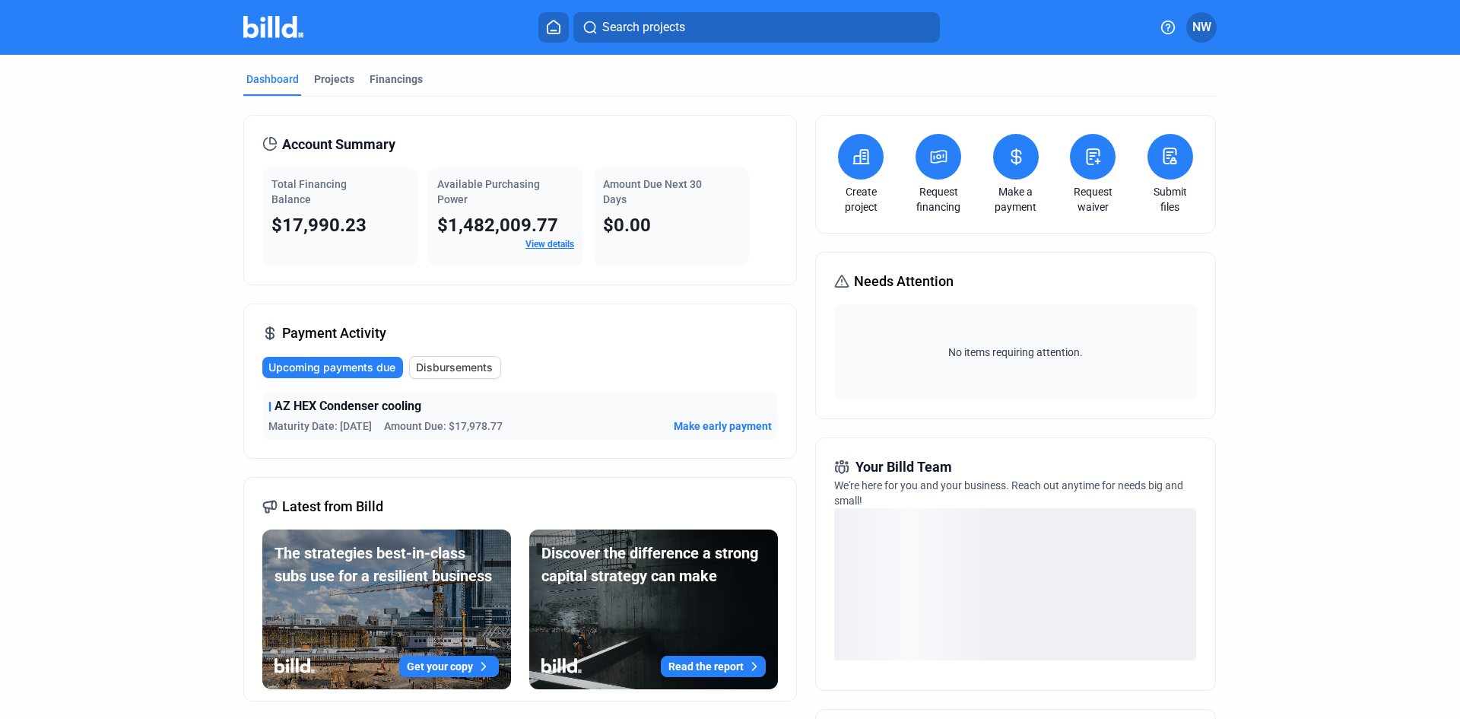
click at [461, 367] on span "Disbursements" at bounding box center [454, 367] width 77 height 15
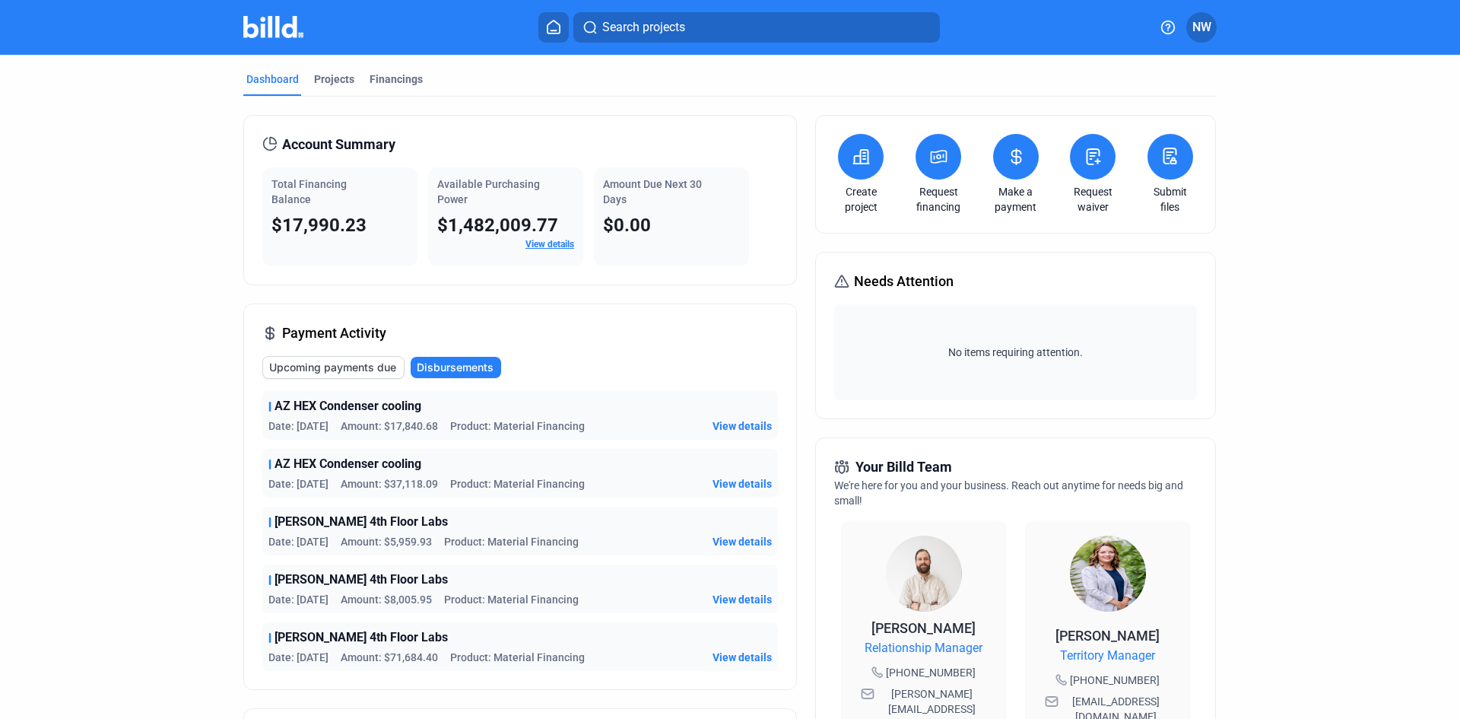
click at [618, 535] on div "Date: [DATE] Amount: $5,959.93 Product: Material Financing View details" at bounding box center [519, 541] width 503 height 15
click at [731, 541] on span "View details" at bounding box center [742, 541] width 59 height 15
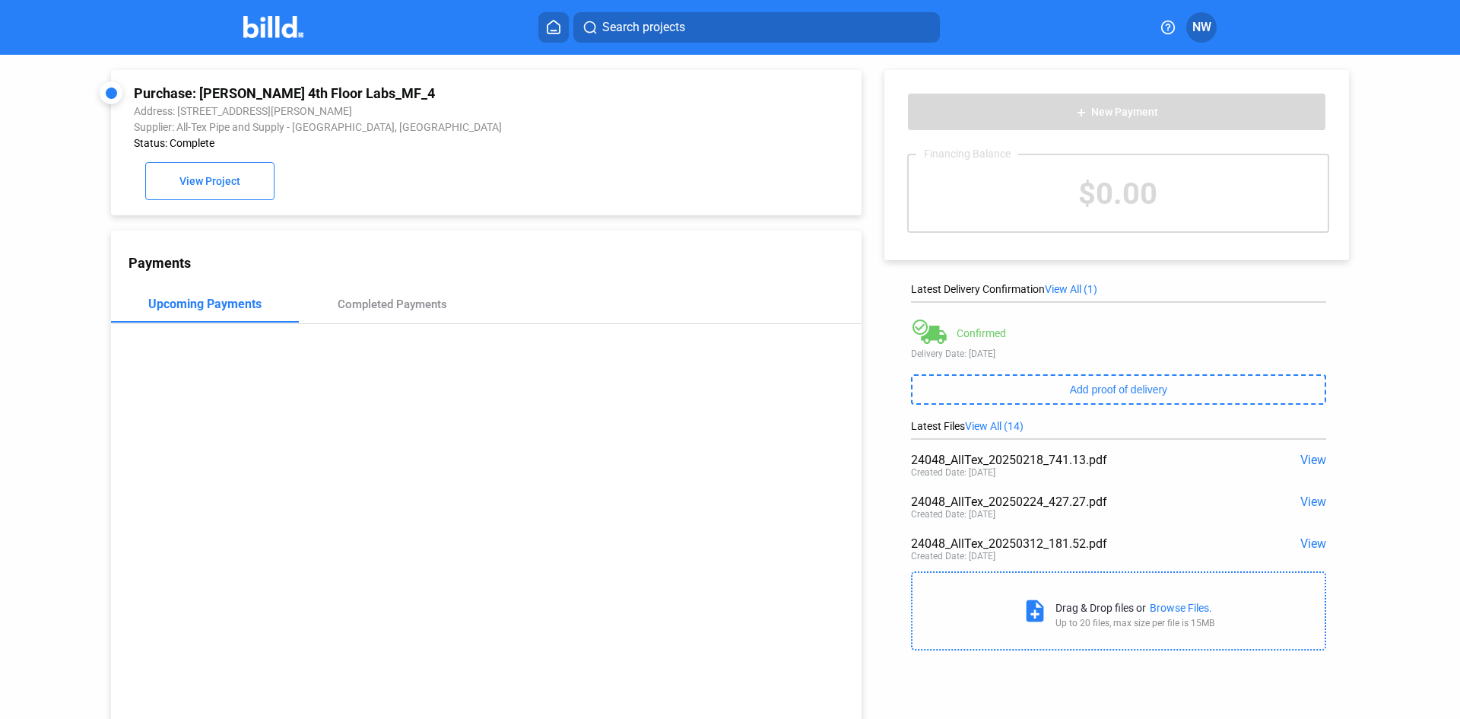
click at [1002, 424] on span "View All (14)" at bounding box center [994, 426] width 59 height 12
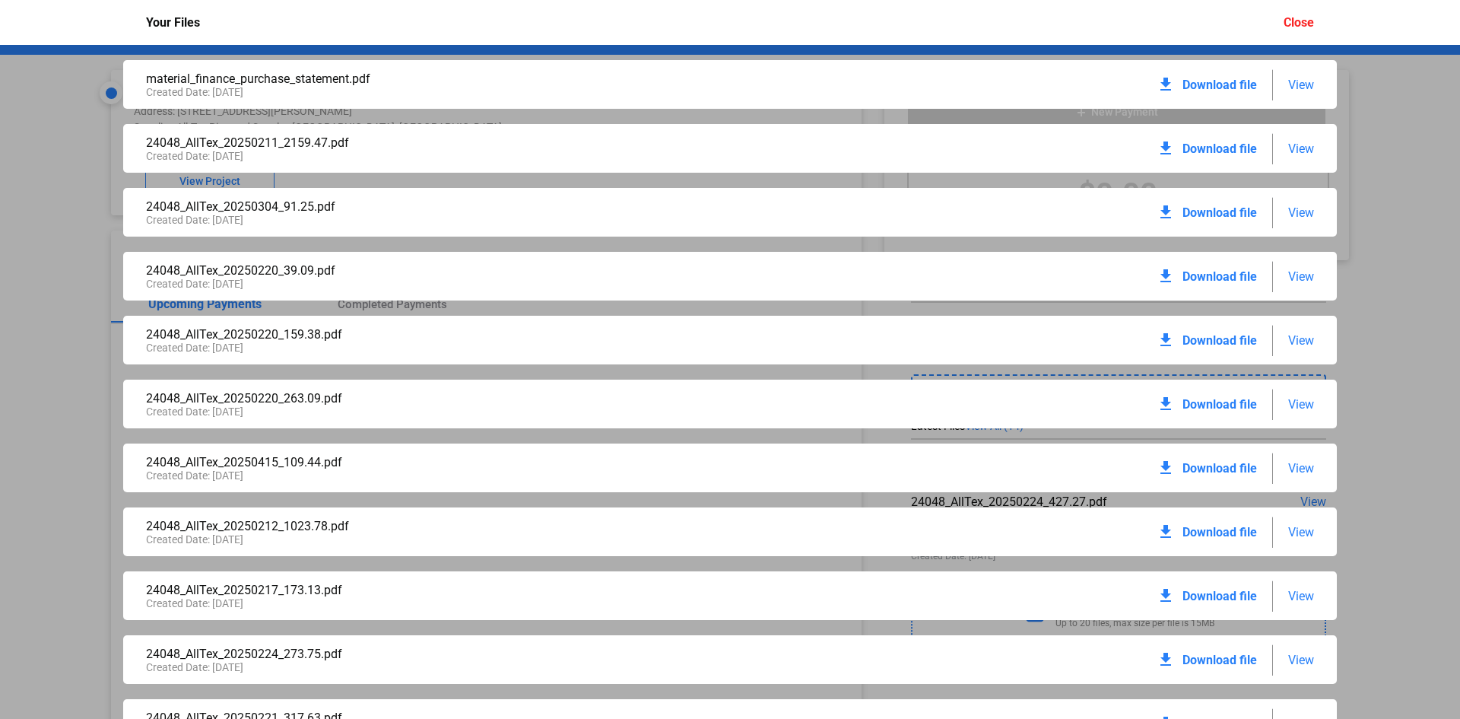
click at [1288, 145] on span "View" at bounding box center [1301, 148] width 26 height 14
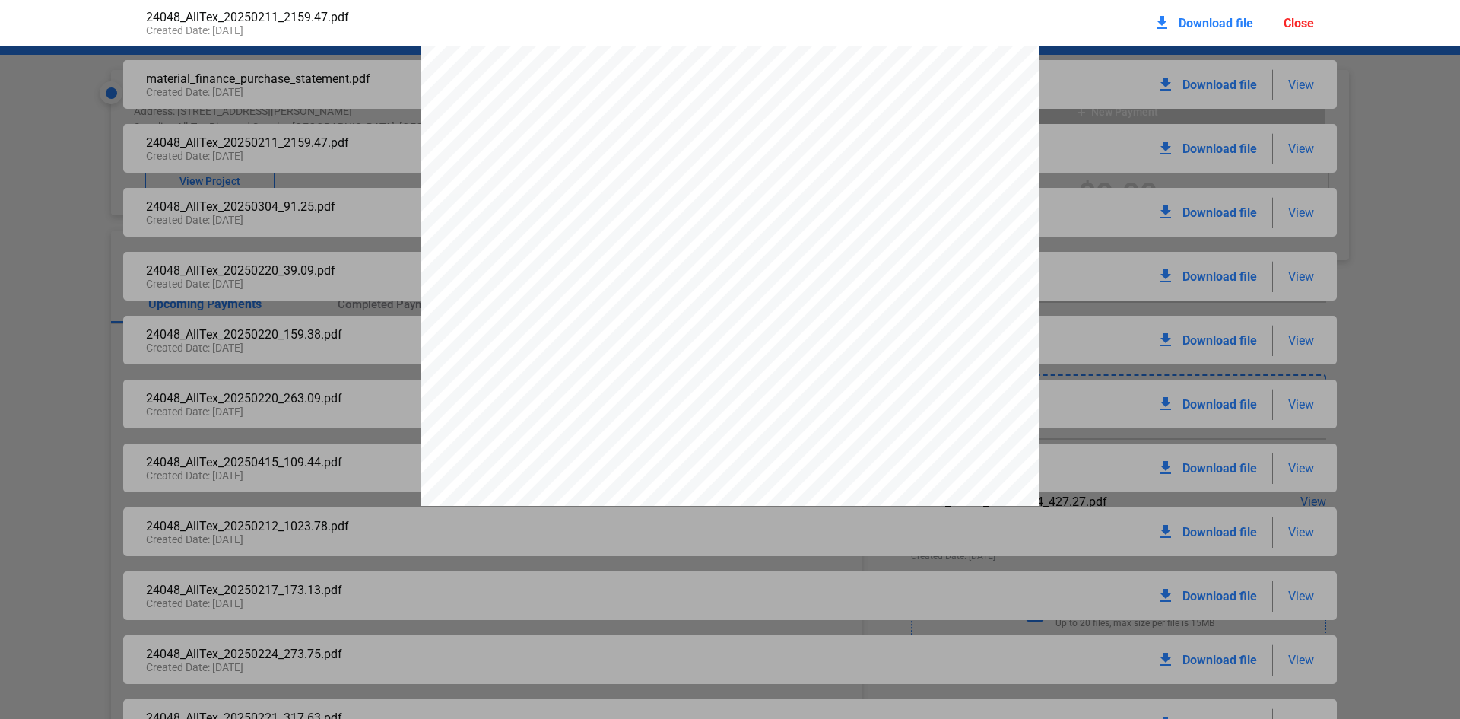
scroll to position [8, 0]
click at [1295, 22] on div "Close" at bounding box center [1299, 23] width 30 height 14
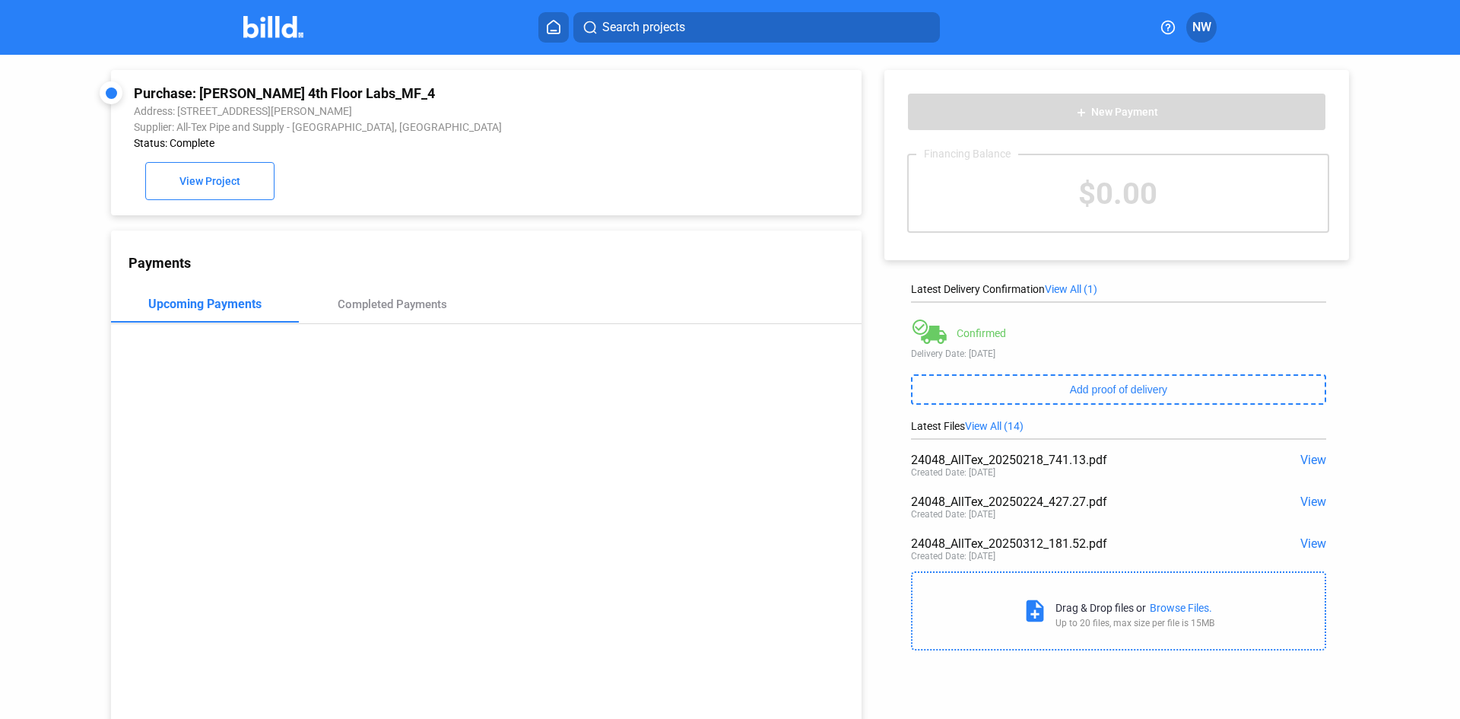
click at [1011, 422] on span "View All (14)" at bounding box center [994, 426] width 59 height 12
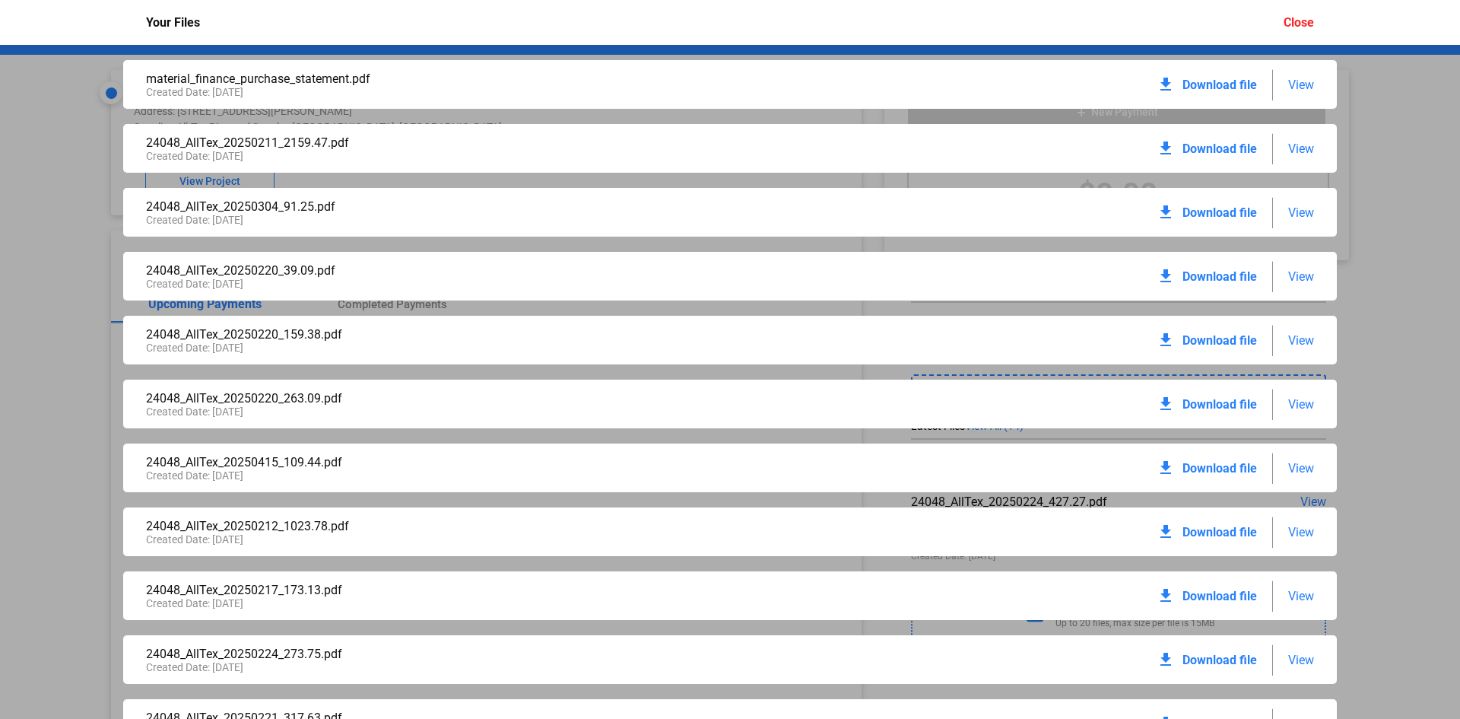
click at [1231, 147] on span "Download file" at bounding box center [1220, 148] width 75 height 14
click at [1221, 211] on span "Download file" at bounding box center [1220, 212] width 75 height 14
click at [1228, 277] on span "Download file" at bounding box center [1220, 276] width 75 height 14
click at [1224, 338] on span "Download file" at bounding box center [1220, 340] width 75 height 14
click at [1227, 401] on span "Download file" at bounding box center [1220, 404] width 75 height 14
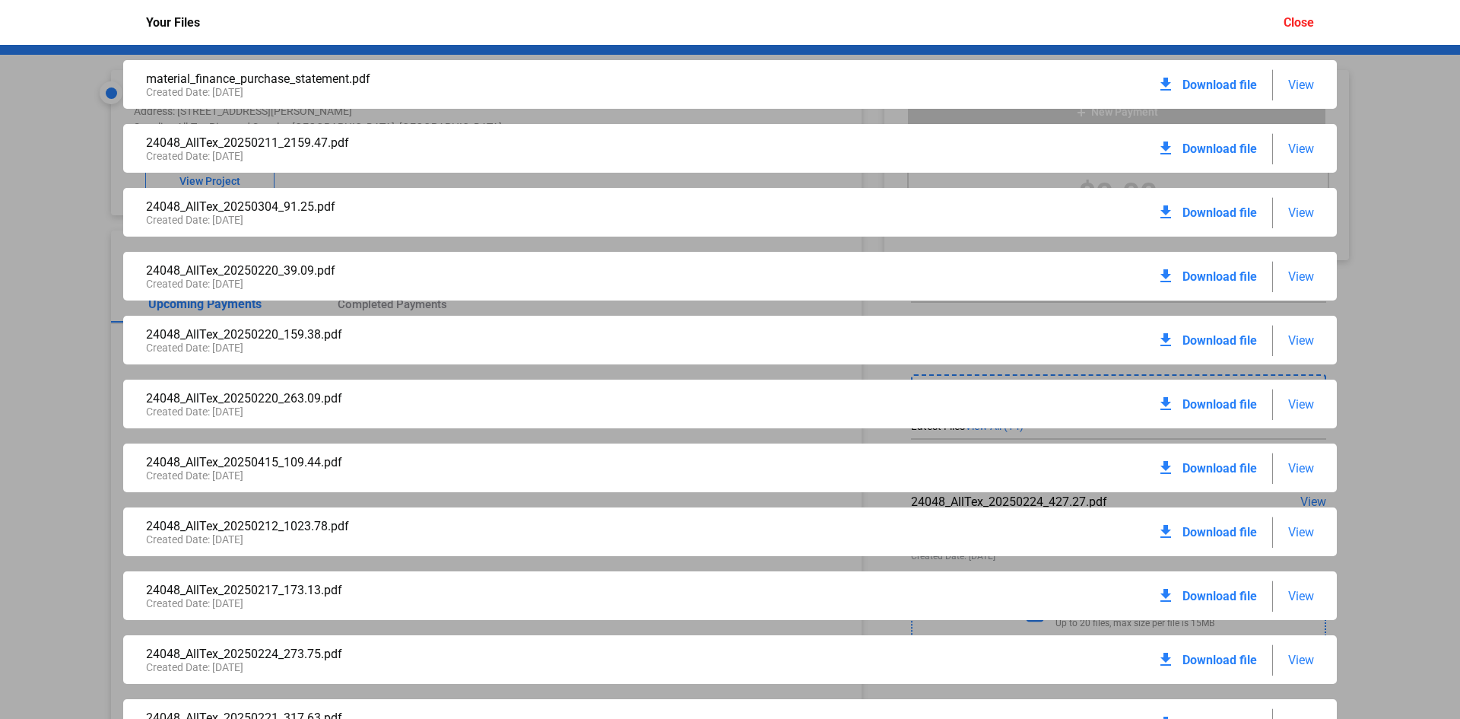
click at [1224, 465] on span "Download file" at bounding box center [1220, 468] width 75 height 14
click at [1231, 530] on span "Download file" at bounding box center [1220, 532] width 75 height 14
click at [1222, 592] on span "Download file" at bounding box center [1220, 596] width 75 height 14
click at [1223, 663] on span "Download file" at bounding box center [1220, 660] width 75 height 14
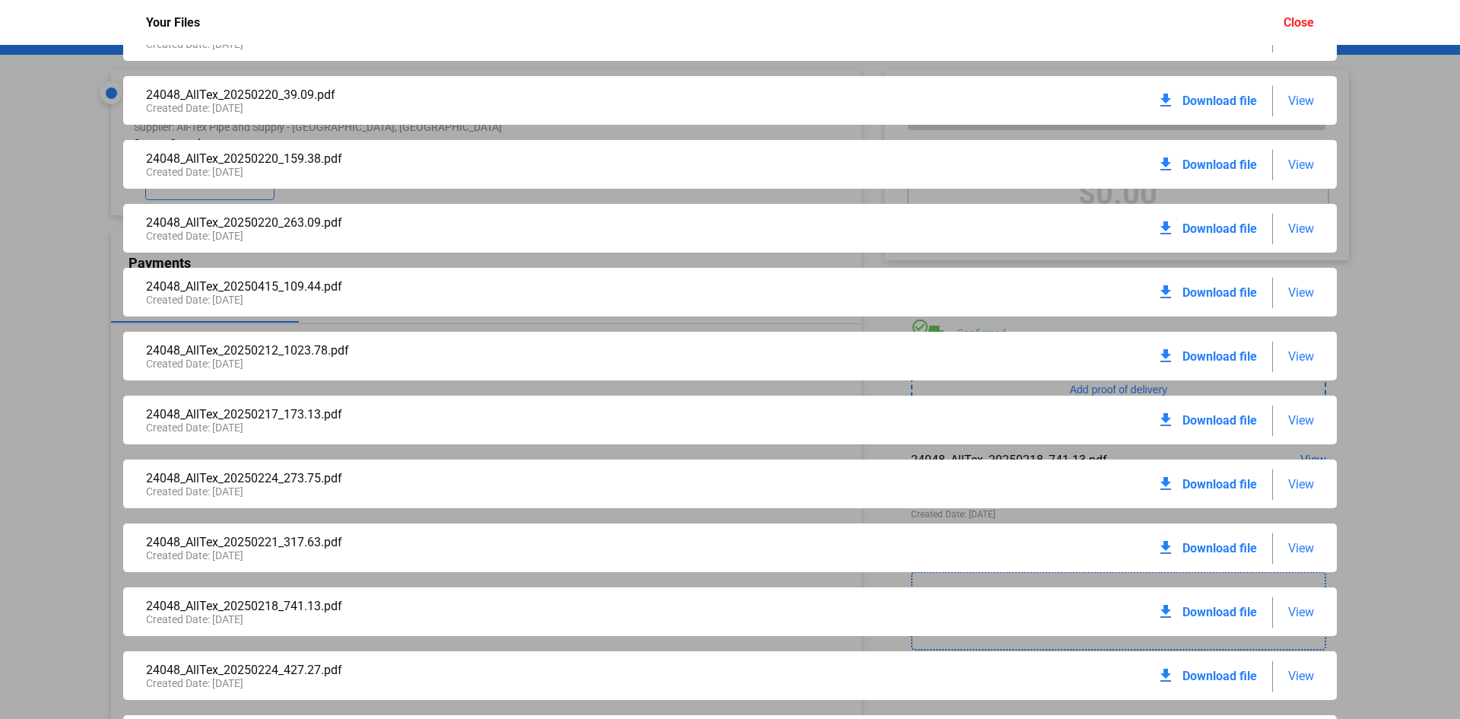
scroll to position [228, 0]
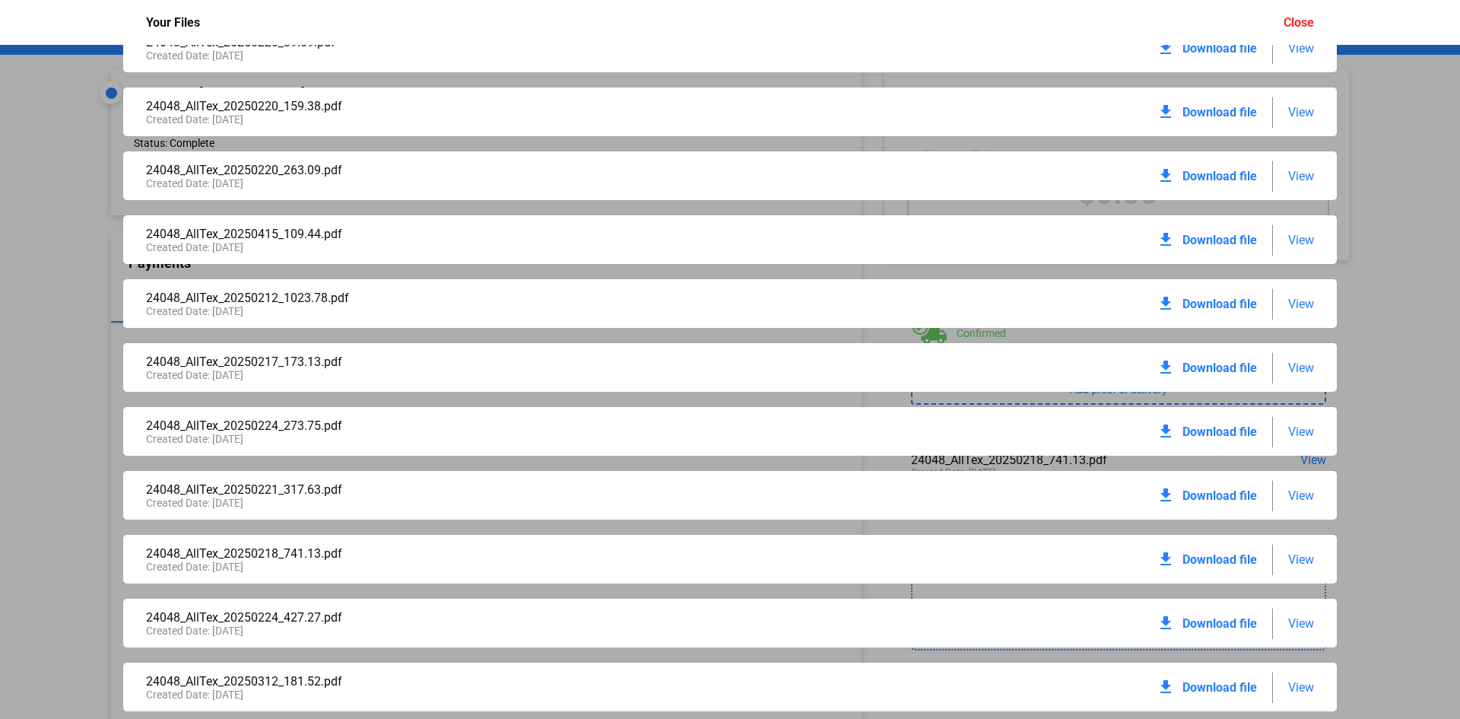
drag, startPoint x: 80, startPoint y: 399, endPoint x: 87, endPoint y: 395, distance: 8.2
click at [78, 399] on div "material_finance_purchase_statement.pdf Created Date: [DATE] download Download …" at bounding box center [730, 382] width 1460 height 674
click at [1303, 28] on div "Close" at bounding box center [1299, 22] width 30 height 14
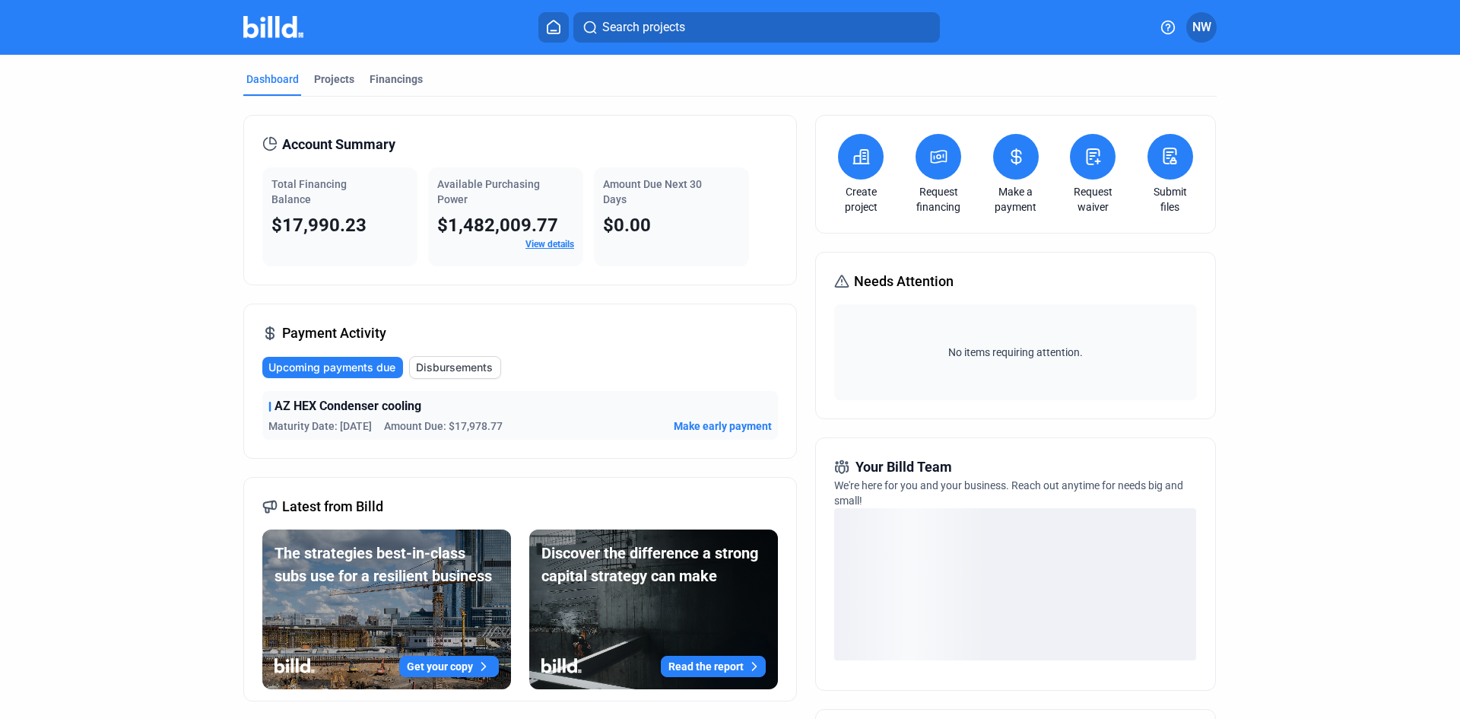
click at [471, 363] on span "Disbursements" at bounding box center [454, 367] width 77 height 15
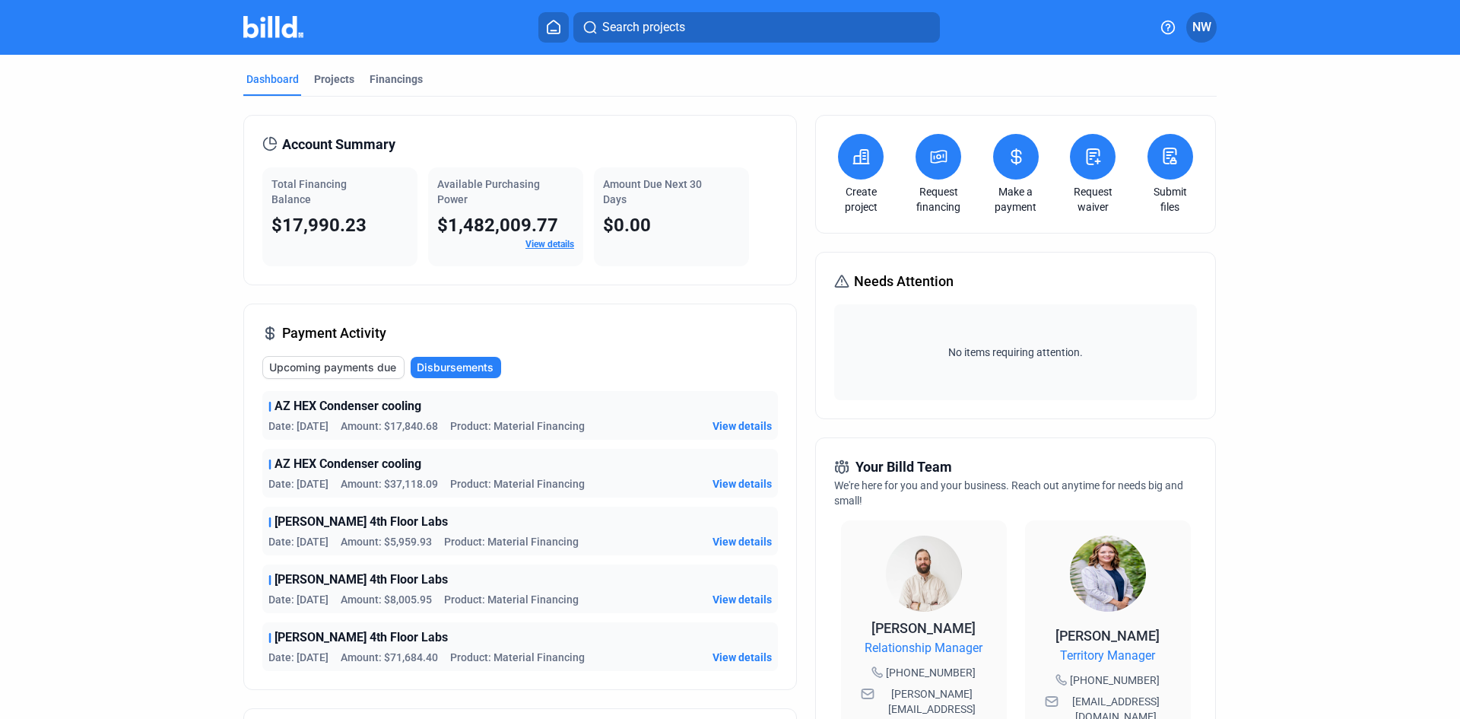
click at [713, 483] on span "View details" at bounding box center [742, 483] width 59 height 15
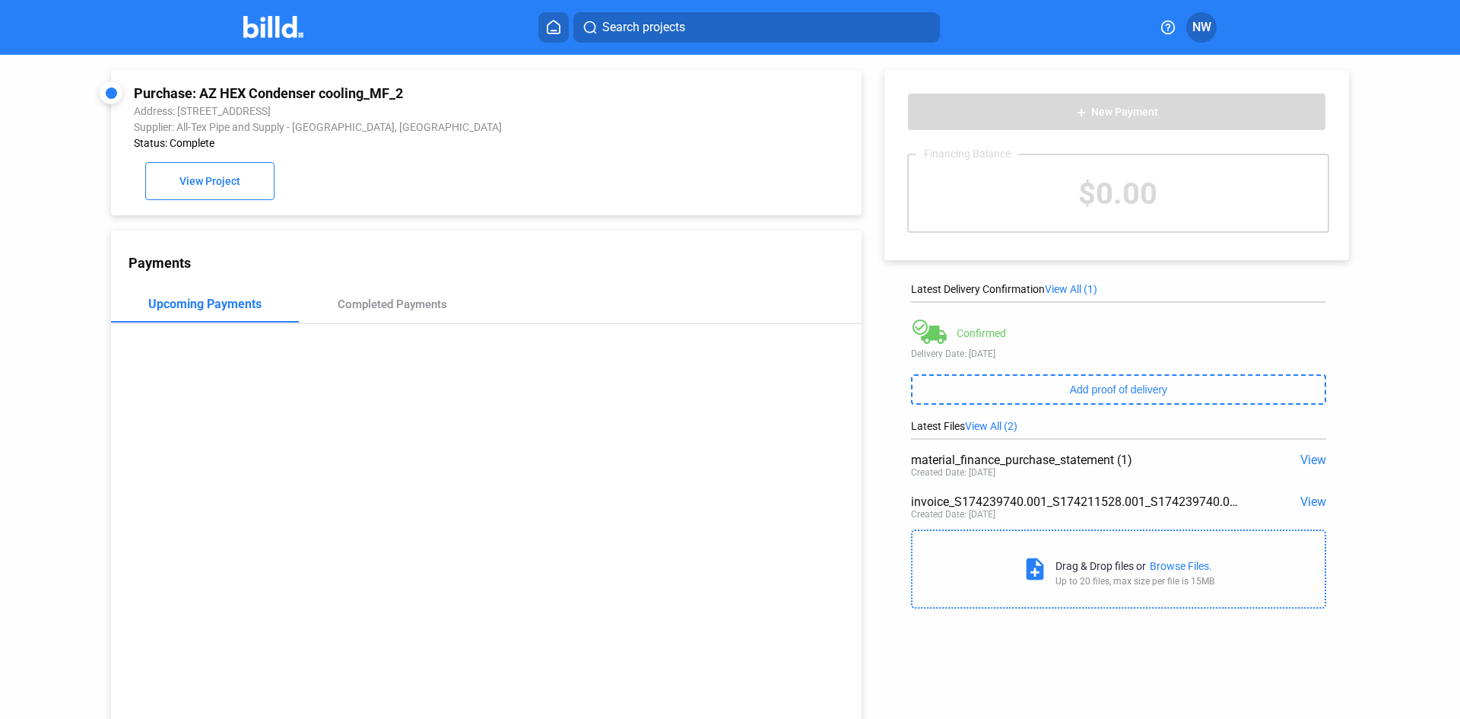
drag, startPoint x: 96, startPoint y: 304, endPoint x: 112, endPoint y: 306, distance: 16.0
click at [95, 304] on div "Purchase: AZ HEX Condenser cooling_MF_2 Address: [STREET_ADDRESS] Supplier: All…" at bounding box center [467, 395] width 789 height 681
drag, startPoint x: 70, startPoint y: 293, endPoint x: 88, endPoint y: 299, distance: 19.2
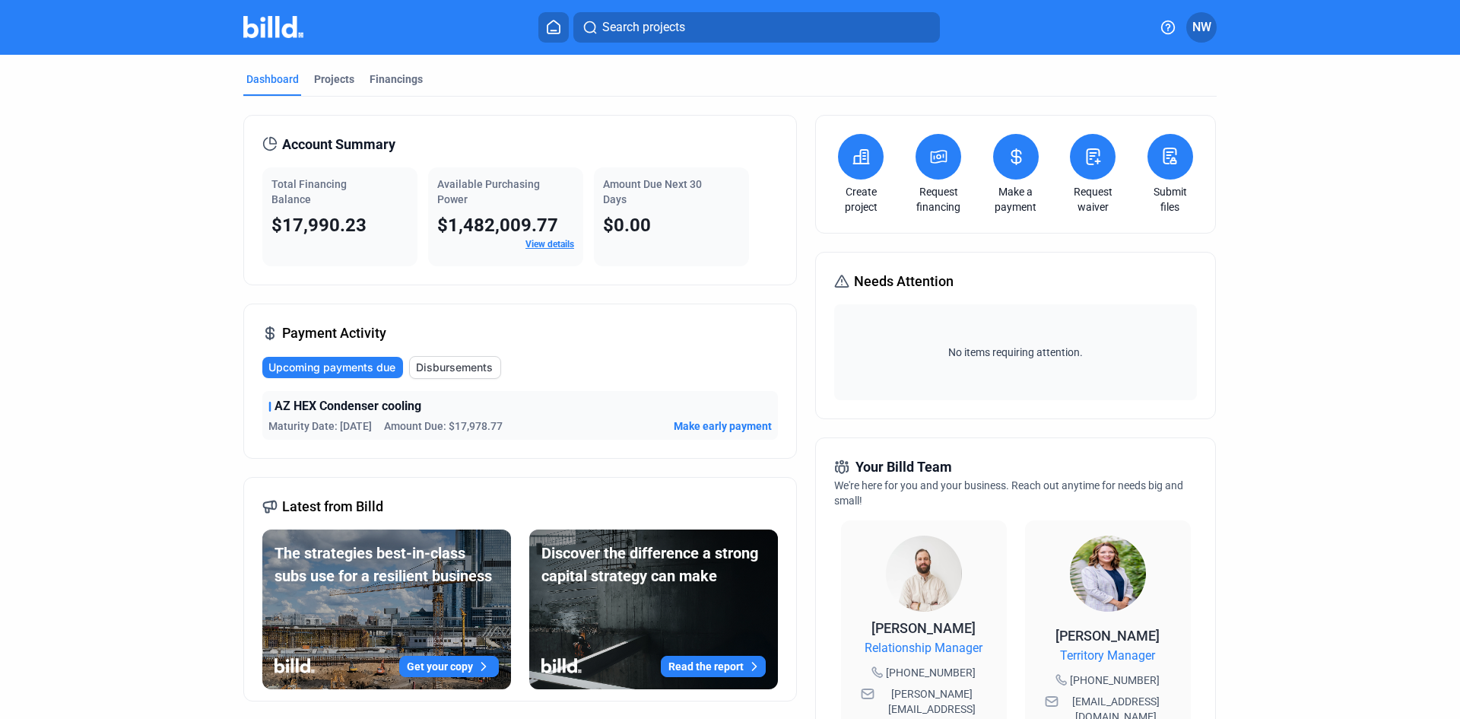
drag, startPoint x: 438, startPoint y: 372, endPoint x: 504, endPoint y: 387, distance: 67.9
click at [438, 372] on span "Disbursements" at bounding box center [454, 367] width 77 height 15
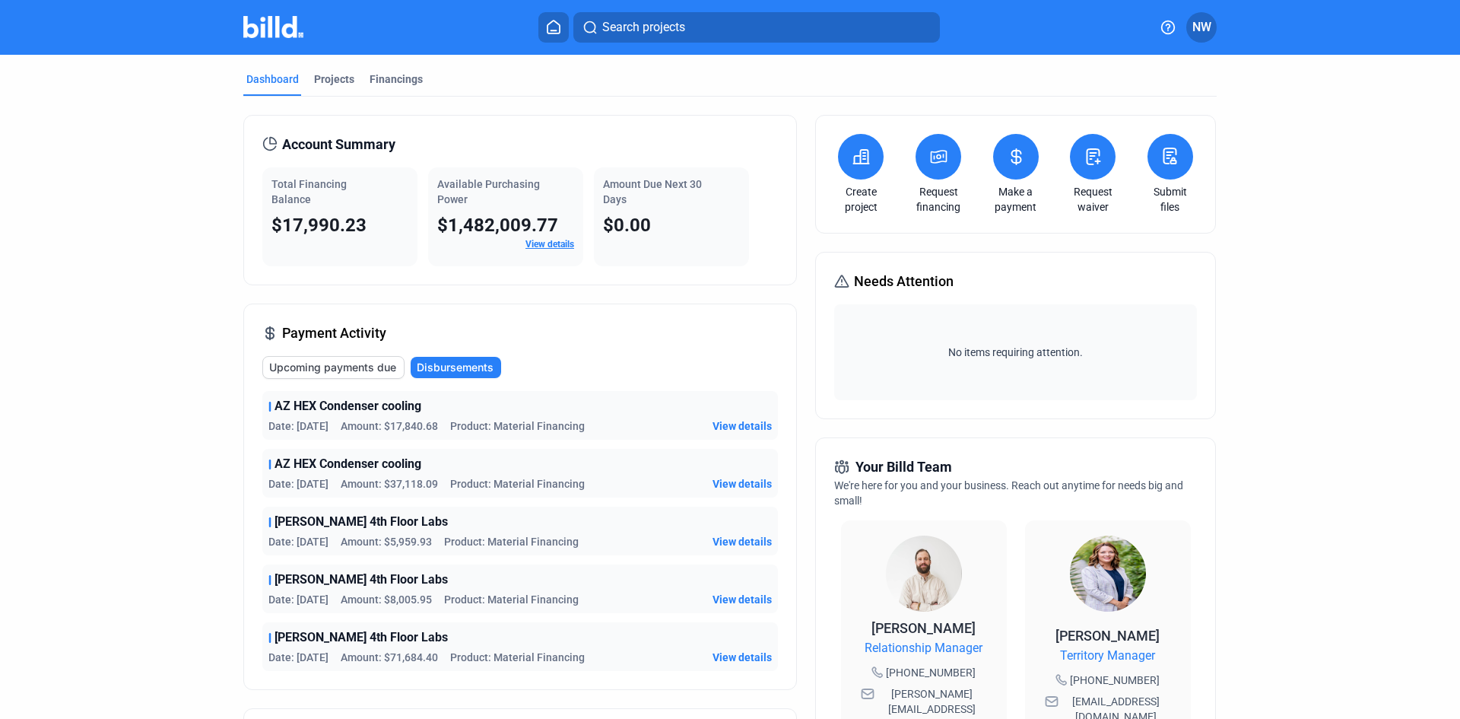
click at [717, 657] on span "View details" at bounding box center [742, 656] width 59 height 15
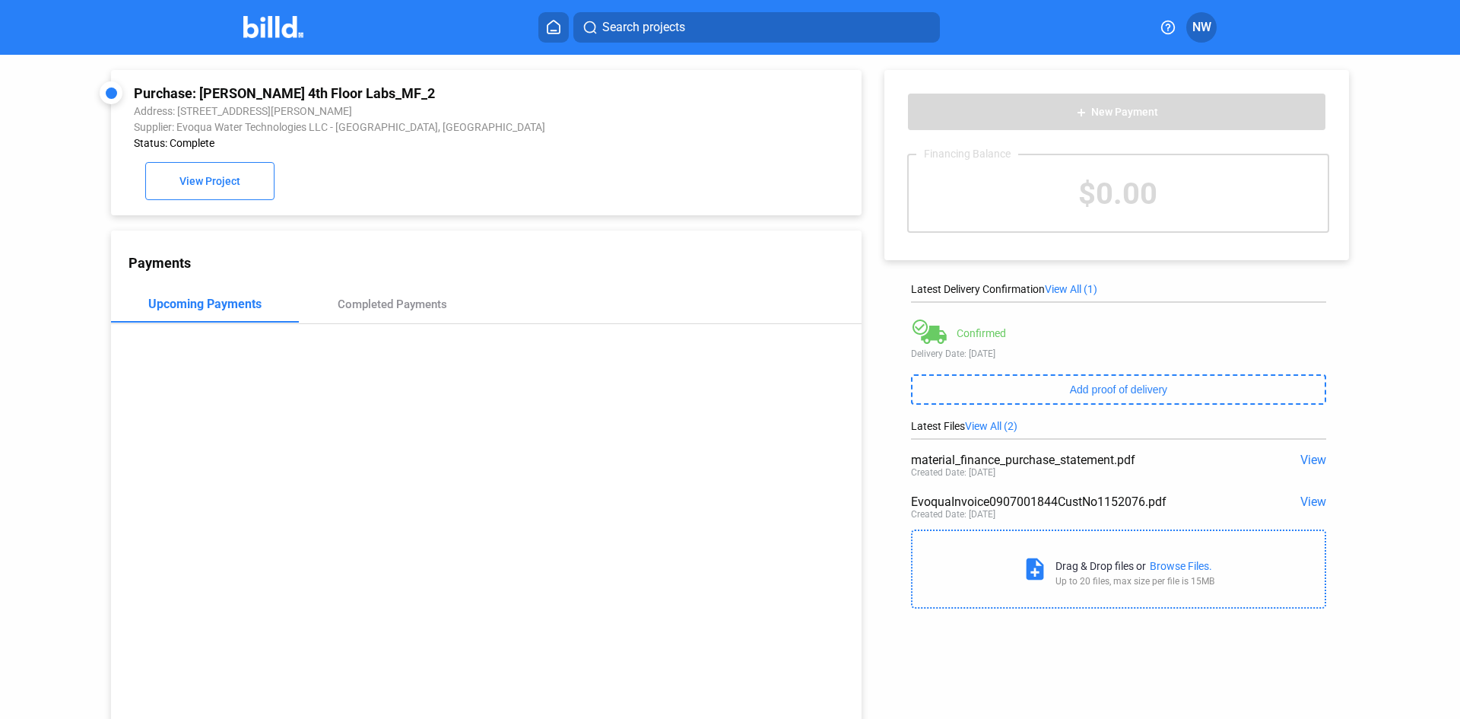
drag, startPoint x: 502, startPoint y: 456, endPoint x: 494, endPoint y: 456, distance: 8.4
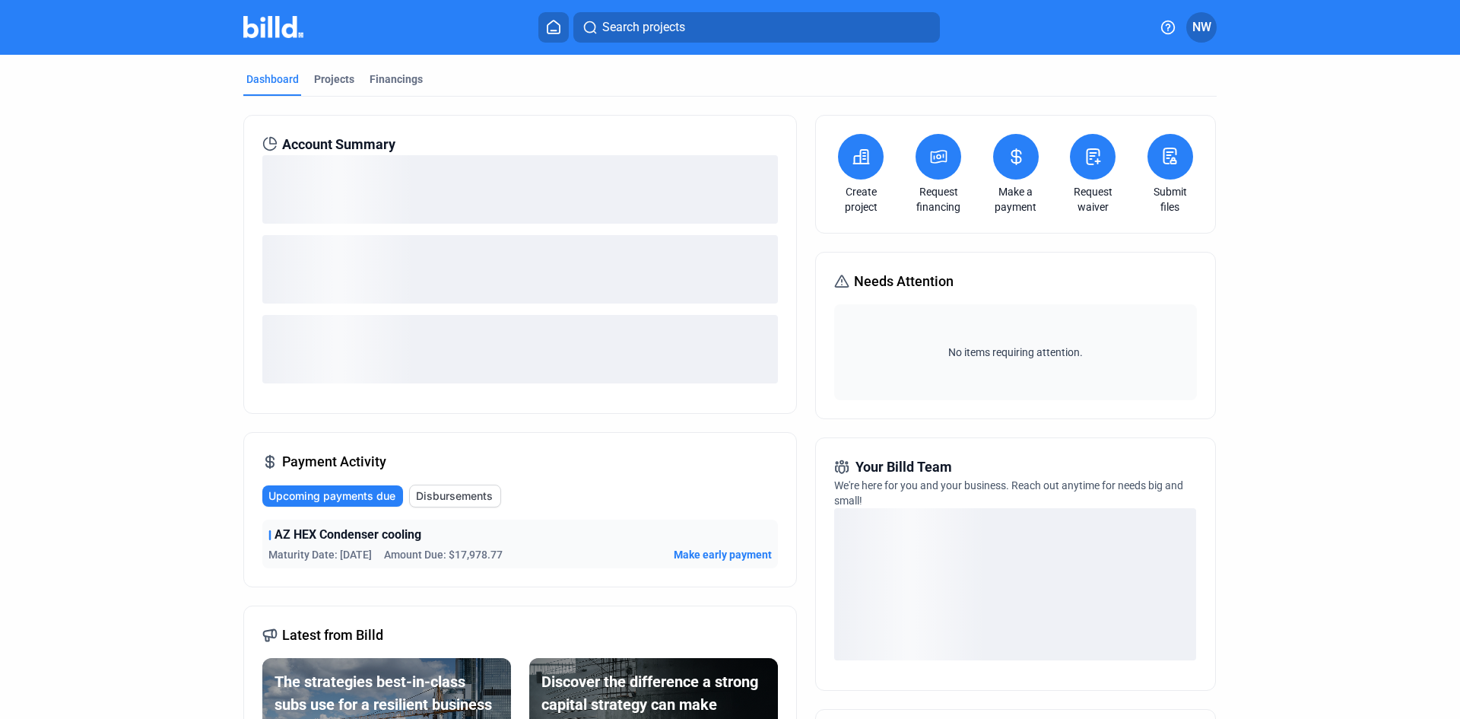
click at [441, 501] on span "Disbursements" at bounding box center [454, 495] width 77 height 15
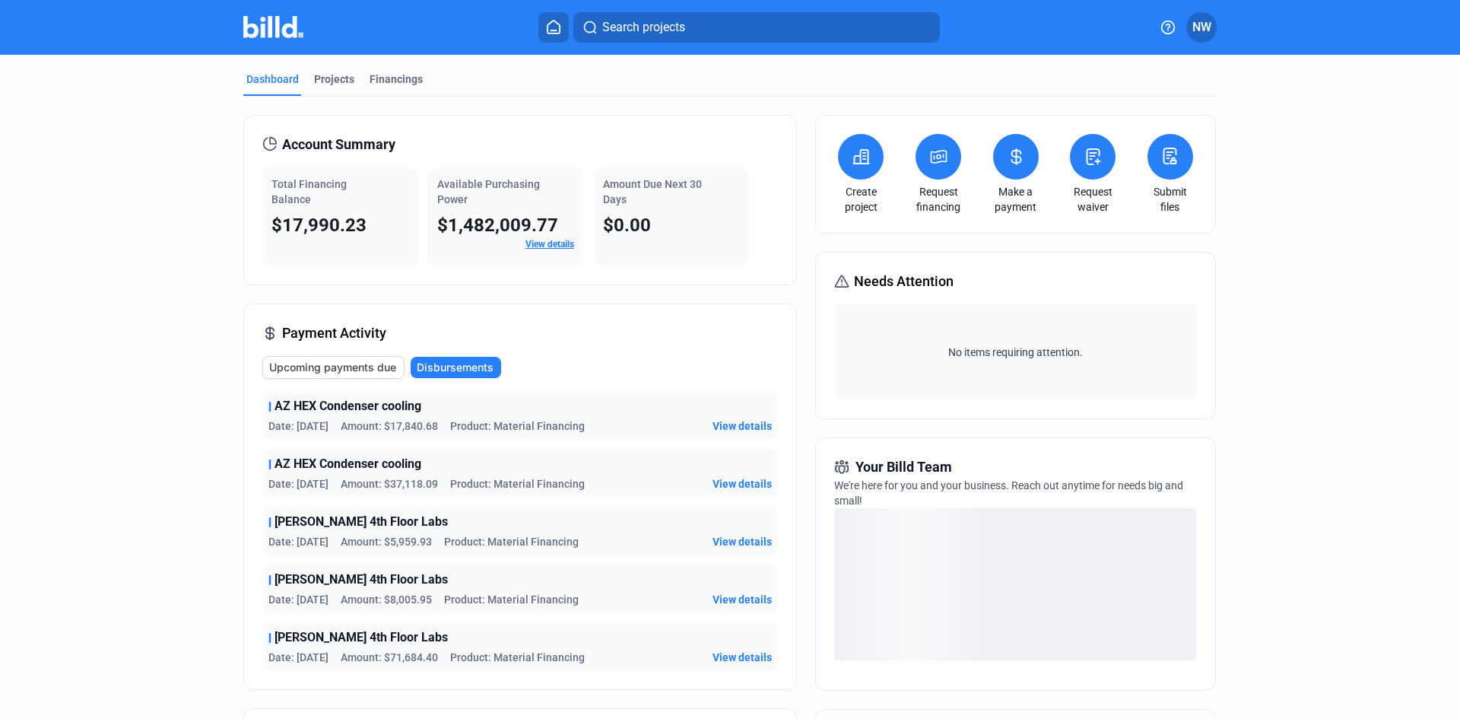
click at [748, 600] on span "View details" at bounding box center [742, 599] width 59 height 15
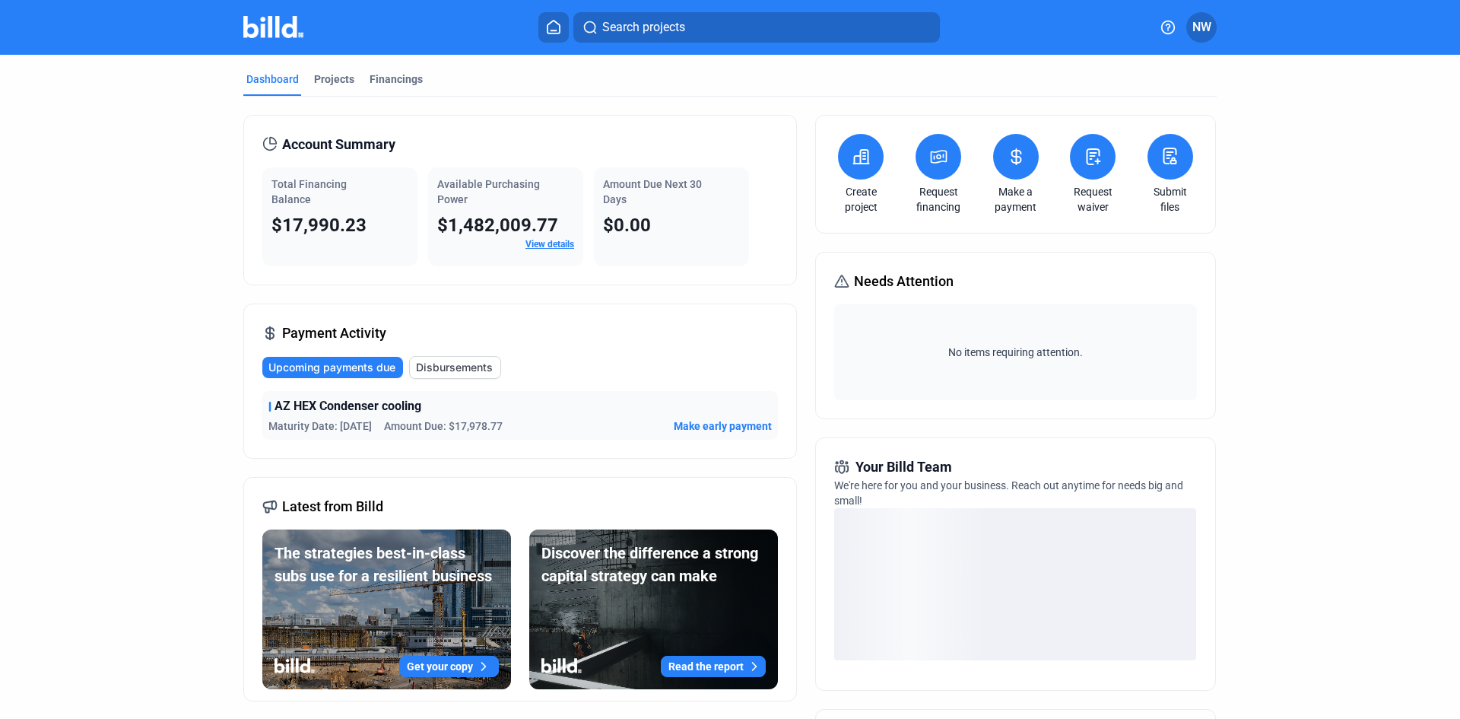
click at [462, 361] on span "Disbursements" at bounding box center [454, 367] width 77 height 15
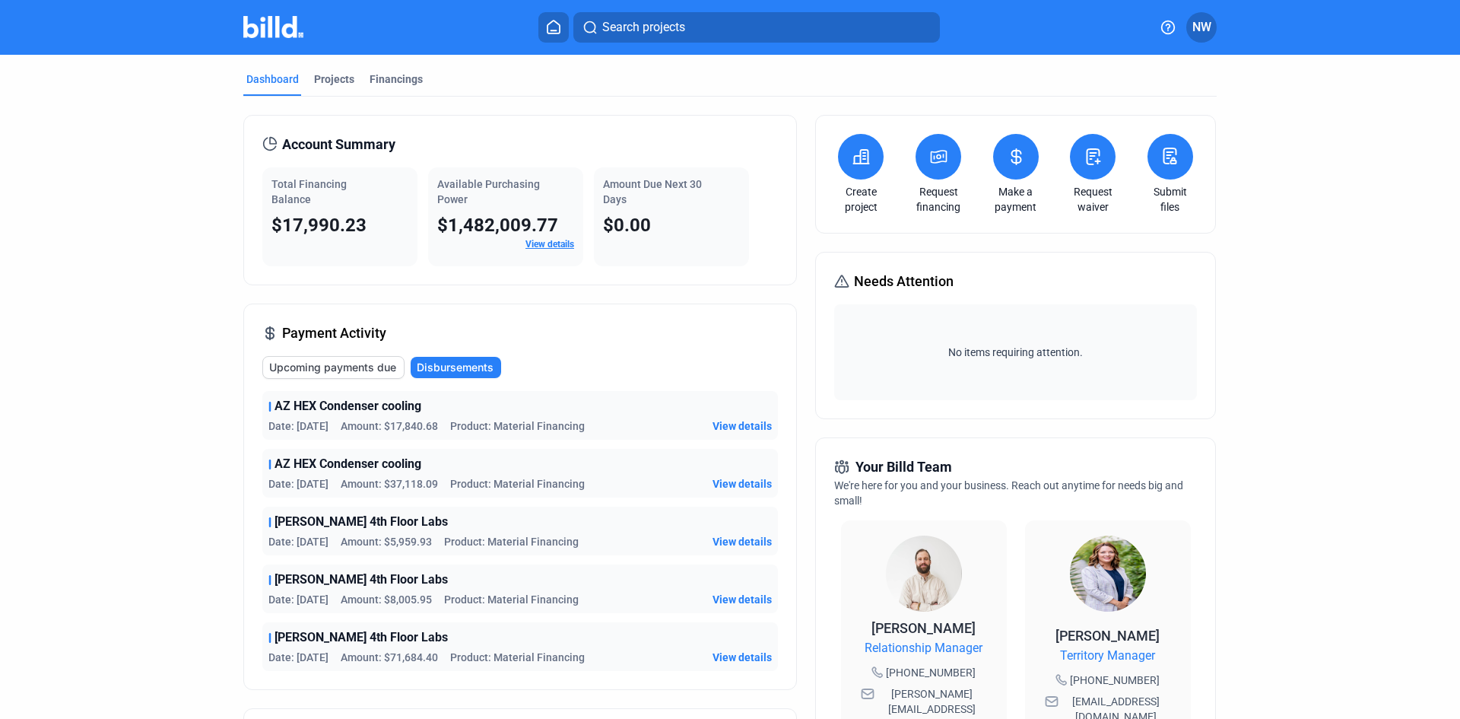
click at [407, 528] on div "[PERSON_NAME] 4th Floor Labs" at bounding box center [519, 522] width 503 height 18
click at [722, 544] on span "View details" at bounding box center [742, 541] width 59 height 15
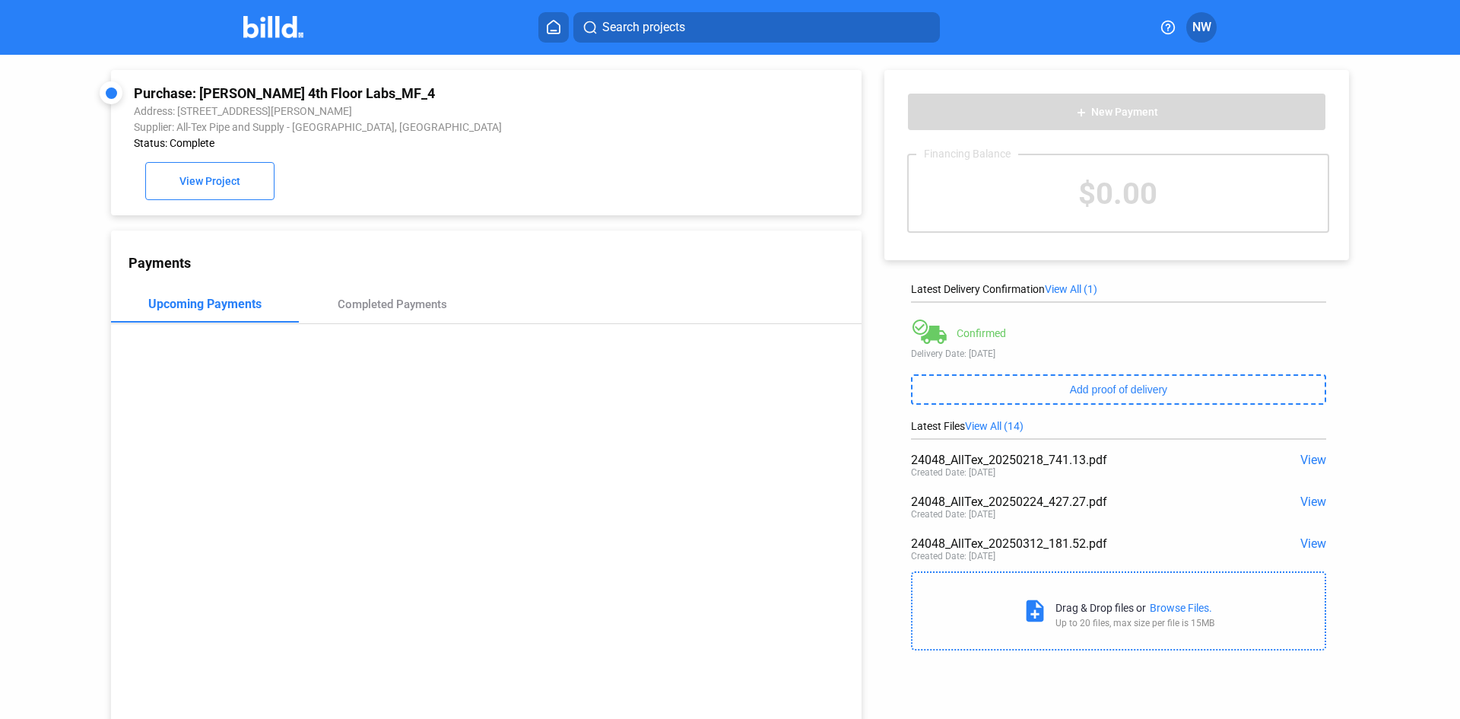
click at [989, 430] on span "View All (14)" at bounding box center [994, 426] width 59 height 12
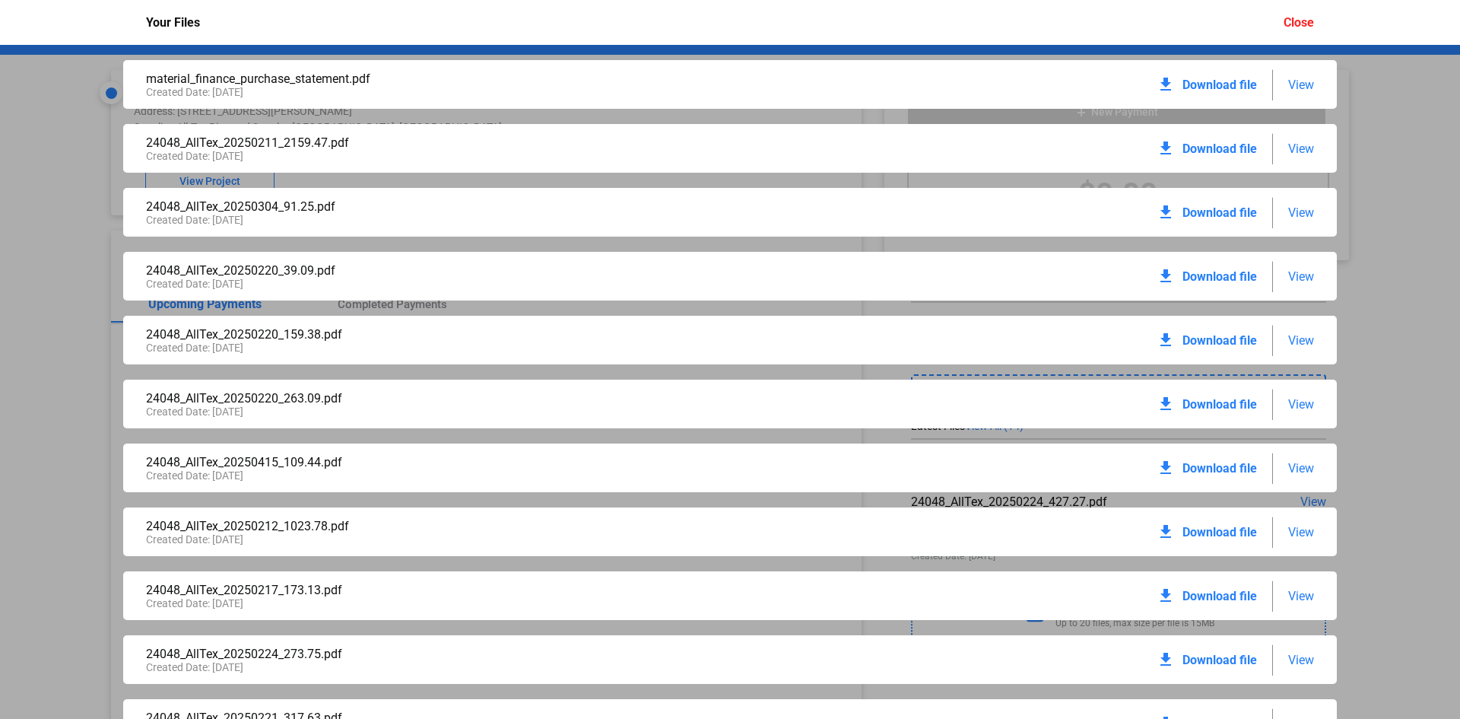
click at [1293, 85] on span "View" at bounding box center [1301, 85] width 26 height 14
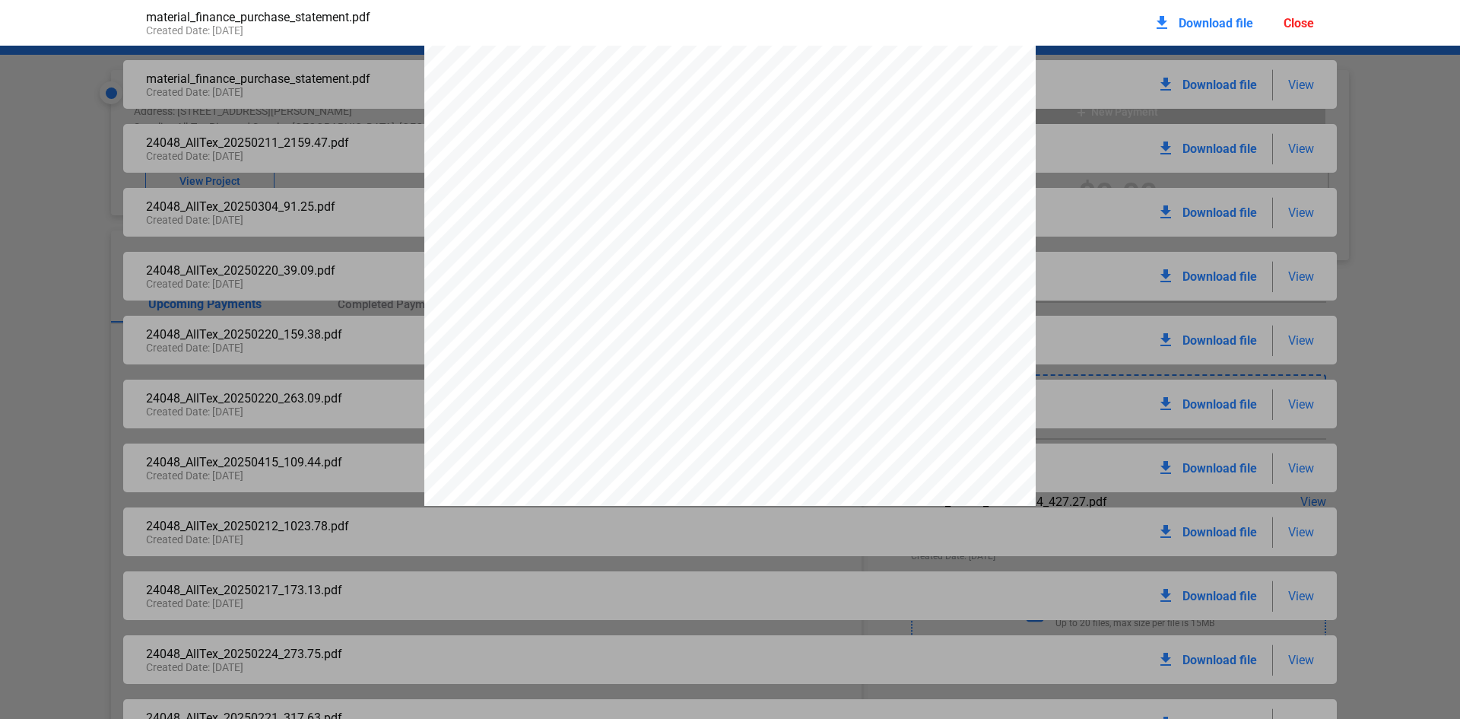
scroll to position [9210, 0]
click at [862, 405] on div at bounding box center [729, 122] width 611 height 795
click at [968, 458] on div at bounding box center [730, 263] width 619 height 803
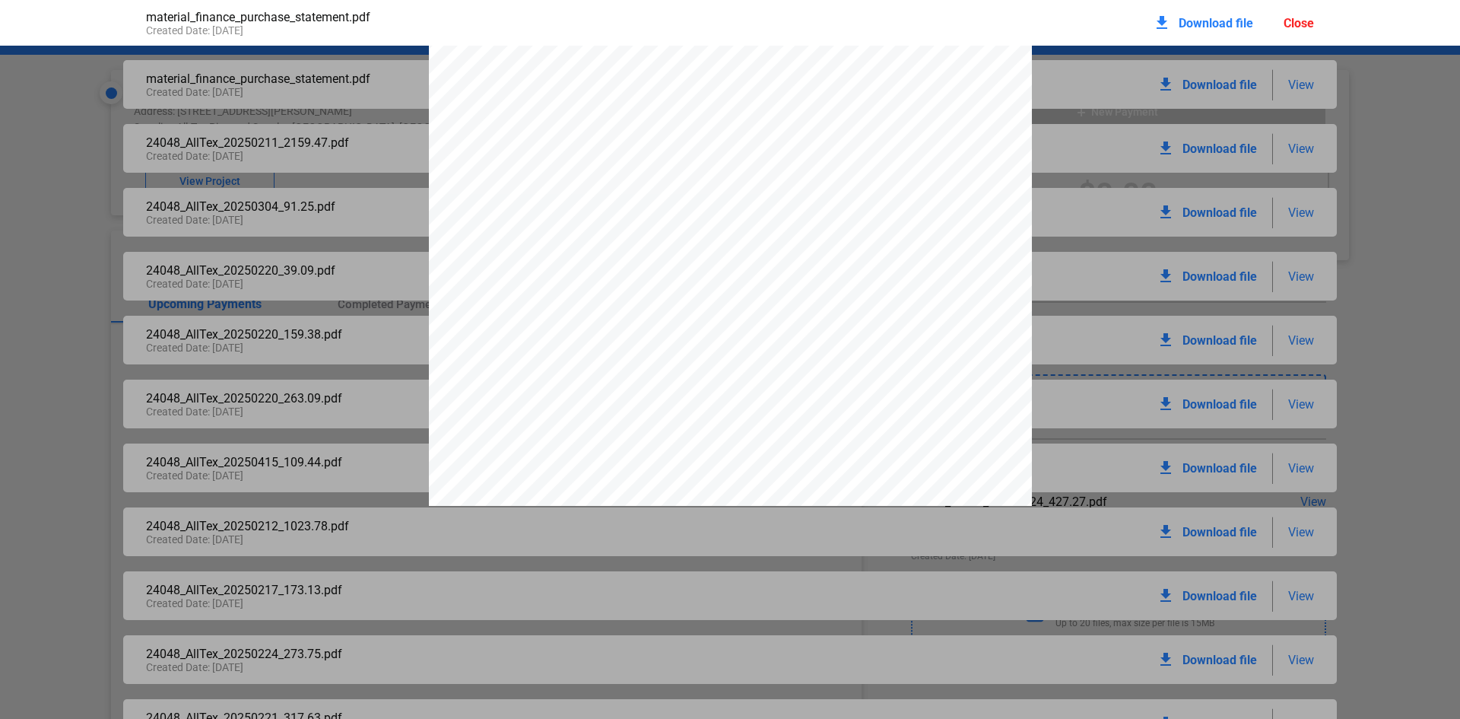
scroll to position [135, 0]
click at [1297, 21] on div "Close" at bounding box center [1299, 23] width 30 height 14
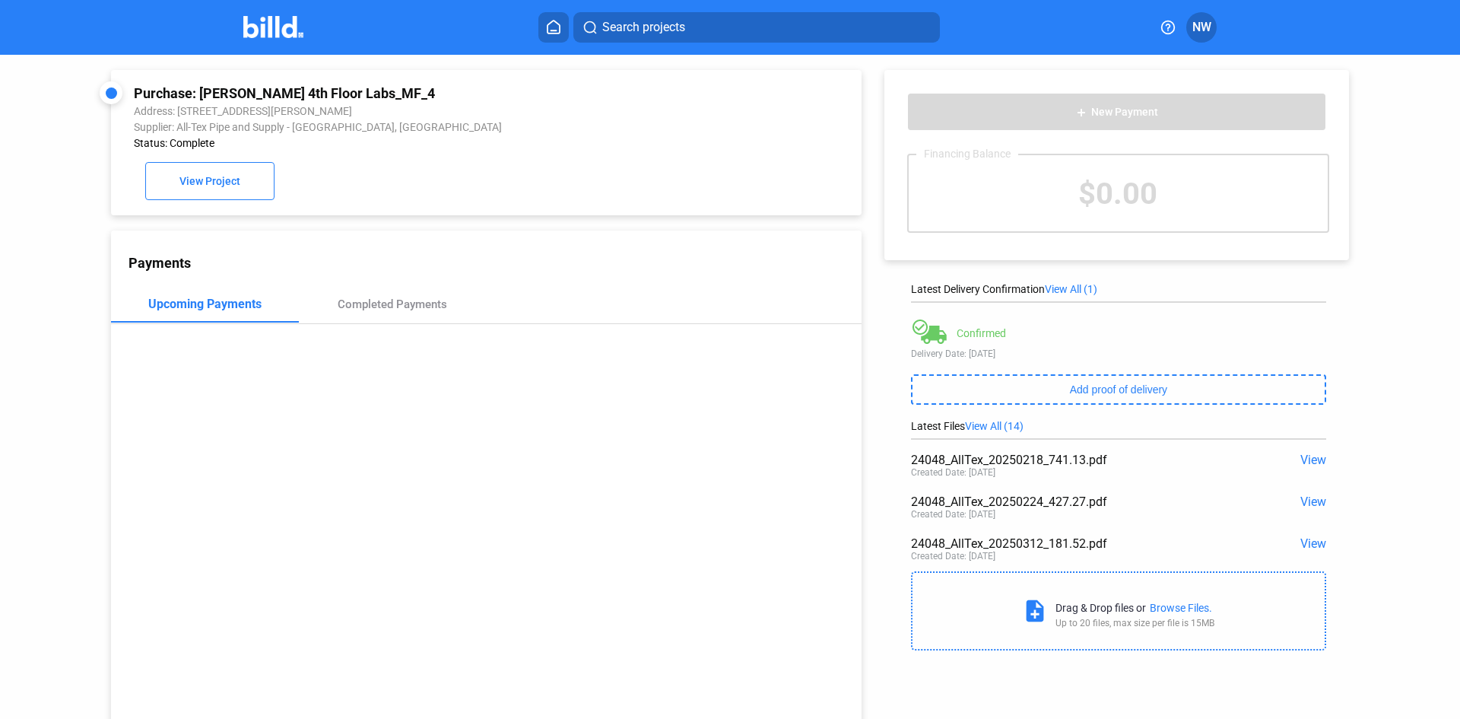
drag, startPoint x: 155, startPoint y: 110, endPoint x: 157, endPoint y: 118, distance: 7.8
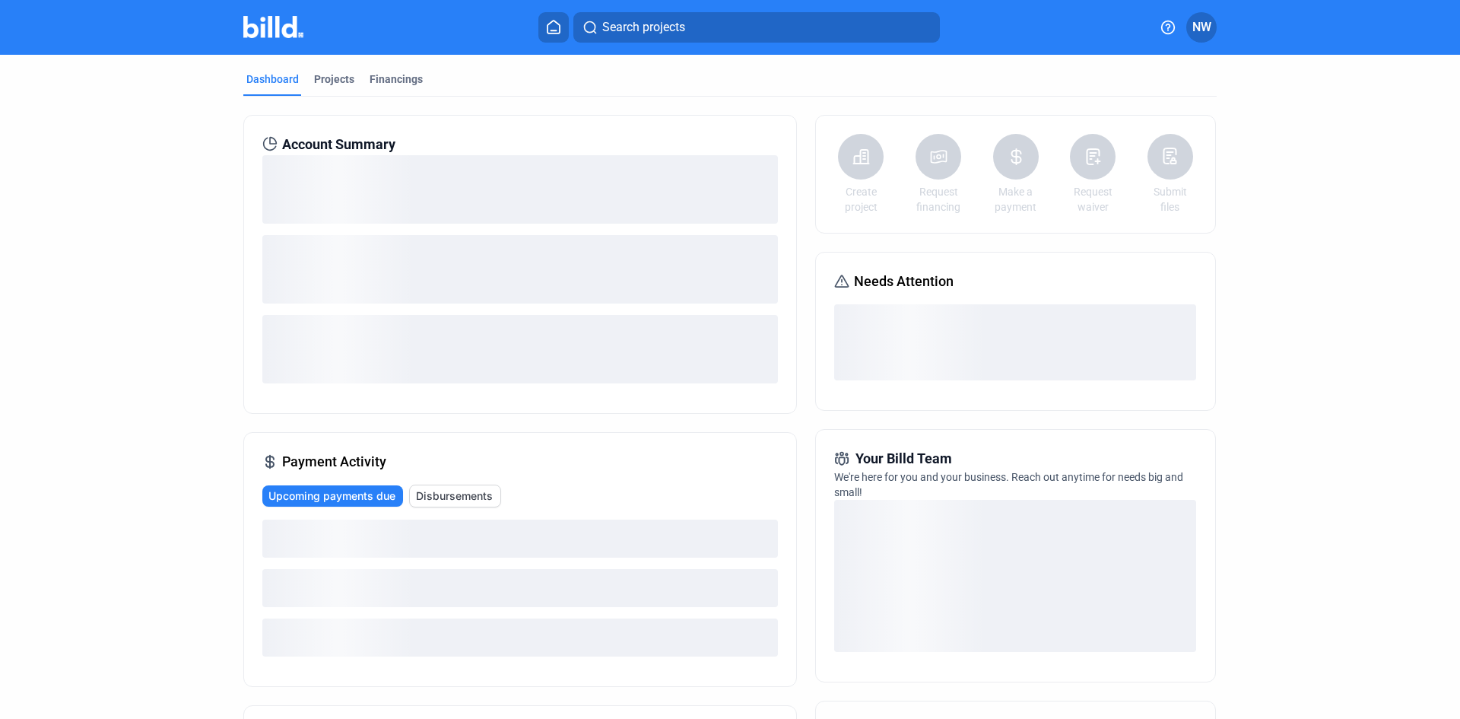
click at [447, 500] on span "Disbursements" at bounding box center [454, 495] width 77 height 15
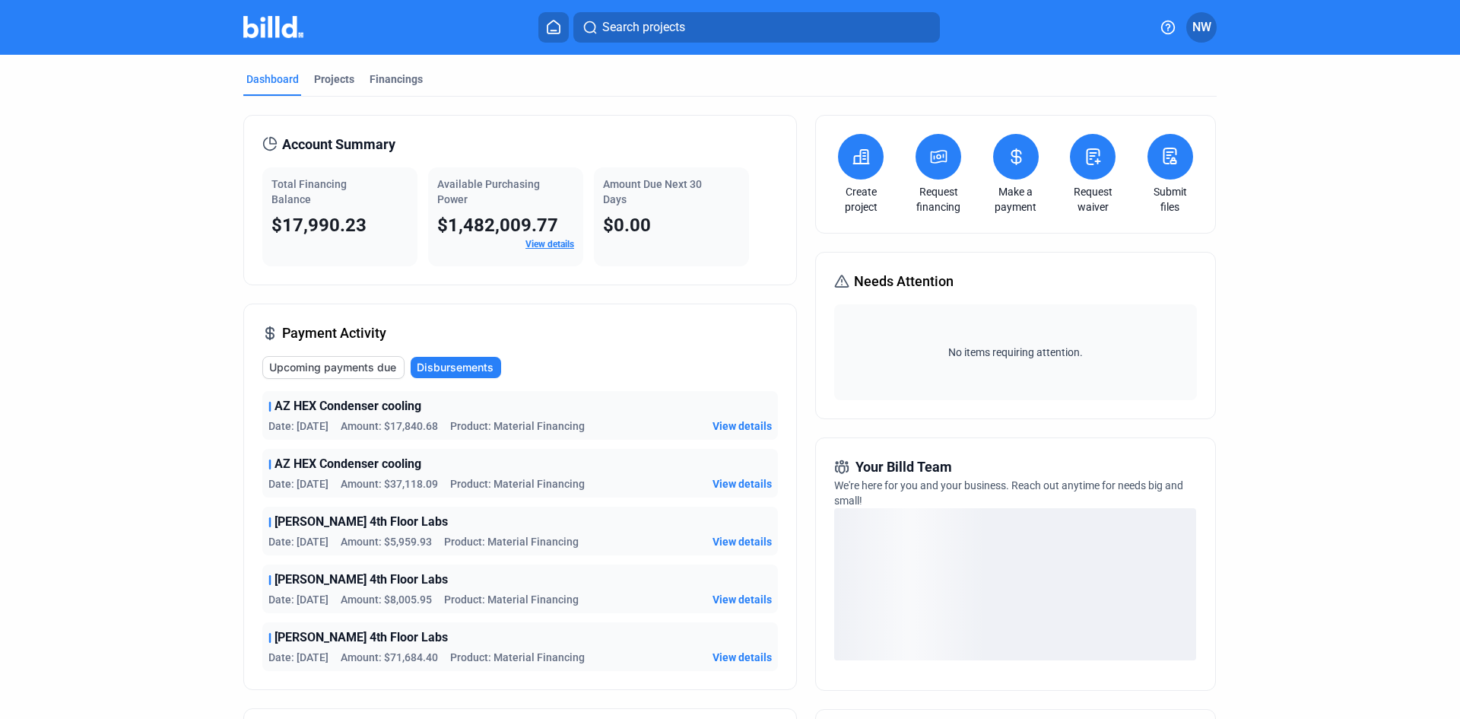
click at [731, 595] on span "View details" at bounding box center [742, 599] width 59 height 15
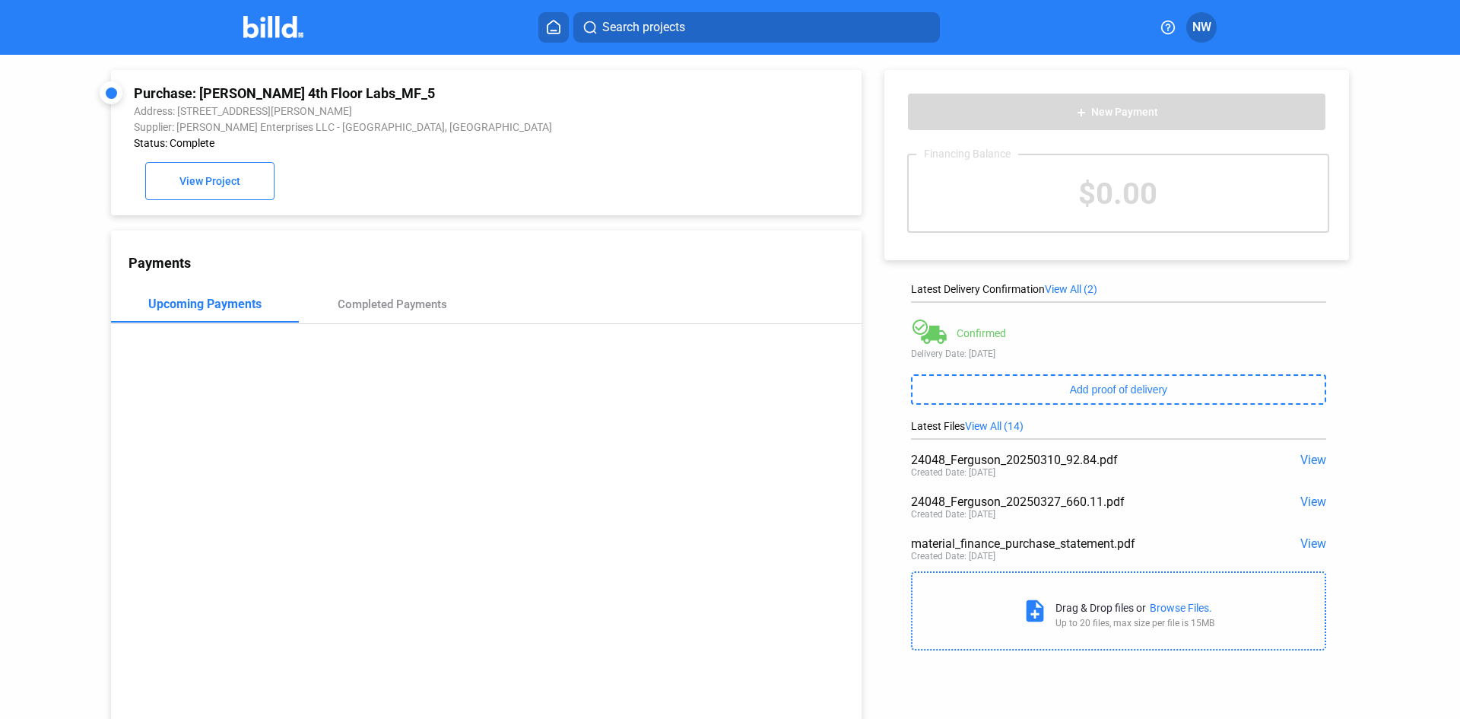
click at [1306, 459] on span "View" at bounding box center [1314, 460] width 26 height 14
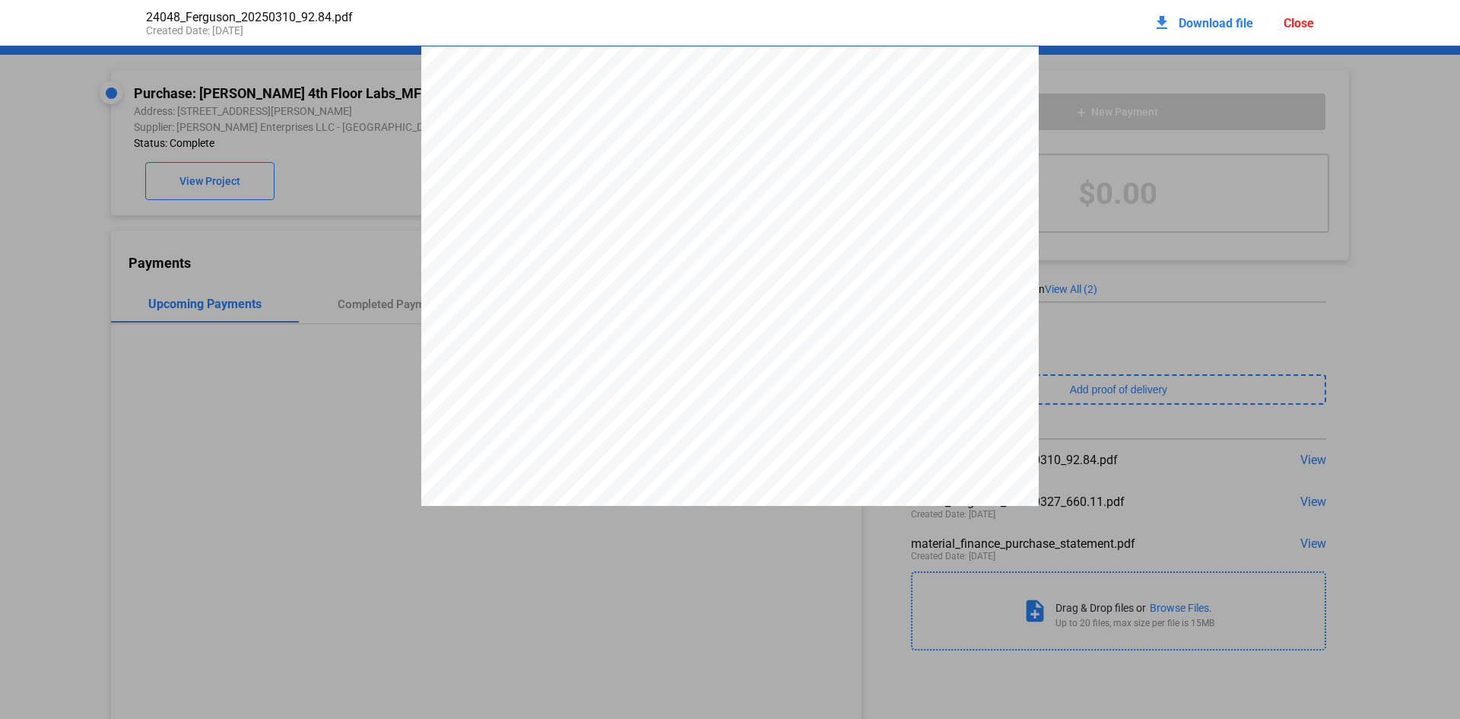
drag, startPoint x: 1268, startPoint y: 512, endPoint x: 1266, endPoint y: 528, distance: 16.0
click at [1268, 512] on pdf-viewer at bounding box center [730, 333] width 1460 height 575
click at [1304, 24] on div "Close" at bounding box center [1299, 23] width 30 height 14
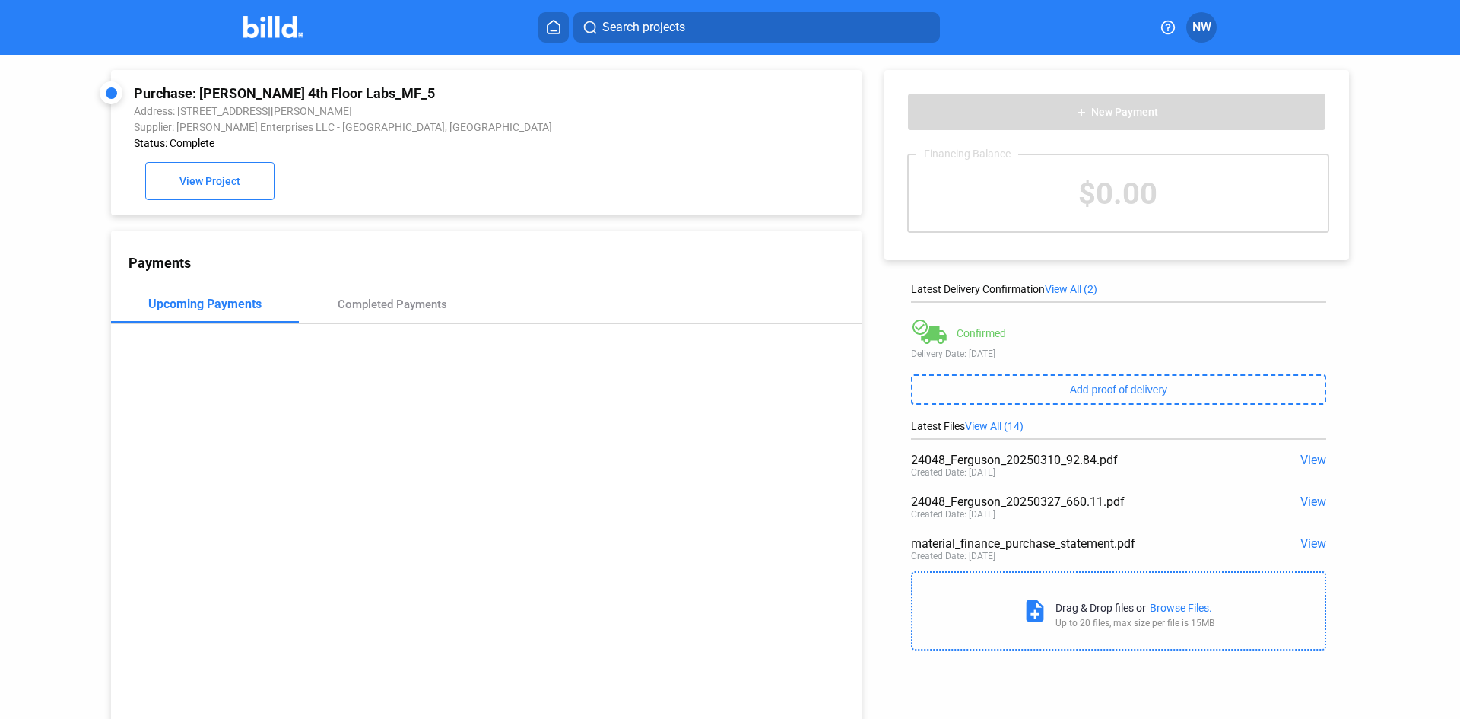
click at [1309, 504] on span "View" at bounding box center [1314, 501] width 26 height 14
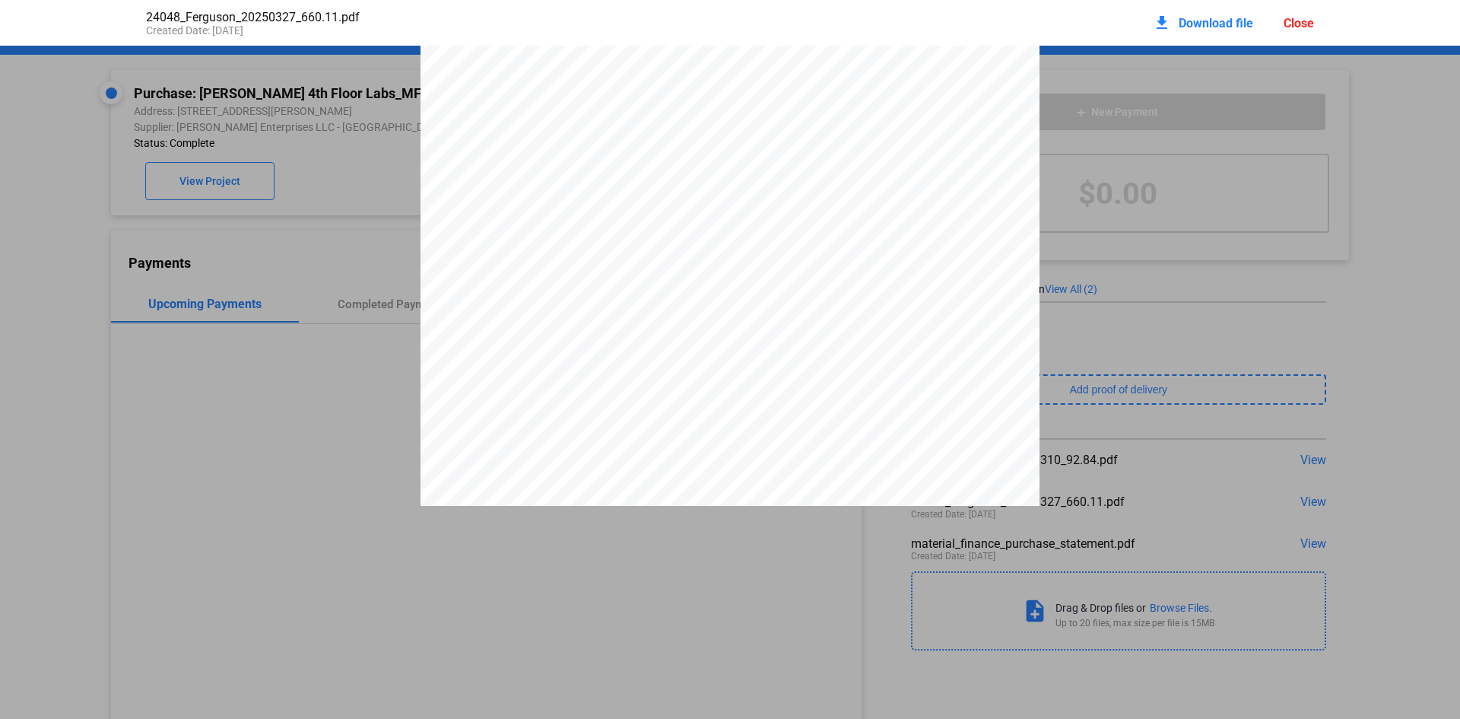
scroll to position [1170, 0]
click at [726, 347] on div at bounding box center [730, 102] width 619 height 805
click at [1302, 19] on div "Close" at bounding box center [1299, 23] width 30 height 14
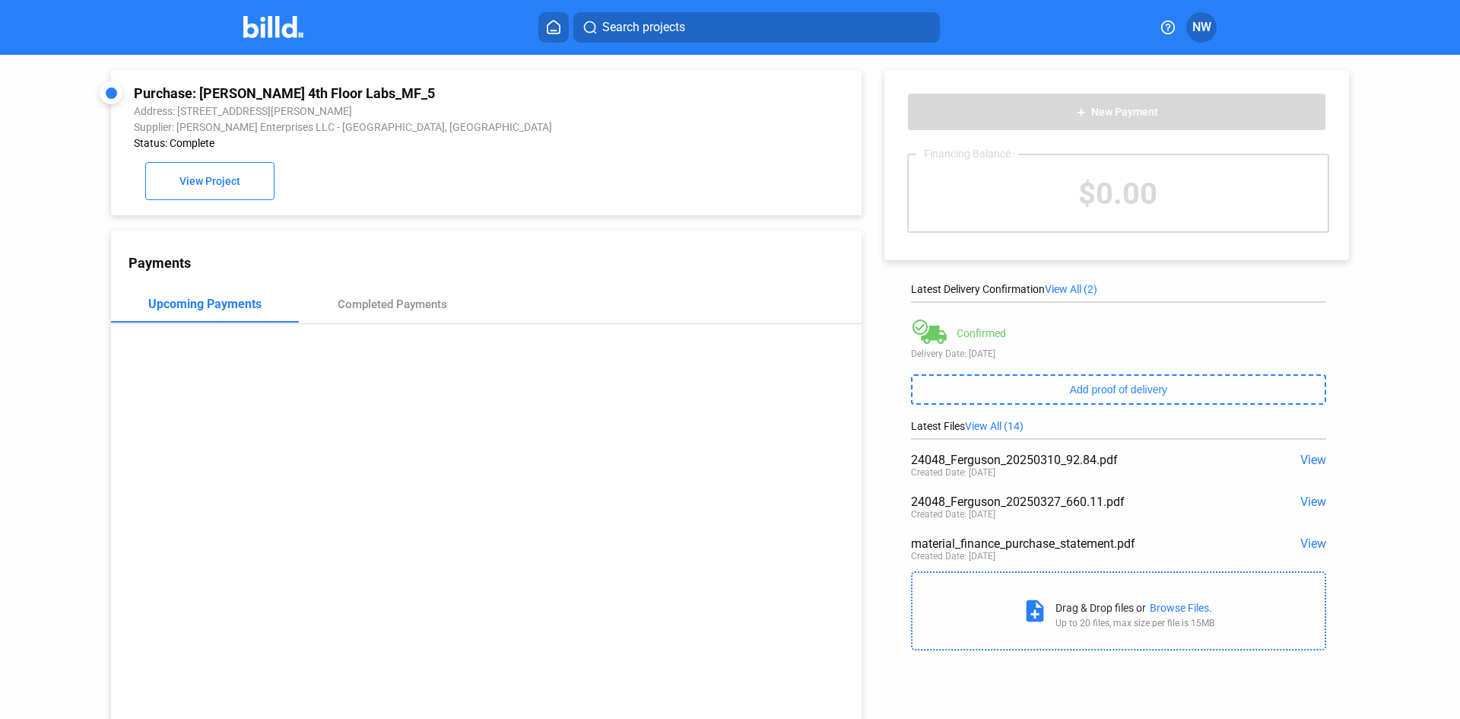
click at [1007, 427] on span "View All (14)" at bounding box center [994, 426] width 59 height 12
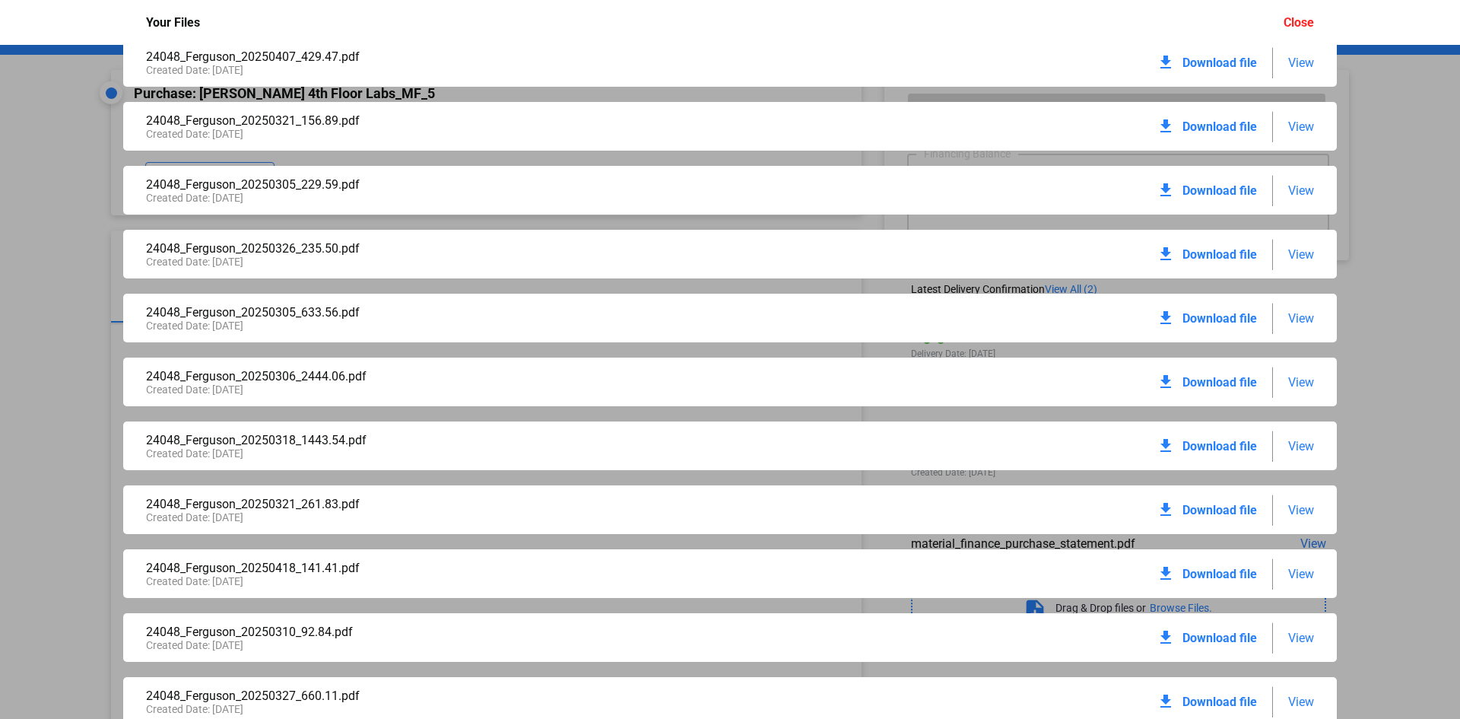
scroll to position [274, 0]
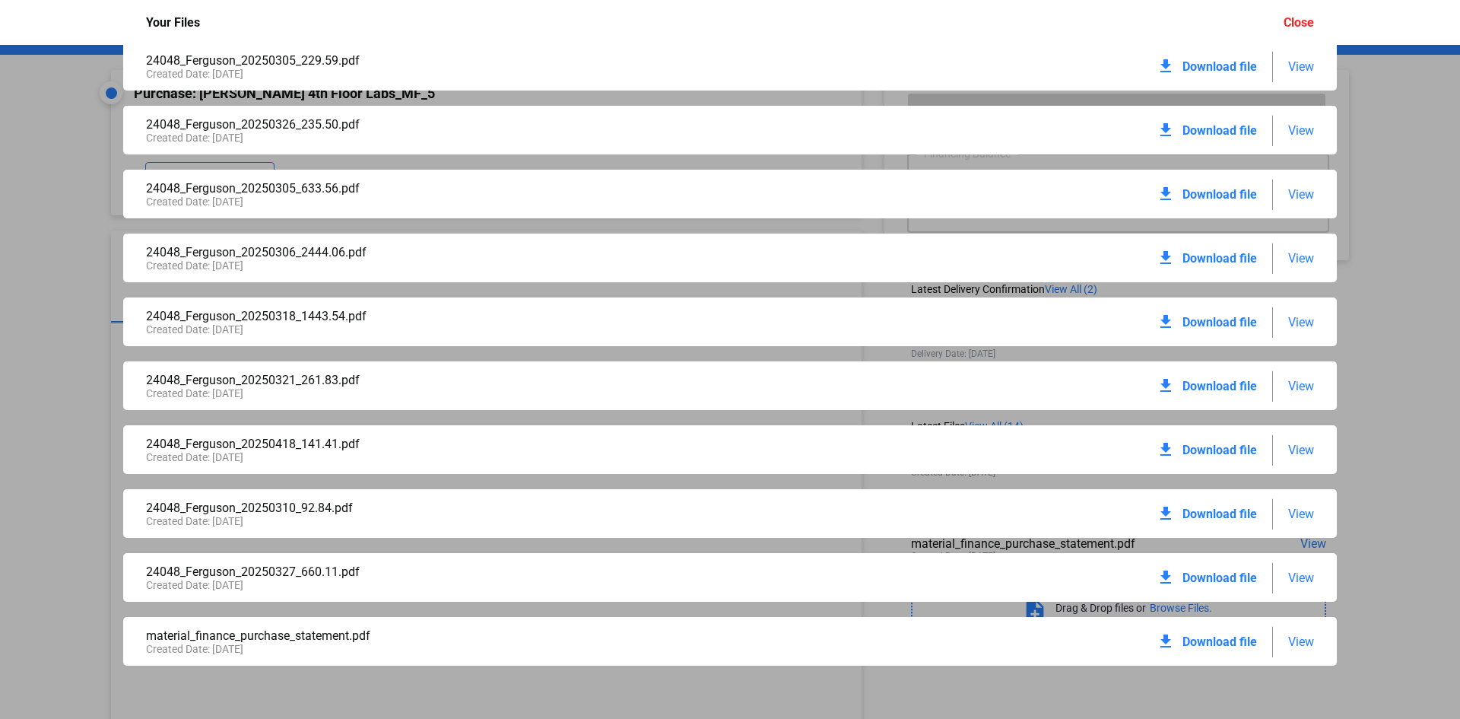
click at [1288, 640] on span "View" at bounding box center [1301, 641] width 26 height 14
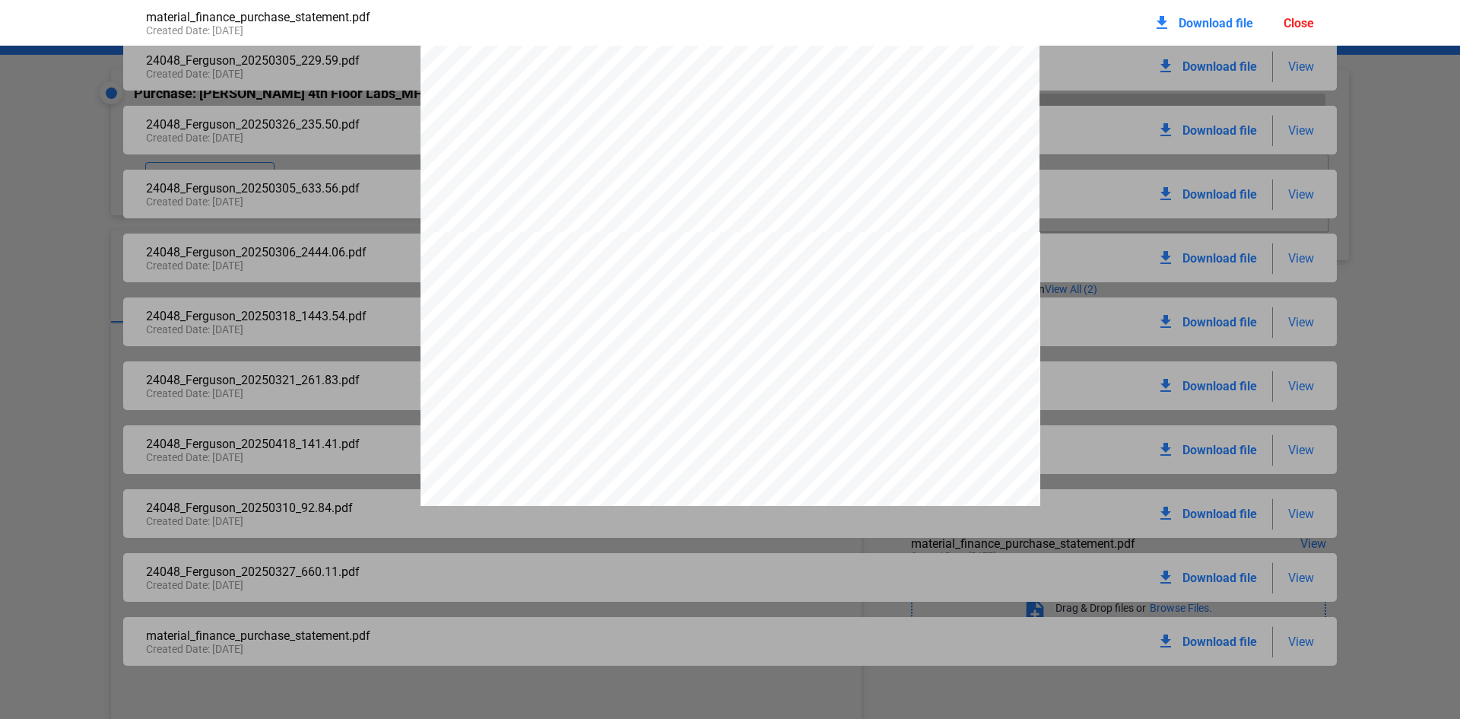
scroll to position [11948, 0]
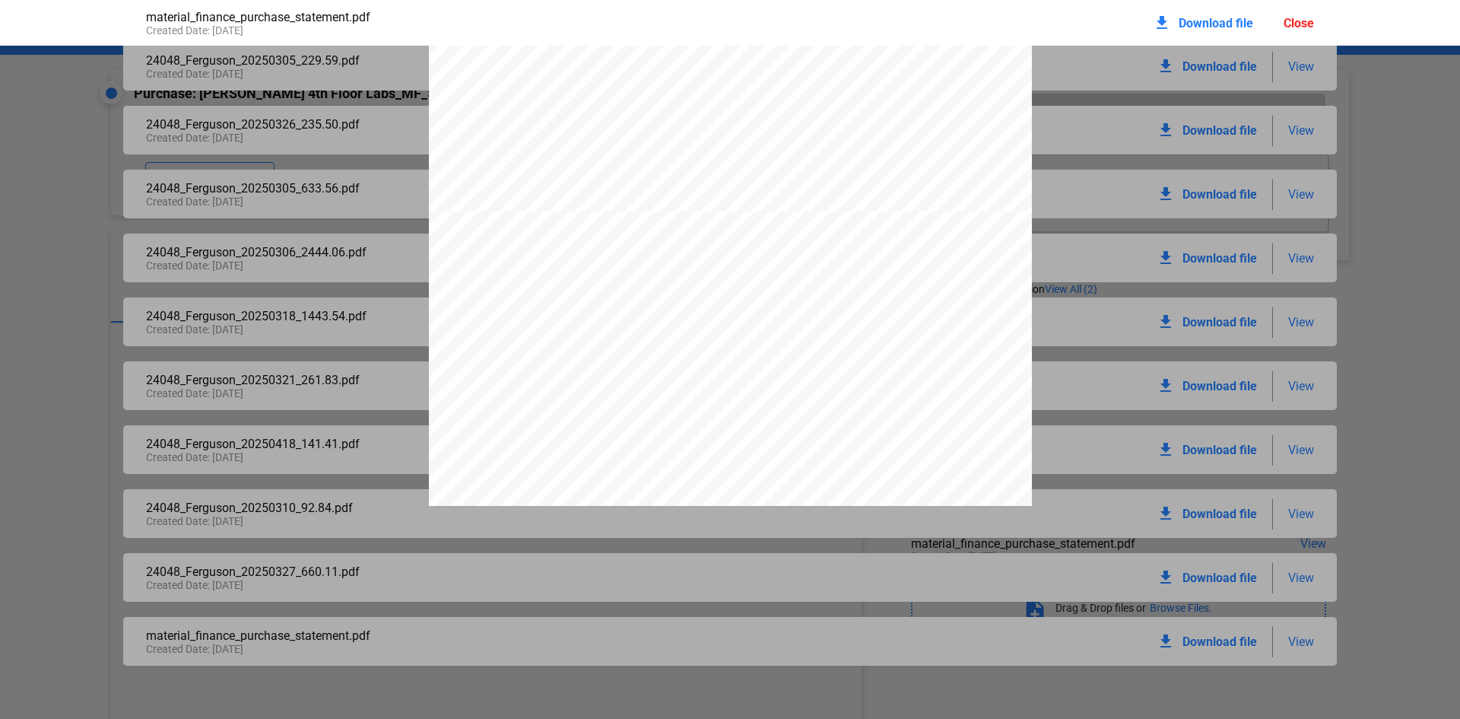
scroll to position [707, 0]
click at [1299, 26] on div "Close" at bounding box center [1299, 23] width 30 height 14
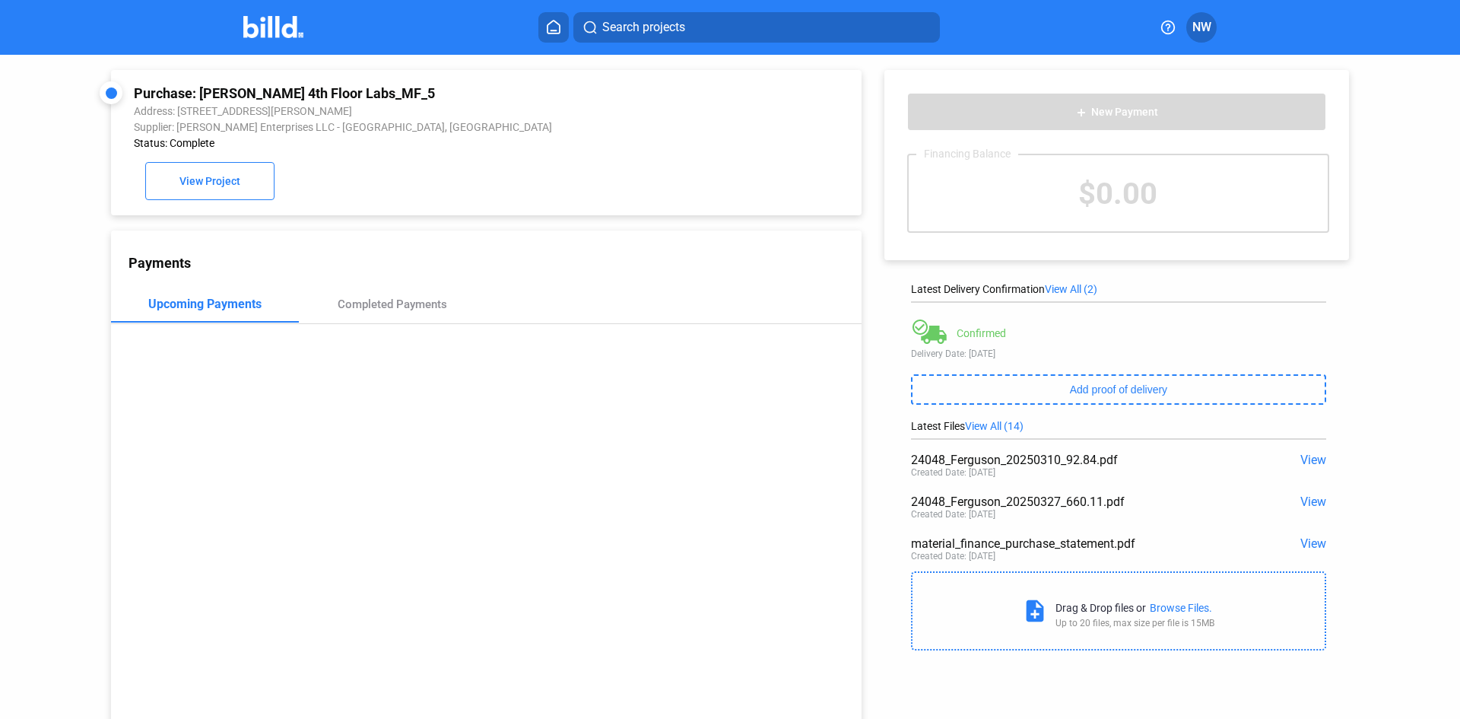
click at [281, 20] on img at bounding box center [273, 27] width 60 height 22
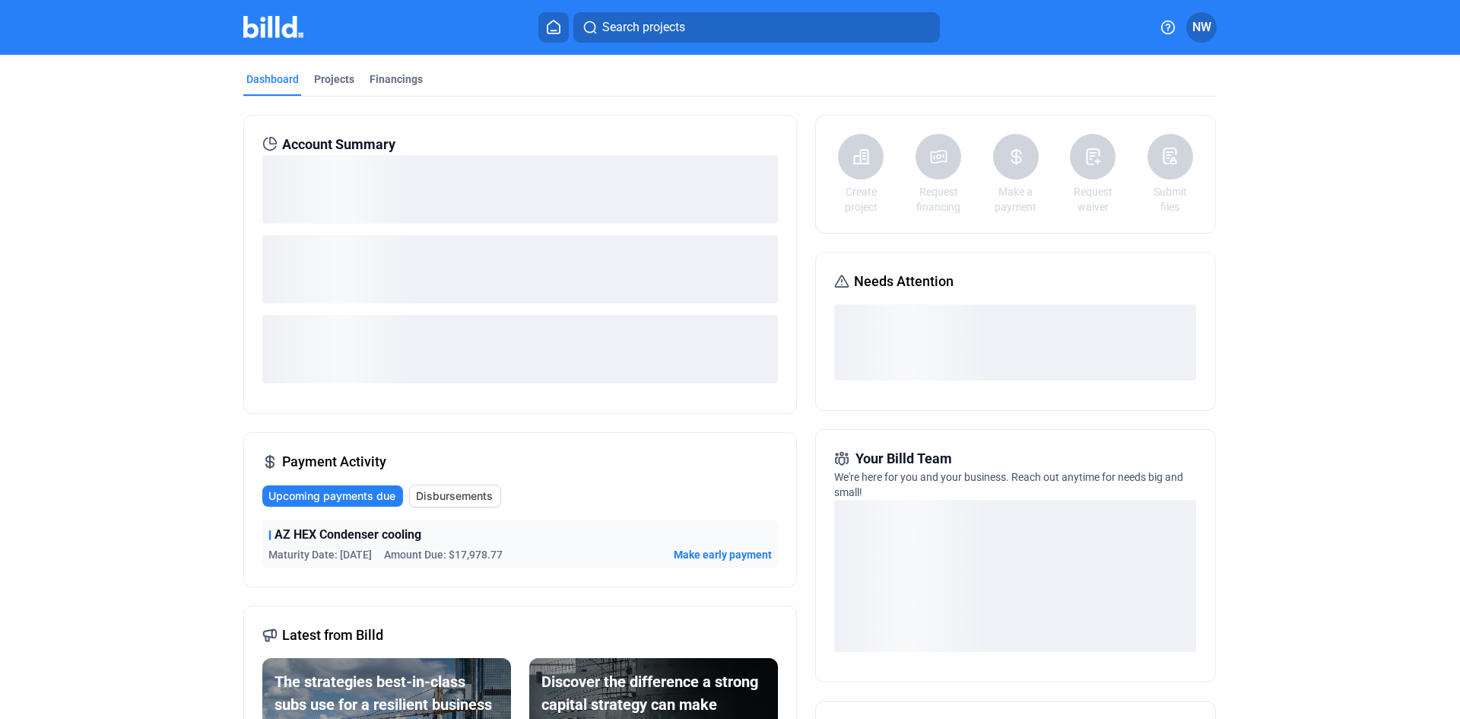
click at [453, 502] on span "Disbursements" at bounding box center [454, 495] width 77 height 15
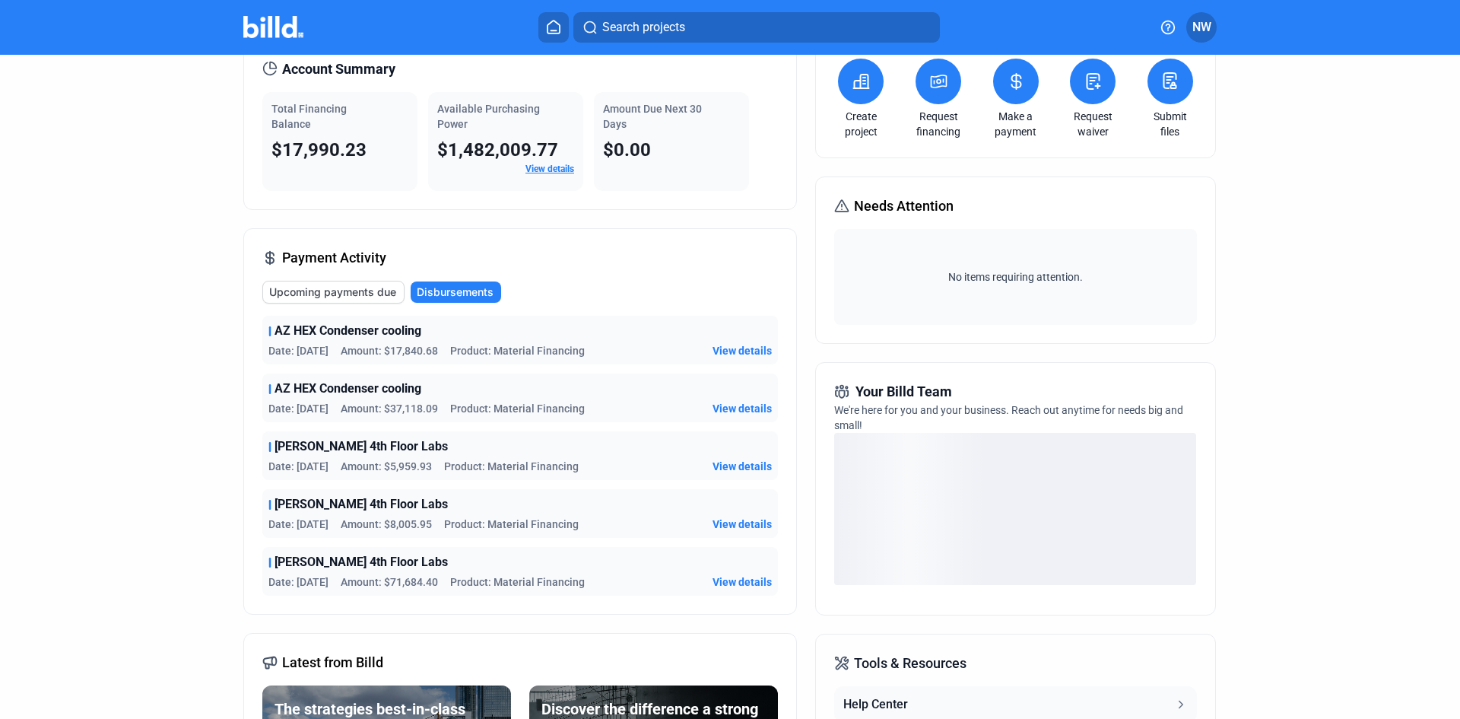
scroll to position [76, 0]
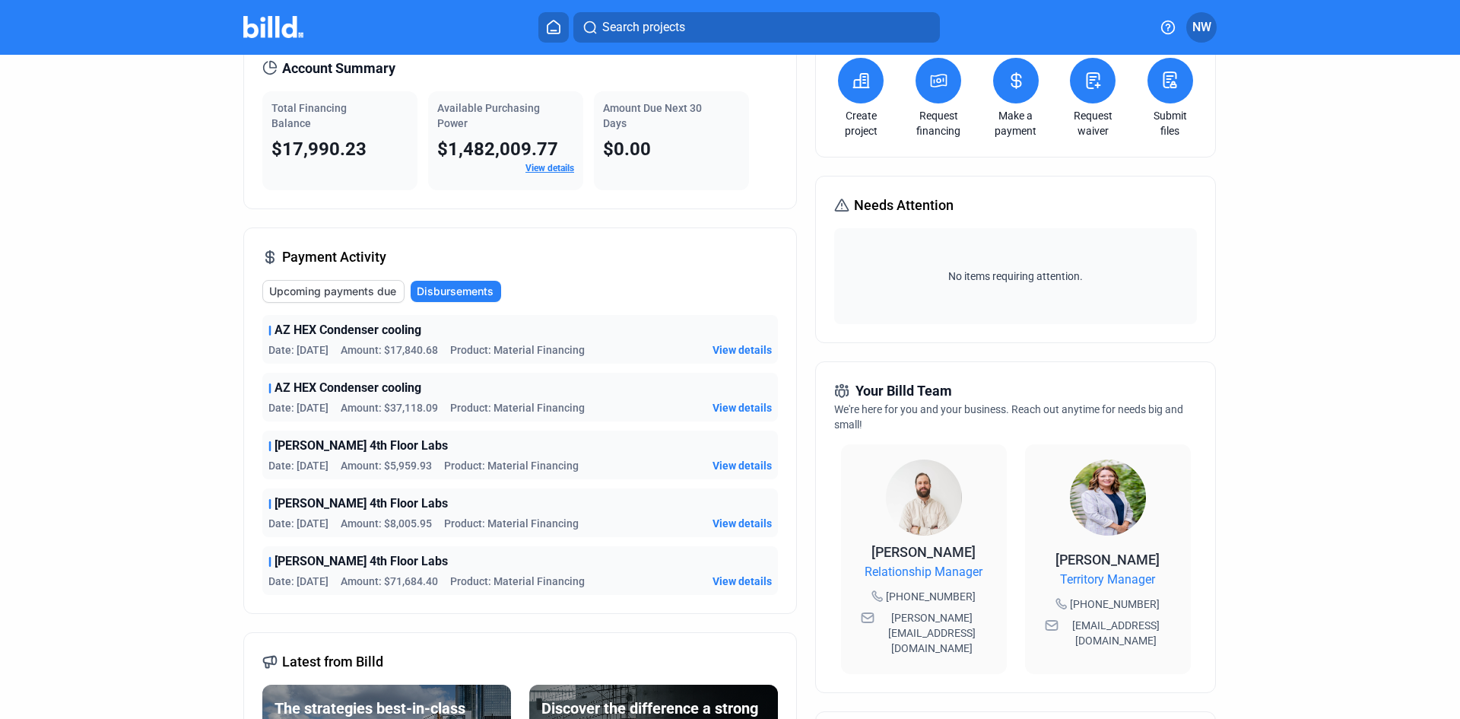
click at [561, 399] on div "AZ HEX Condenser cooling Date: [DATE] Amount: $37,118.09 Product: Material Fina…" at bounding box center [520, 397] width 516 height 49
click at [719, 406] on span "View details" at bounding box center [742, 407] width 59 height 15
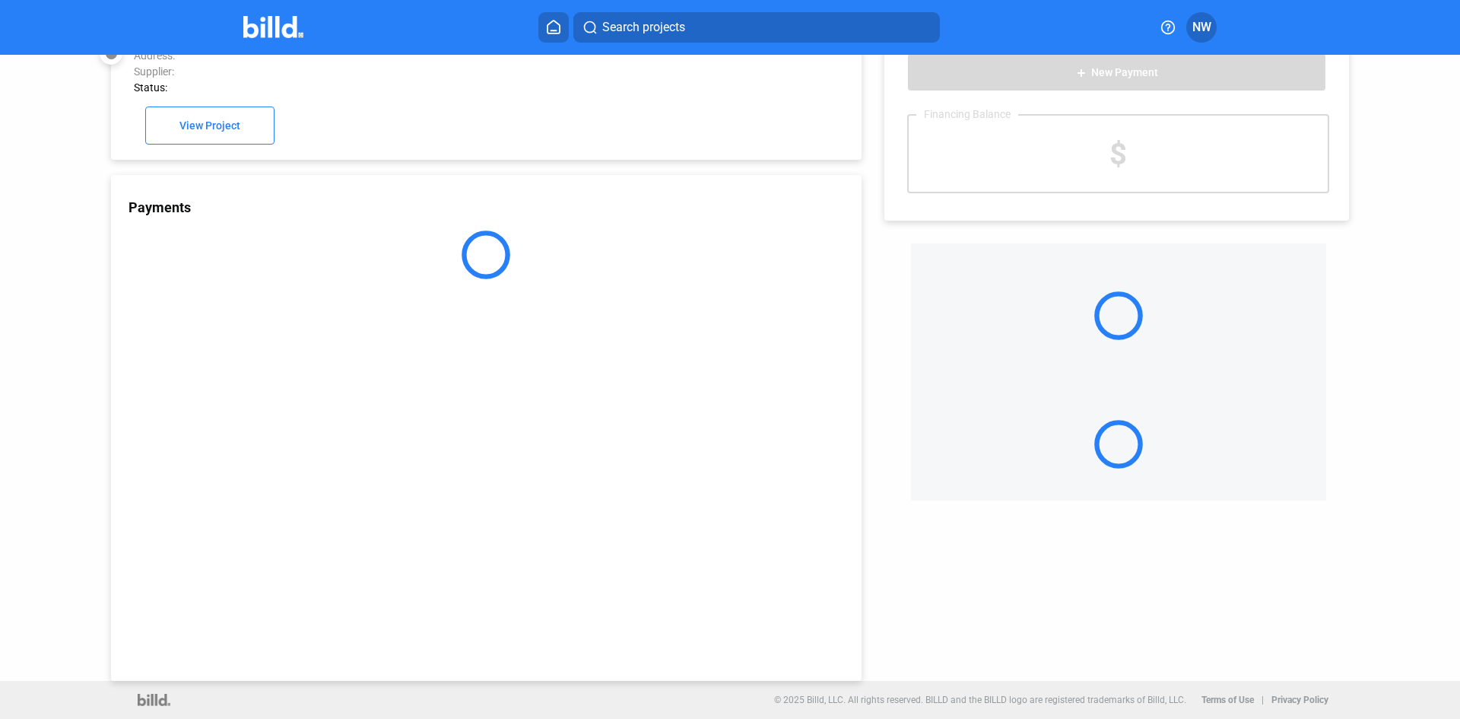
scroll to position [42, 0]
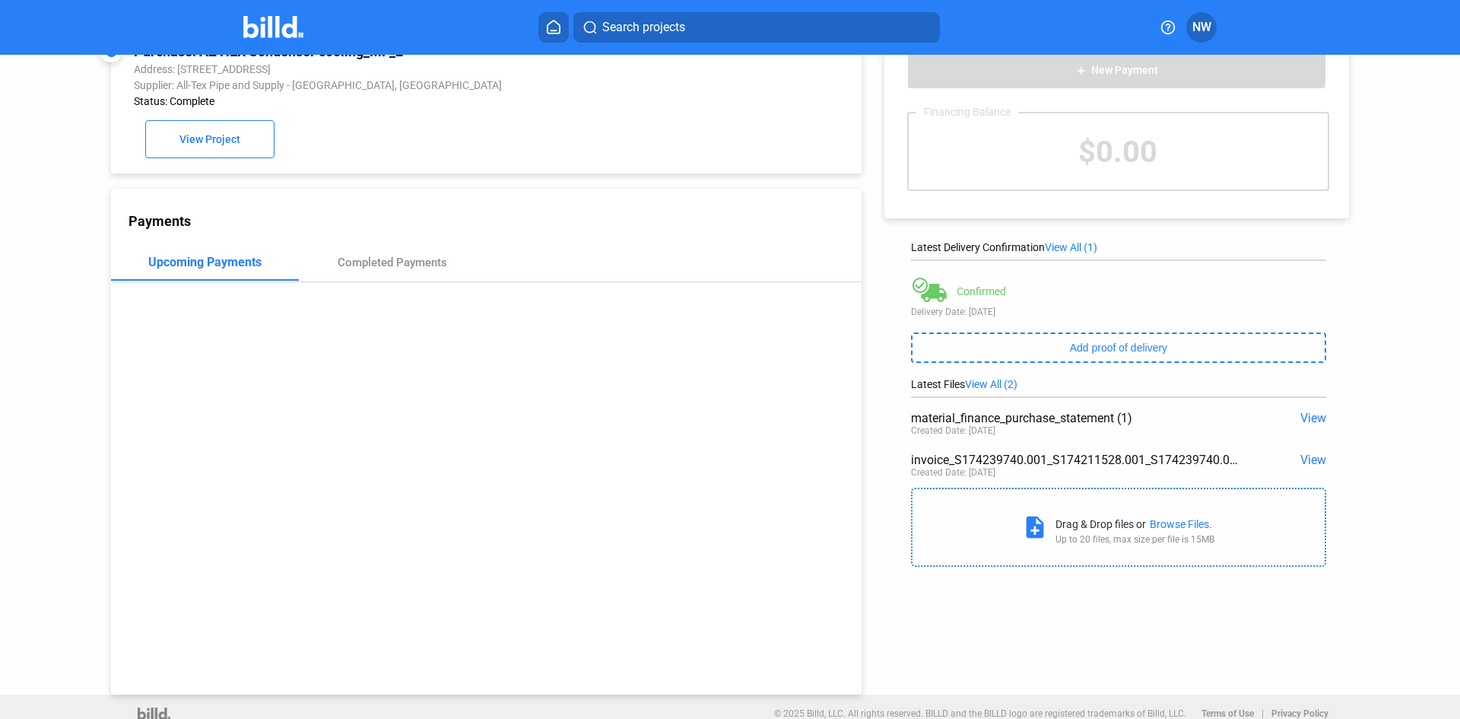
click at [1291, 422] on div "View" at bounding box center [1284, 418] width 83 height 14
click at [1301, 419] on span "View" at bounding box center [1314, 418] width 26 height 14
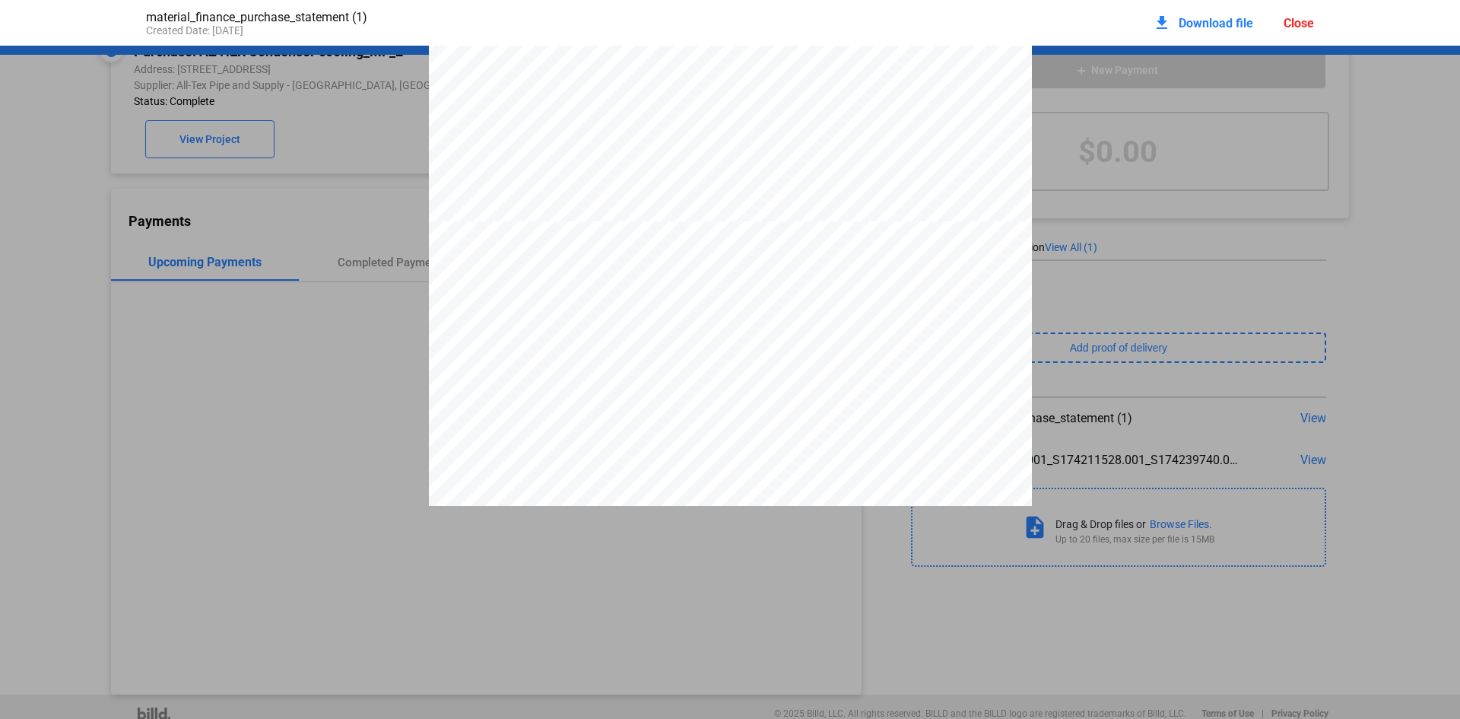
scroll to position [761, 0]
click at [1299, 20] on div "Close" at bounding box center [1299, 23] width 30 height 14
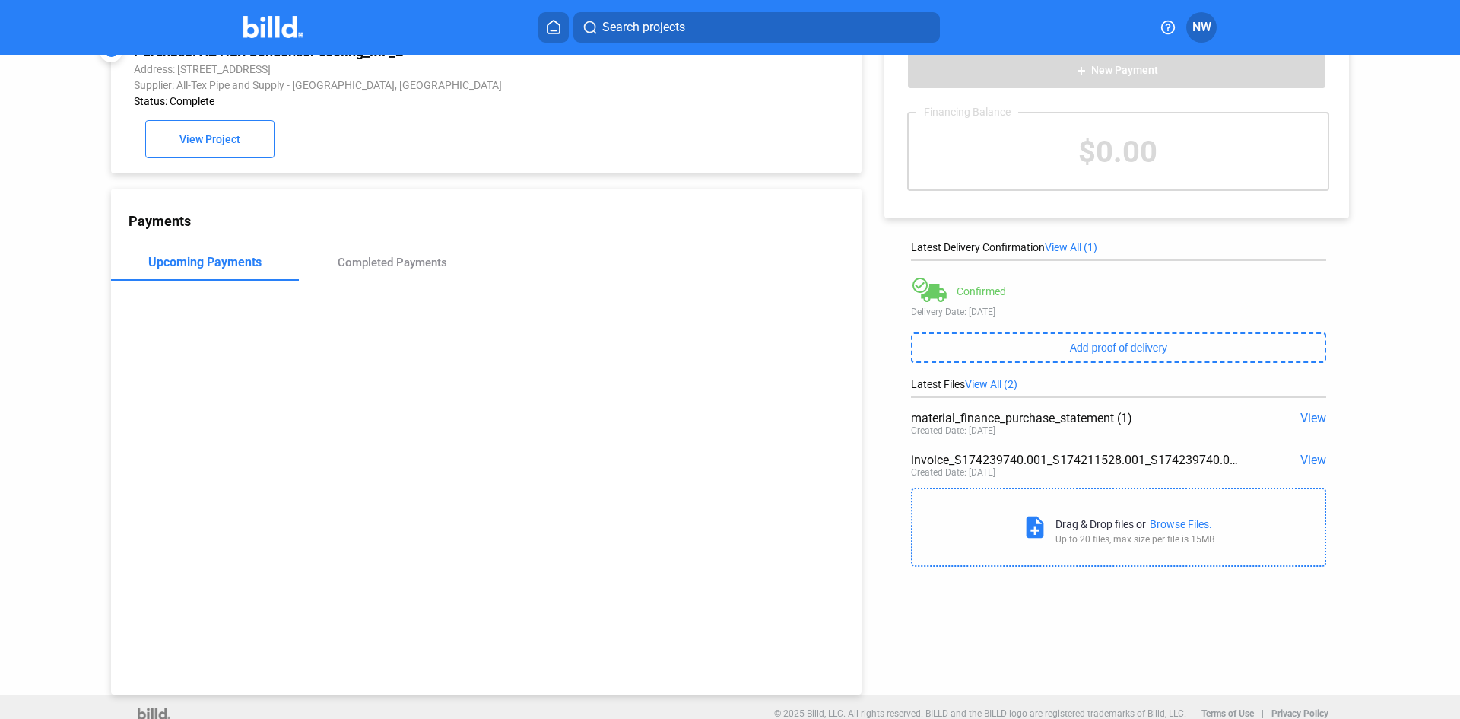
drag, startPoint x: 419, startPoint y: 247, endPoint x: 437, endPoint y: 249, distance: 18.4
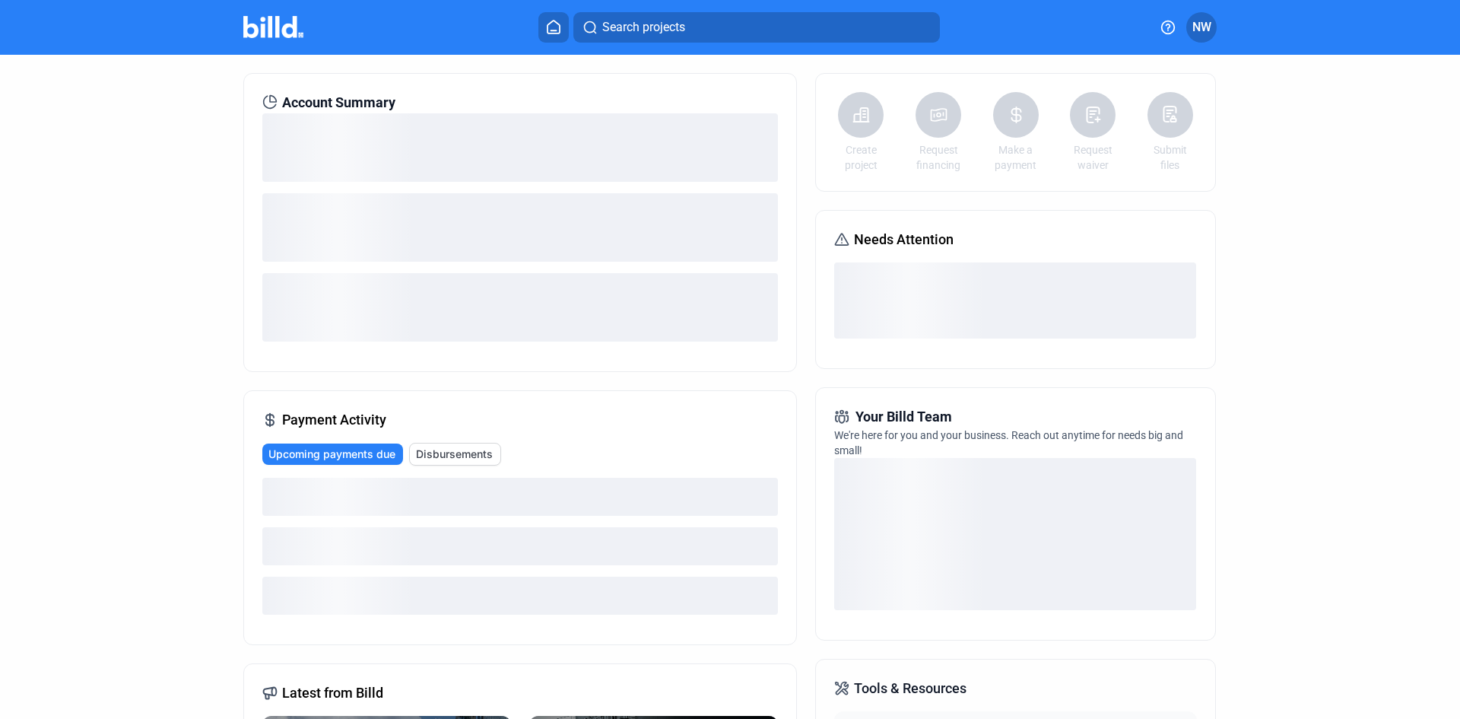
click at [455, 450] on span "Disbursements" at bounding box center [454, 453] width 77 height 15
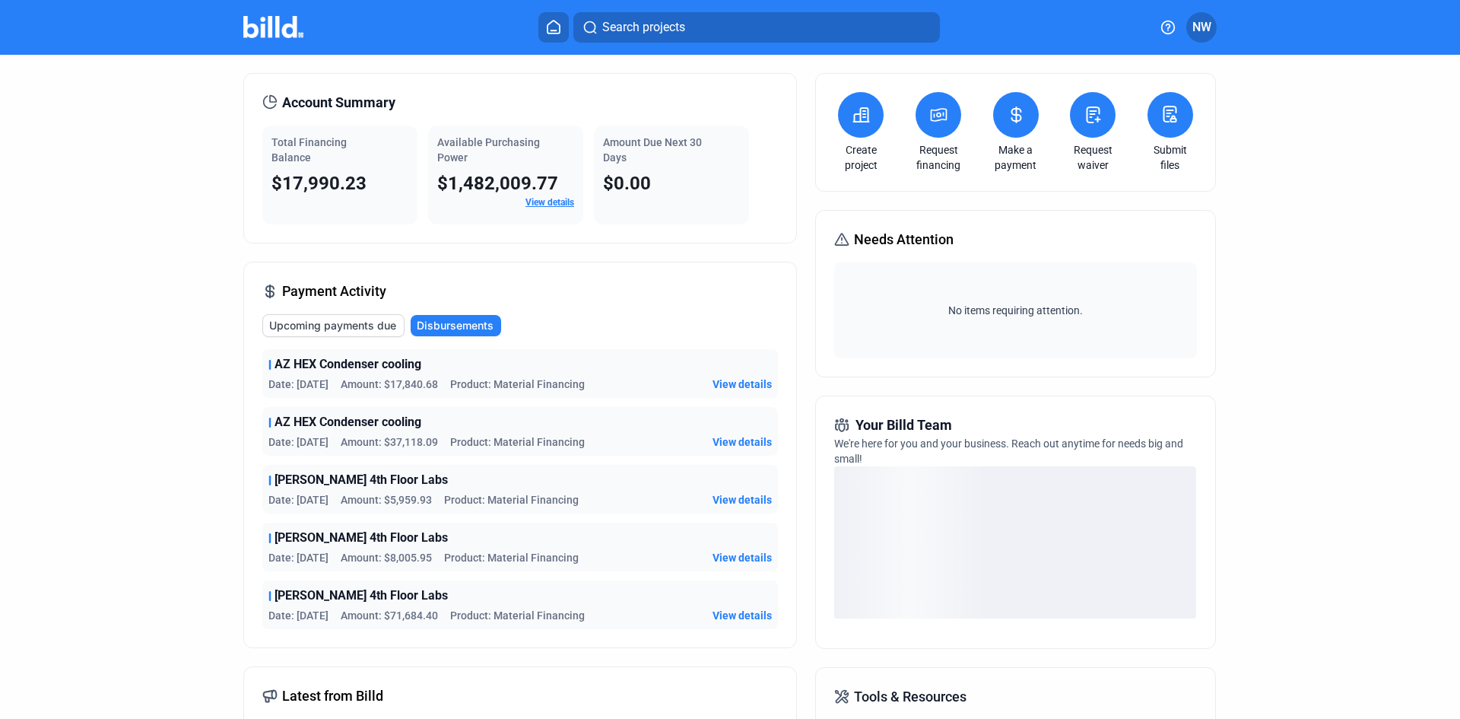
click at [481, 376] on span "Product: Material Financing" at bounding box center [517, 383] width 135 height 15
click at [726, 386] on span "View details" at bounding box center [742, 383] width 59 height 15
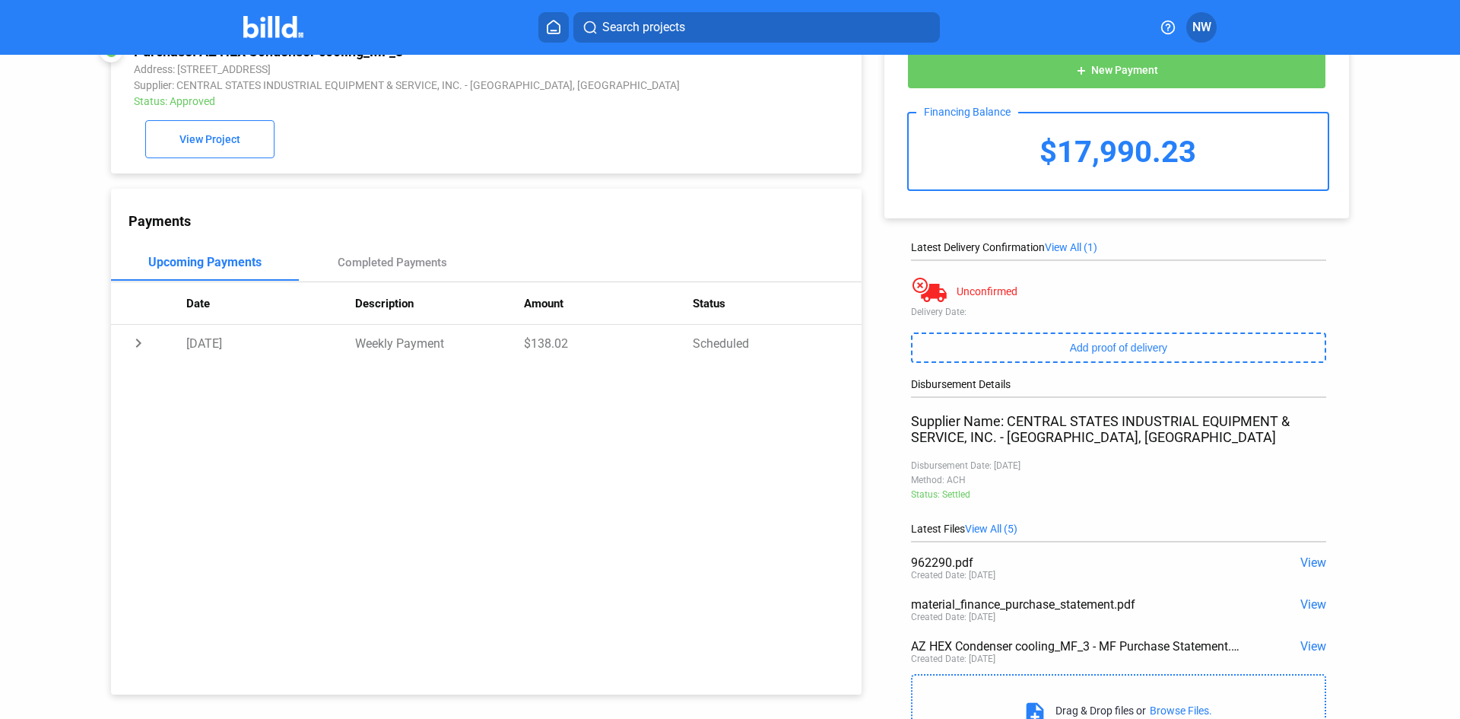
click at [1301, 608] on span "View" at bounding box center [1314, 604] width 26 height 14
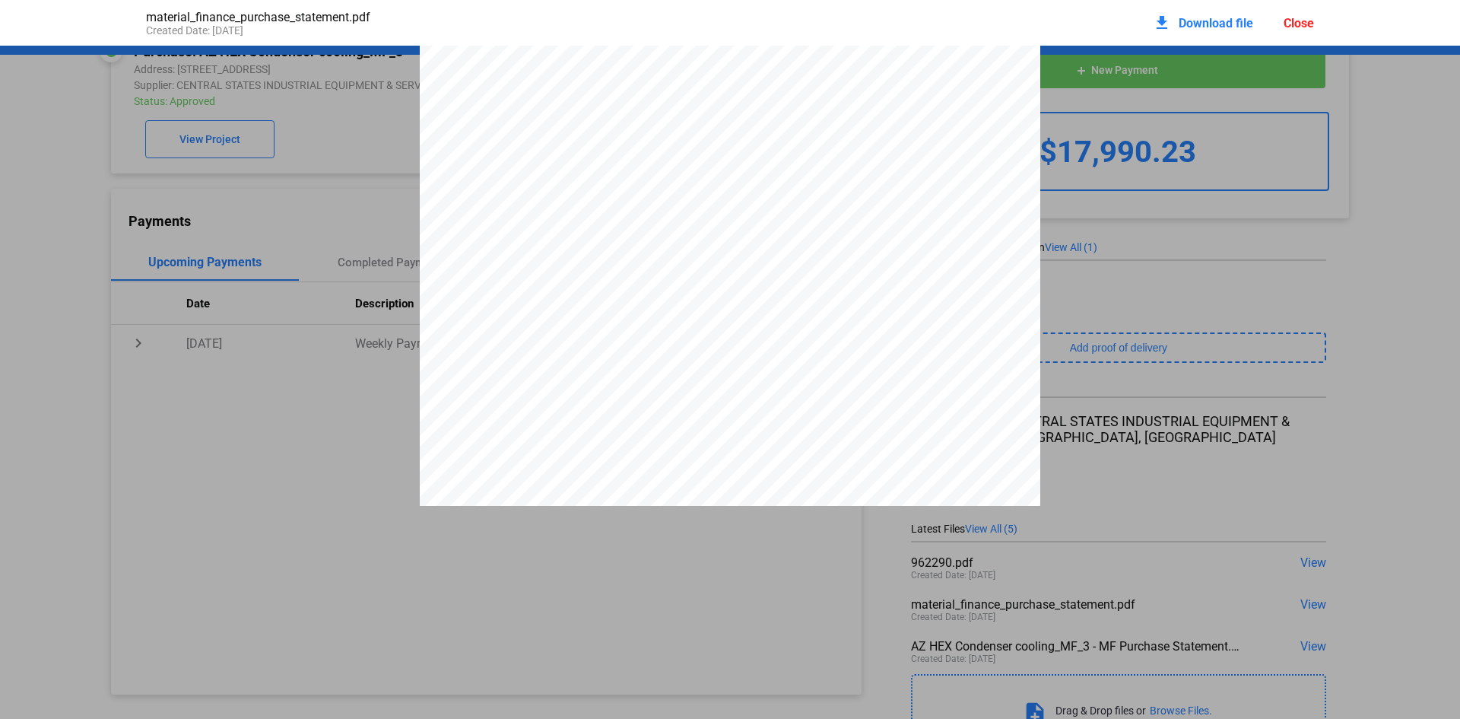
scroll to position [4565, 0]
click at [1304, 25] on div "Close" at bounding box center [1299, 23] width 30 height 14
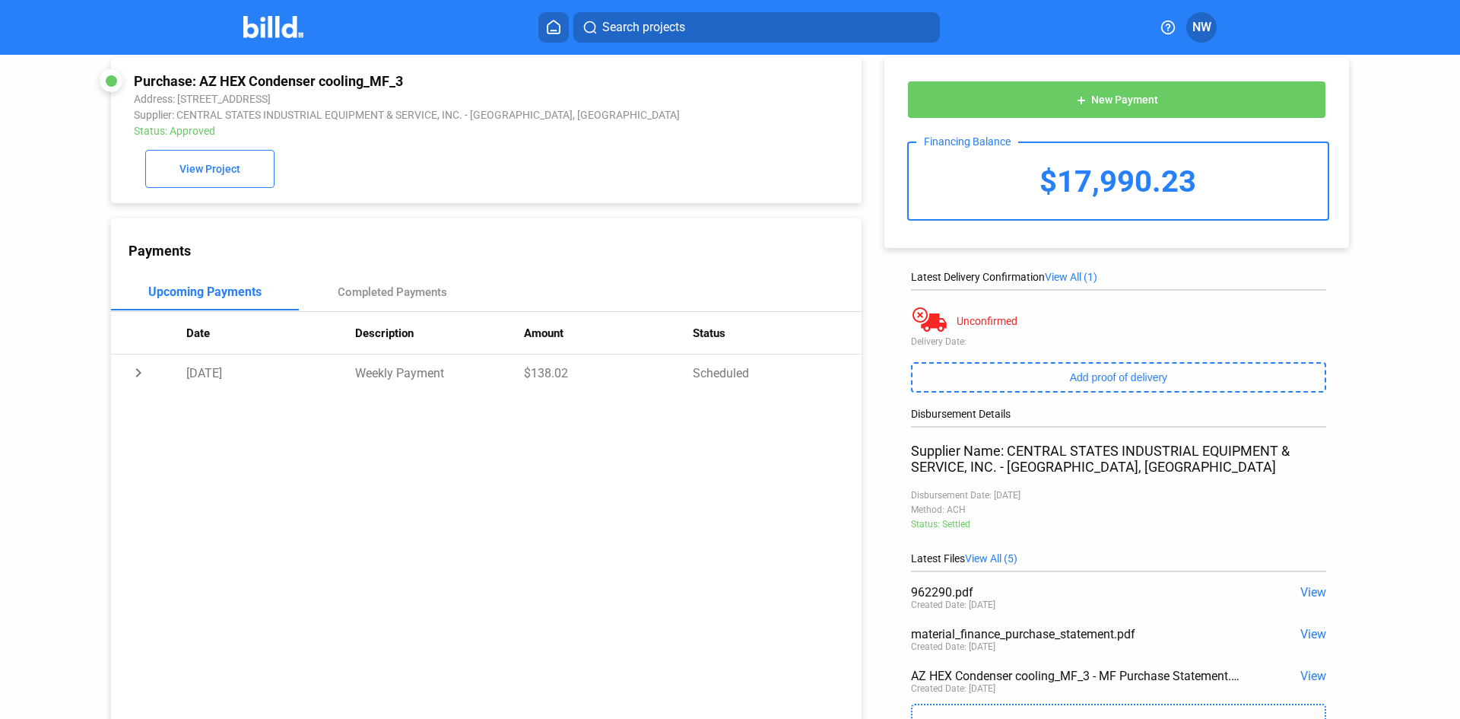
scroll to position [0, 0]
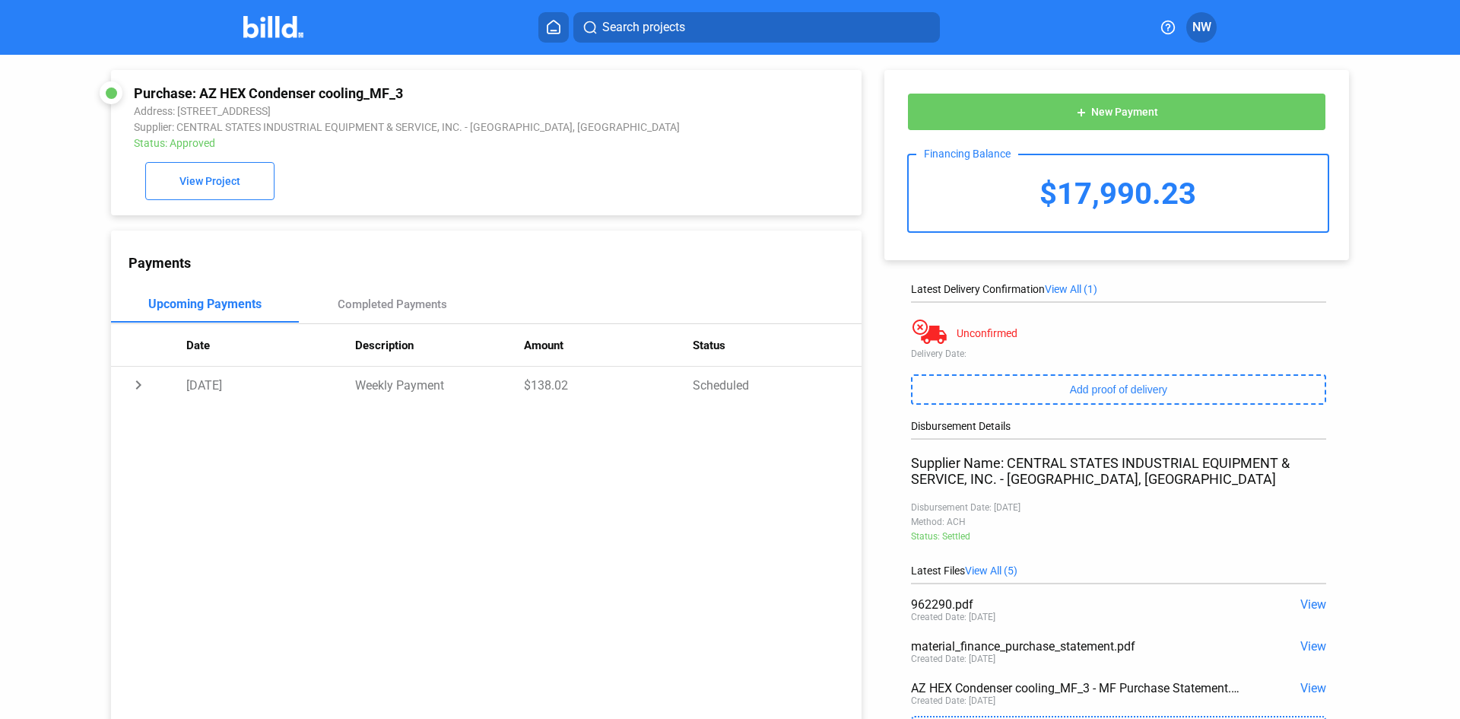
click at [1305, 645] on span "View" at bounding box center [1314, 646] width 26 height 14
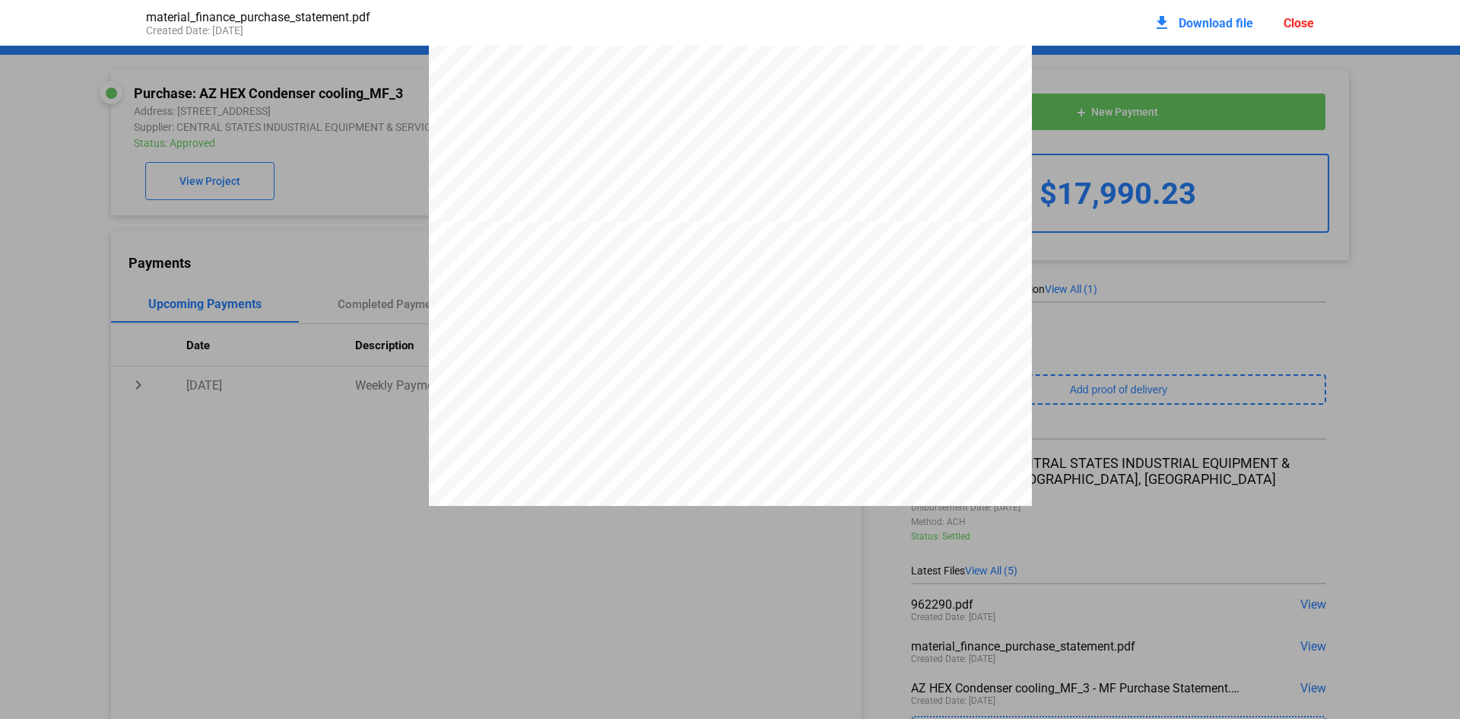
scroll to position [768, 0]
drag, startPoint x: 1294, startPoint y: 19, endPoint x: 1253, endPoint y: 68, distance: 64.3
click at [1294, 18] on div "Close" at bounding box center [1299, 23] width 30 height 14
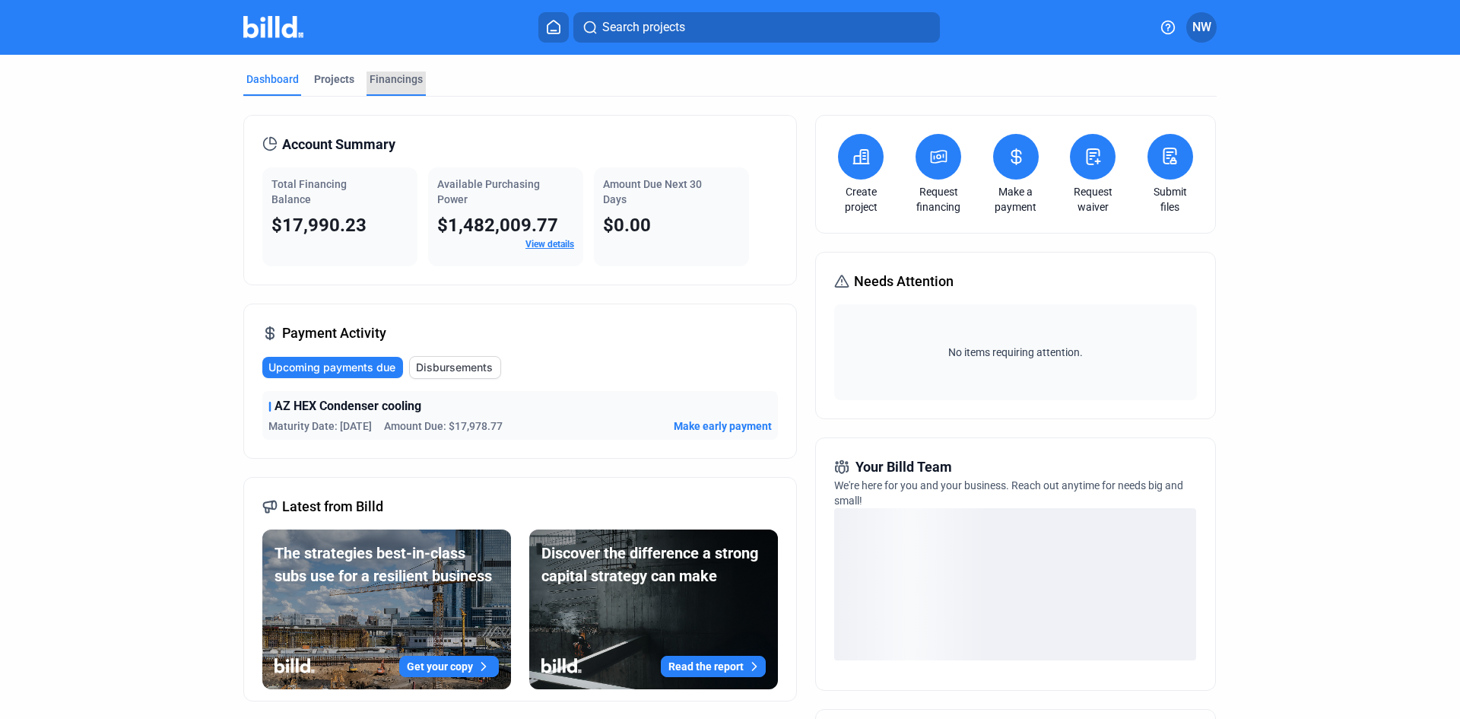
click at [402, 83] on div "Financings" at bounding box center [396, 78] width 53 height 15
